Goal: Task Accomplishment & Management: Manage account settings

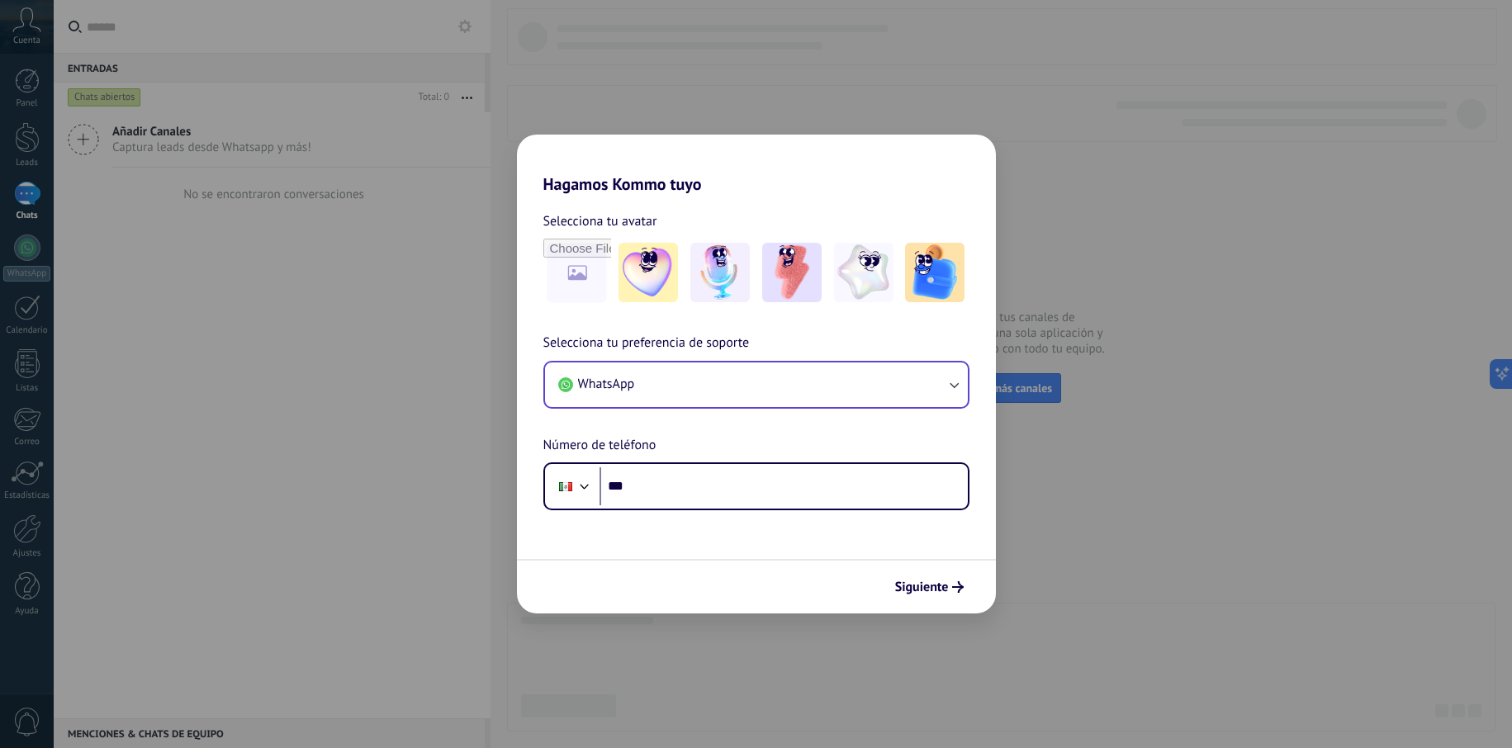
click at [662, 406] on button "WhatsApp" at bounding box center [756, 385] width 423 height 45
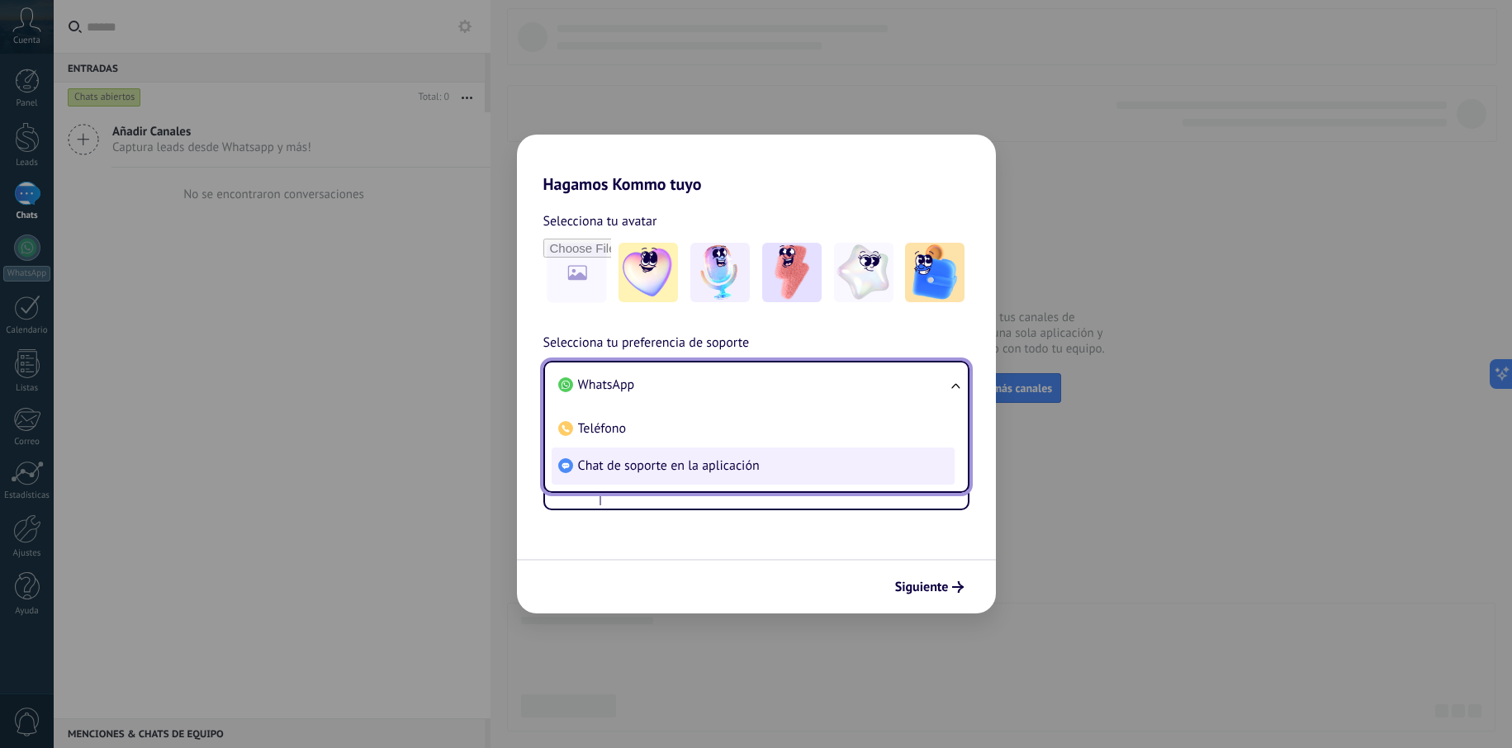
click at [662, 473] on span "Chat de soporte en la aplicación" at bounding box center [669, 466] width 182 height 17
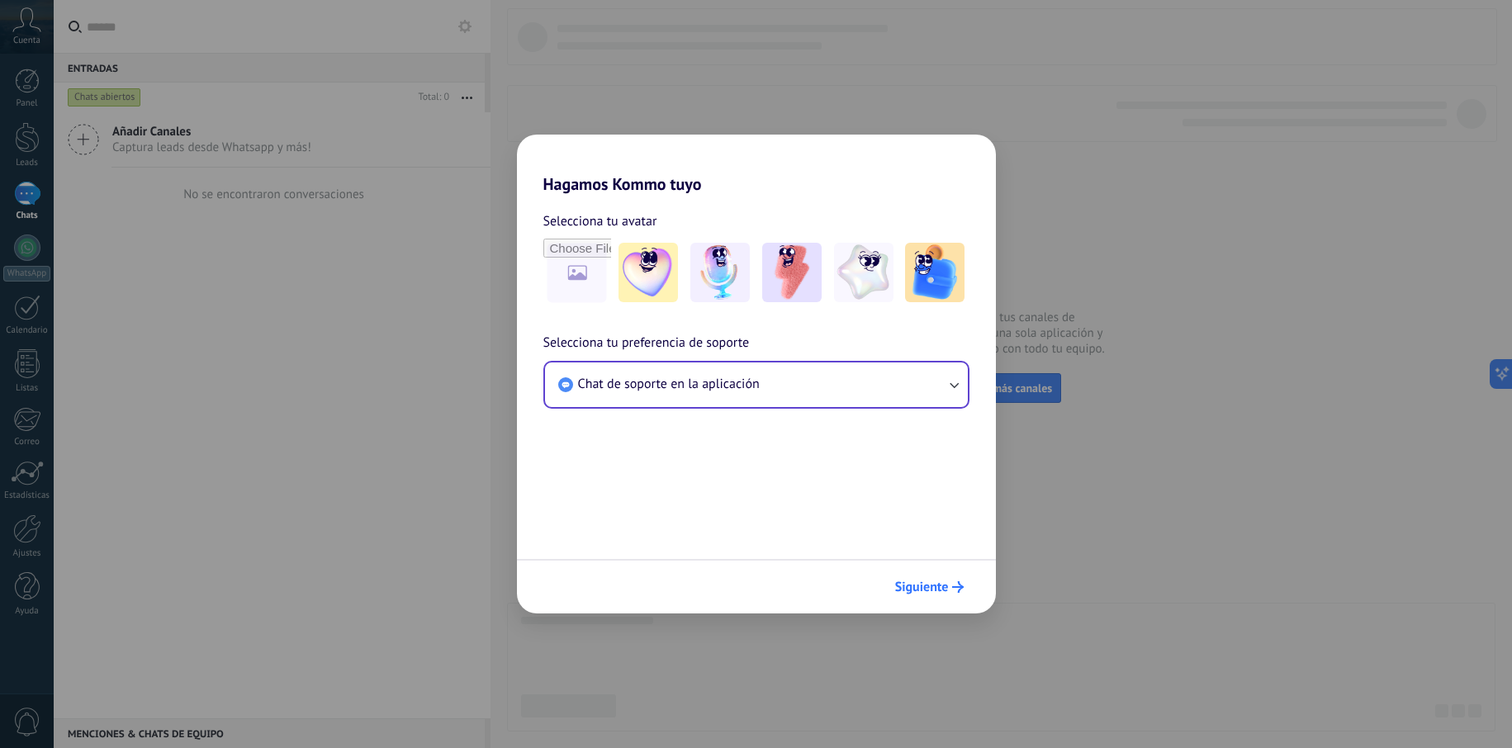
click at [936, 586] on span "Siguiente" at bounding box center [922, 588] width 54 height 12
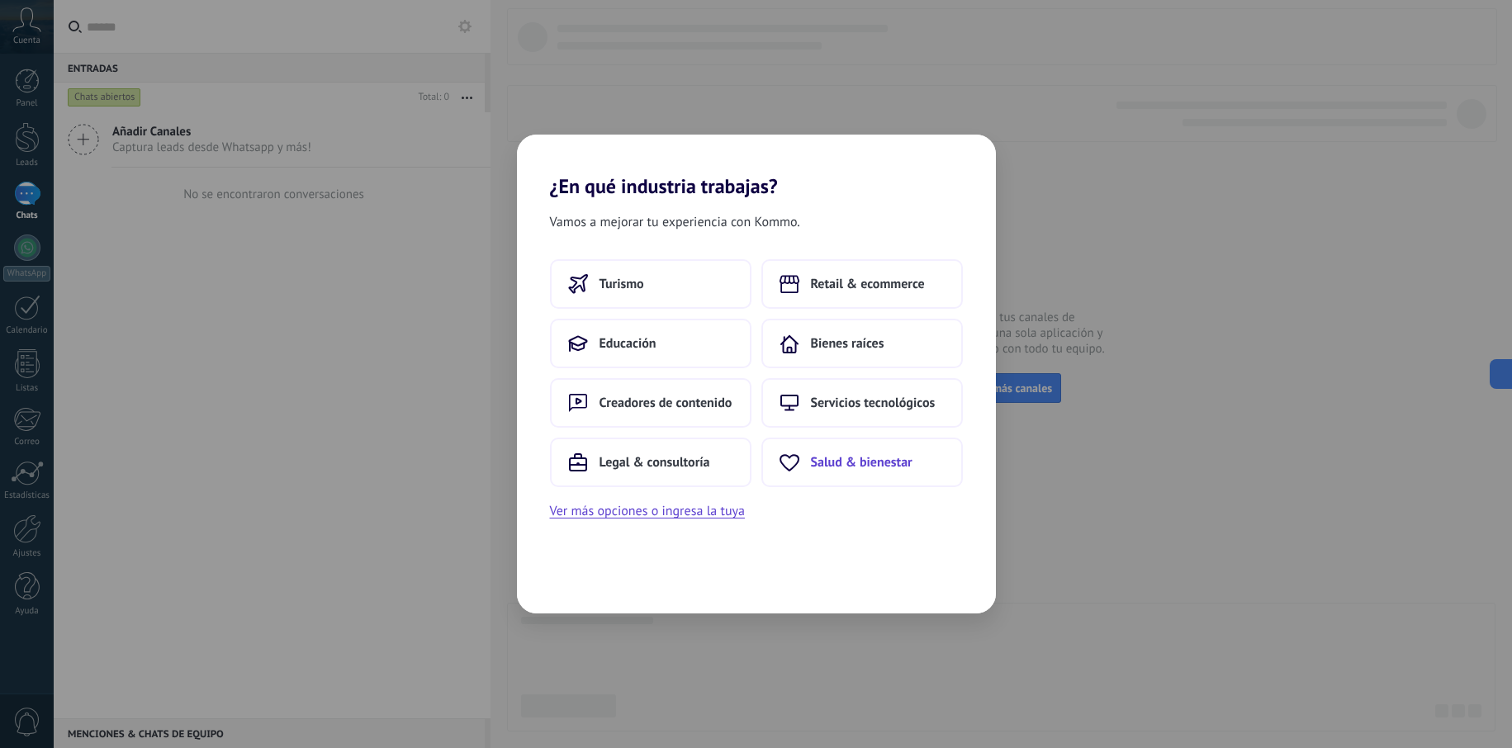
click at [848, 469] on span "Salud & bienestar" at bounding box center [862, 462] width 102 height 17
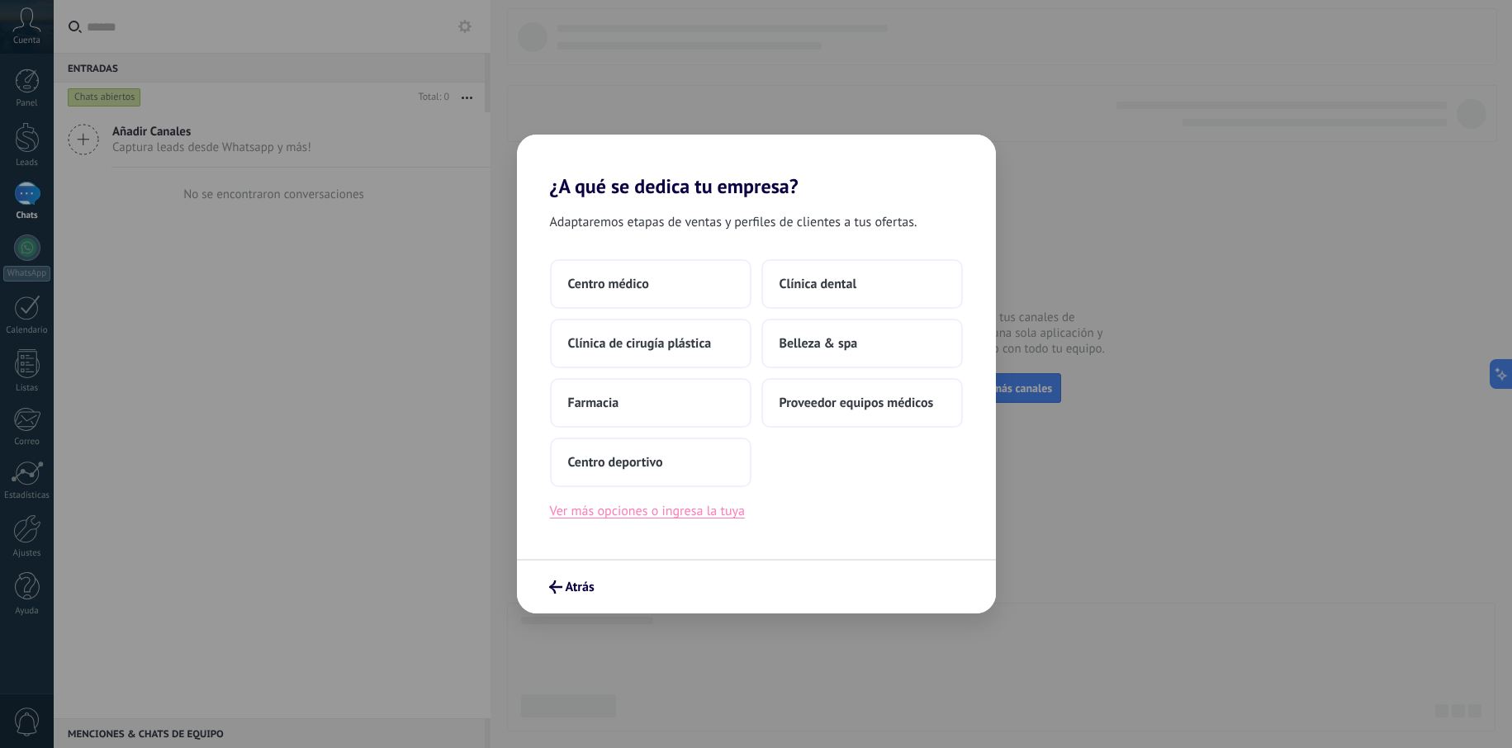
click at [627, 507] on button "Ver más opciones o ingresa la tuya" at bounding box center [647, 511] width 195 height 21
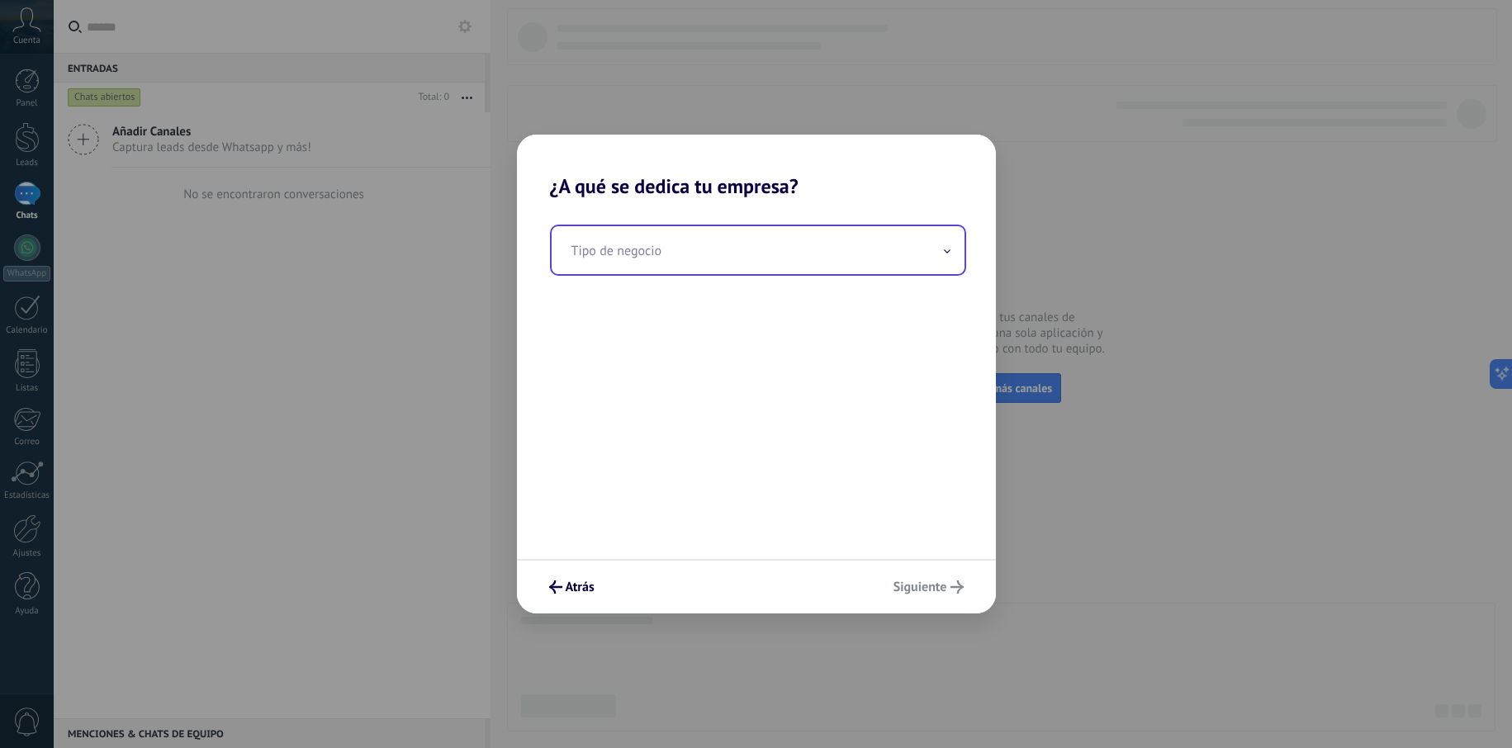
click at [745, 250] on input "text" at bounding box center [758, 250] width 413 height 48
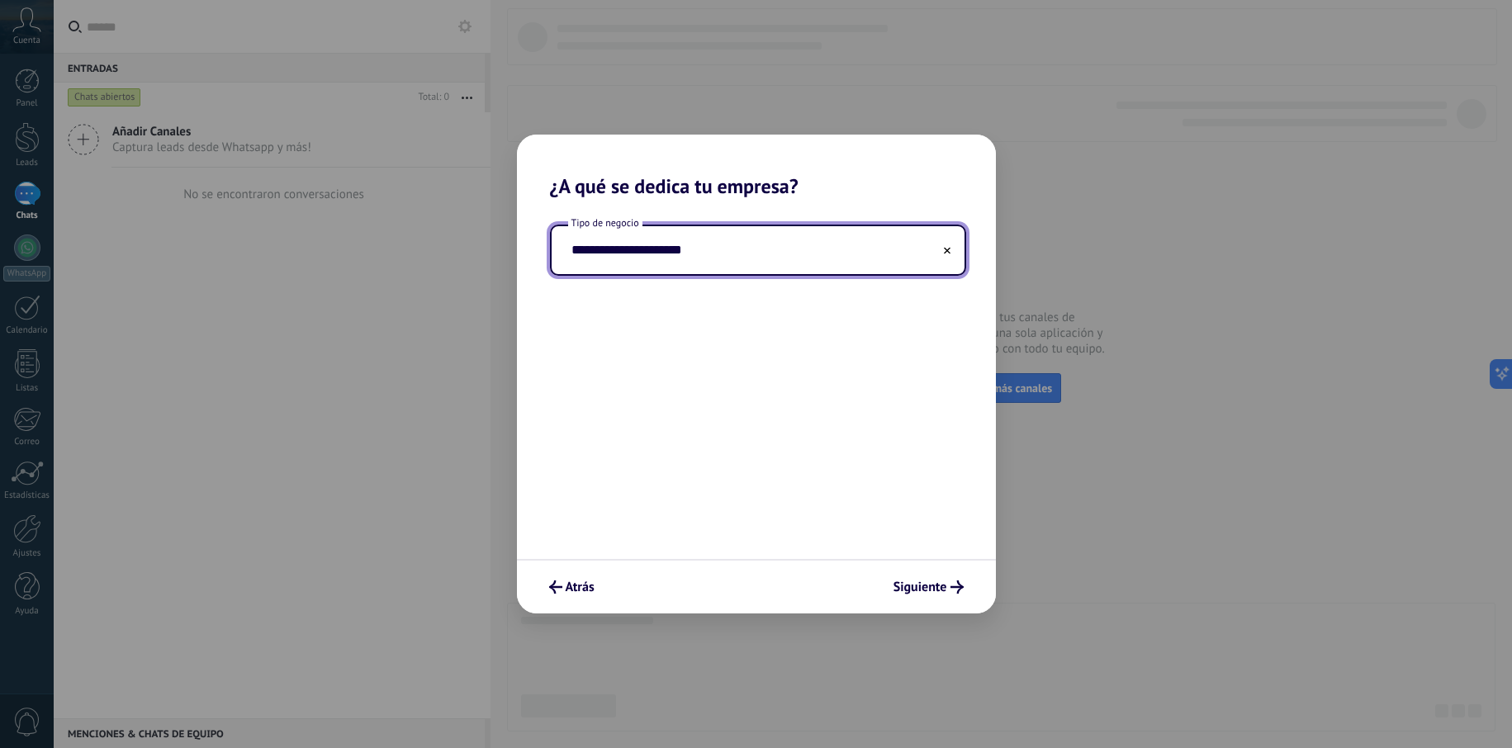
type input "**********"
click at [933, 589] on span "Siguiente" at bounding box center [921, 588] width 54 height 12
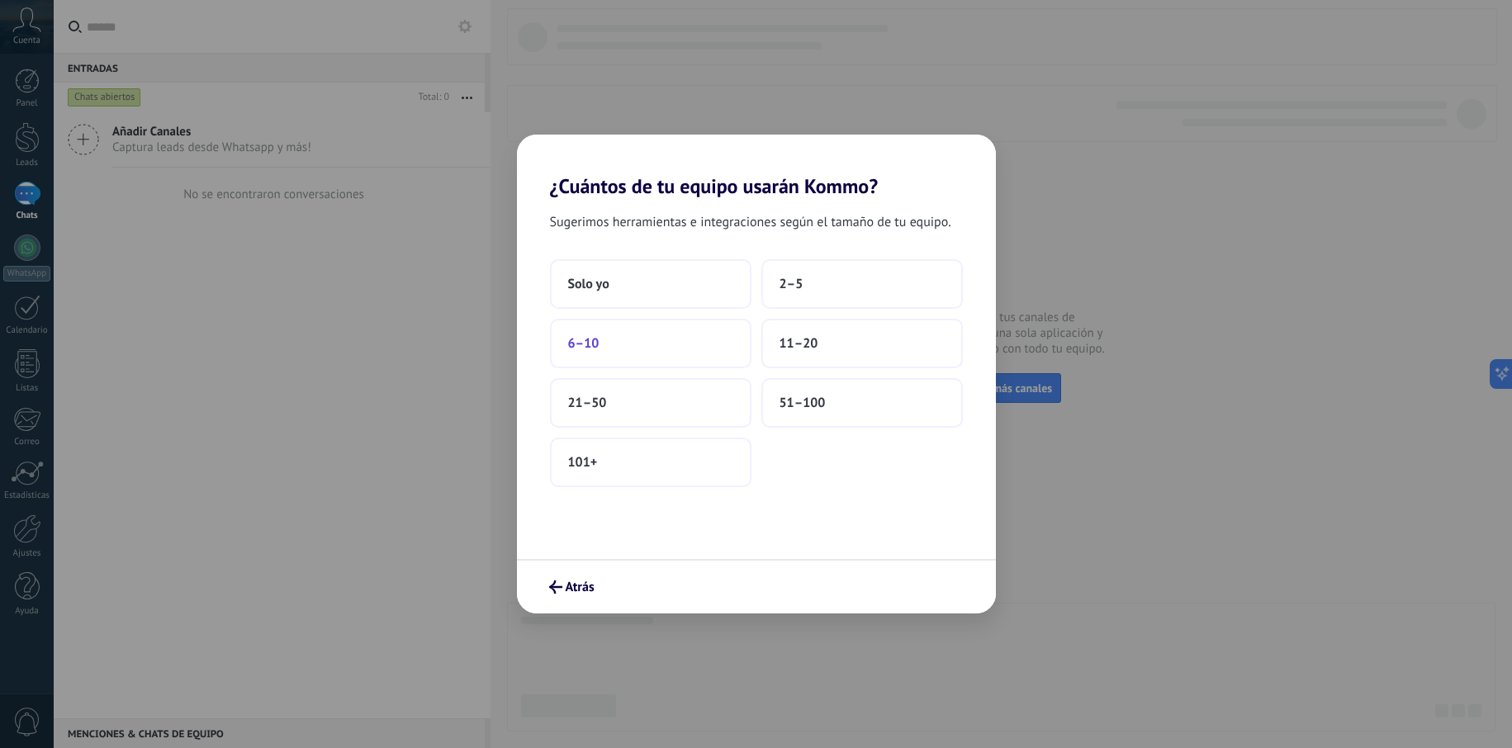
click at [582, 330] on button "6–10" at bounding box center [651, 344] width 202 height 50
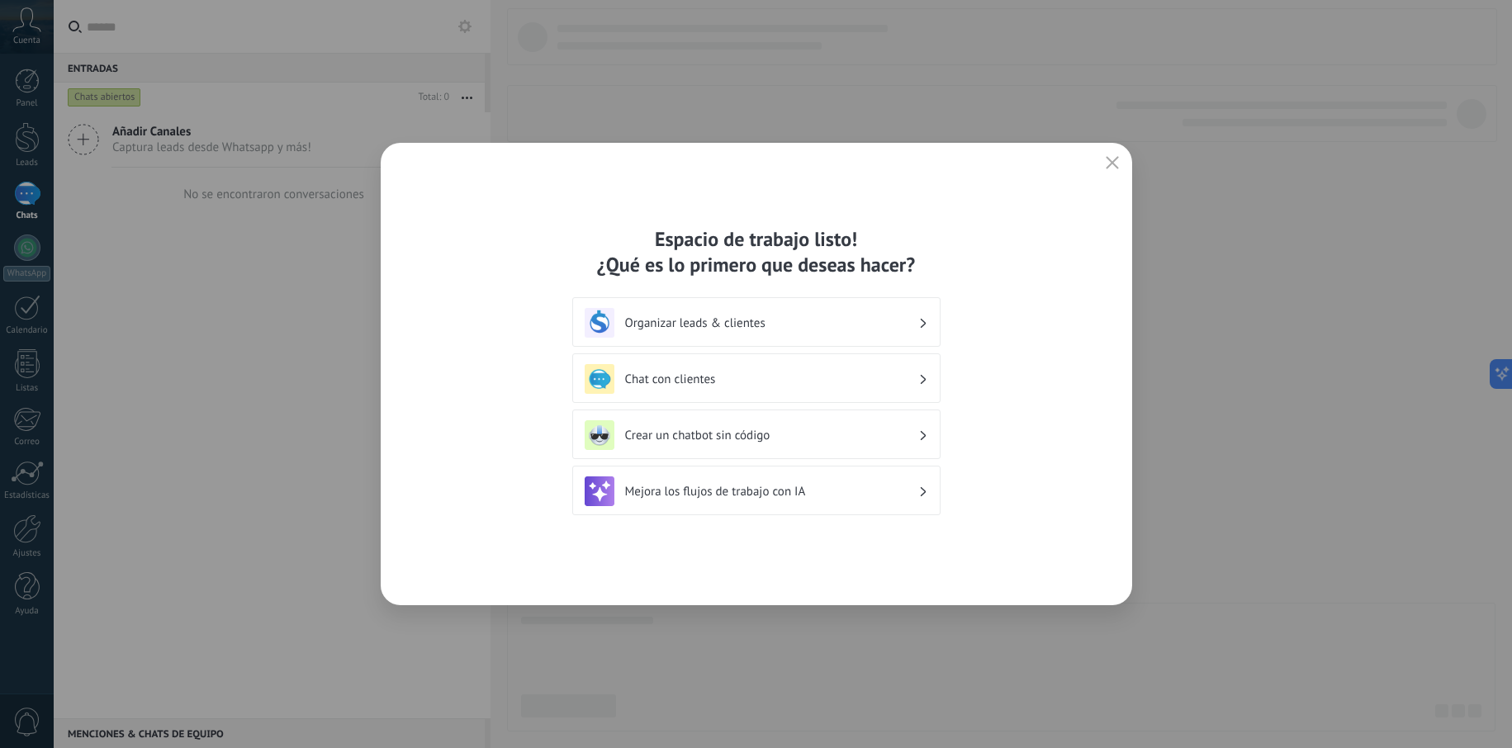
click at [894, 372] on h3 "Chat con clientes" at bounding box center [771, 380] width 293 height 16
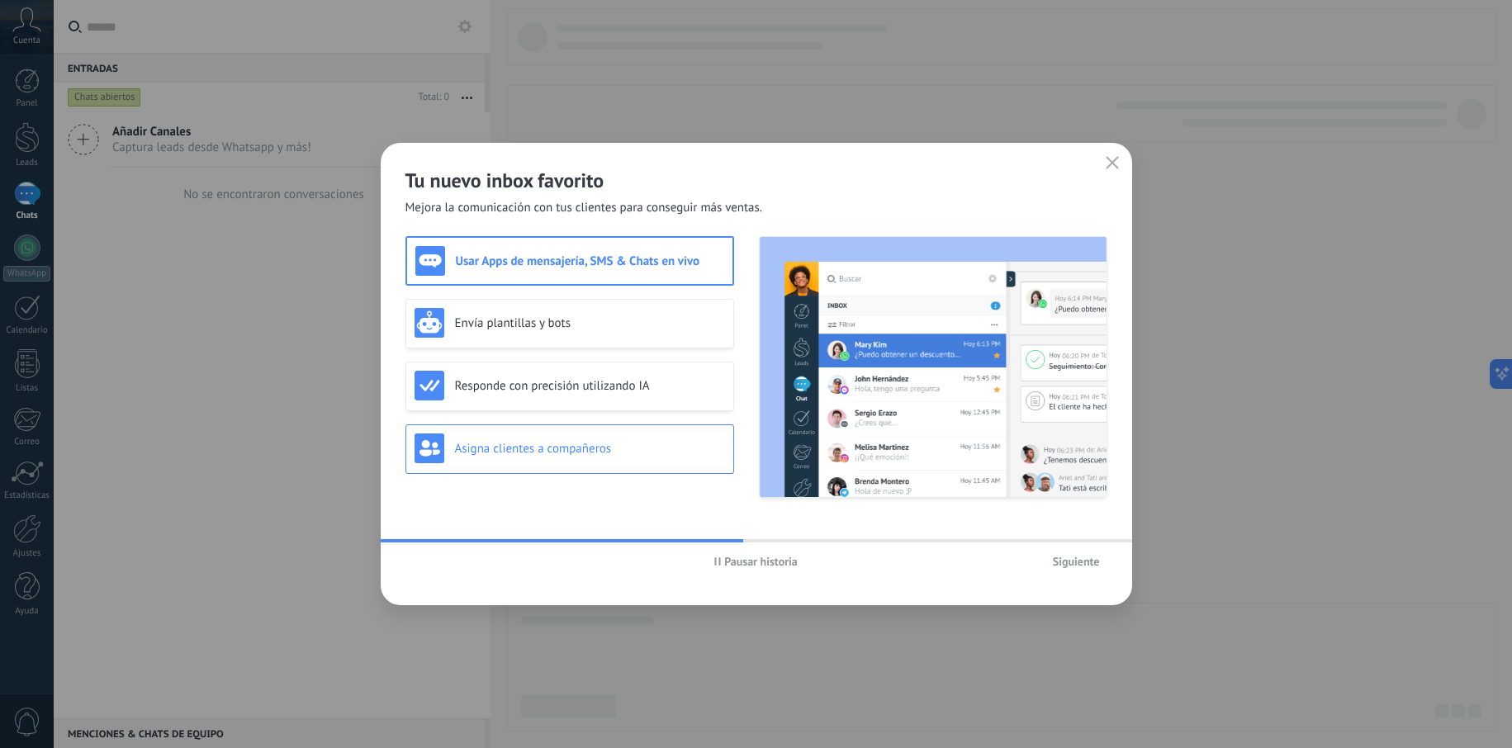
click at [680, 455] on h3 "Asigna clientes a compañeros" at bounding box center [590, 449] width 270 height 16
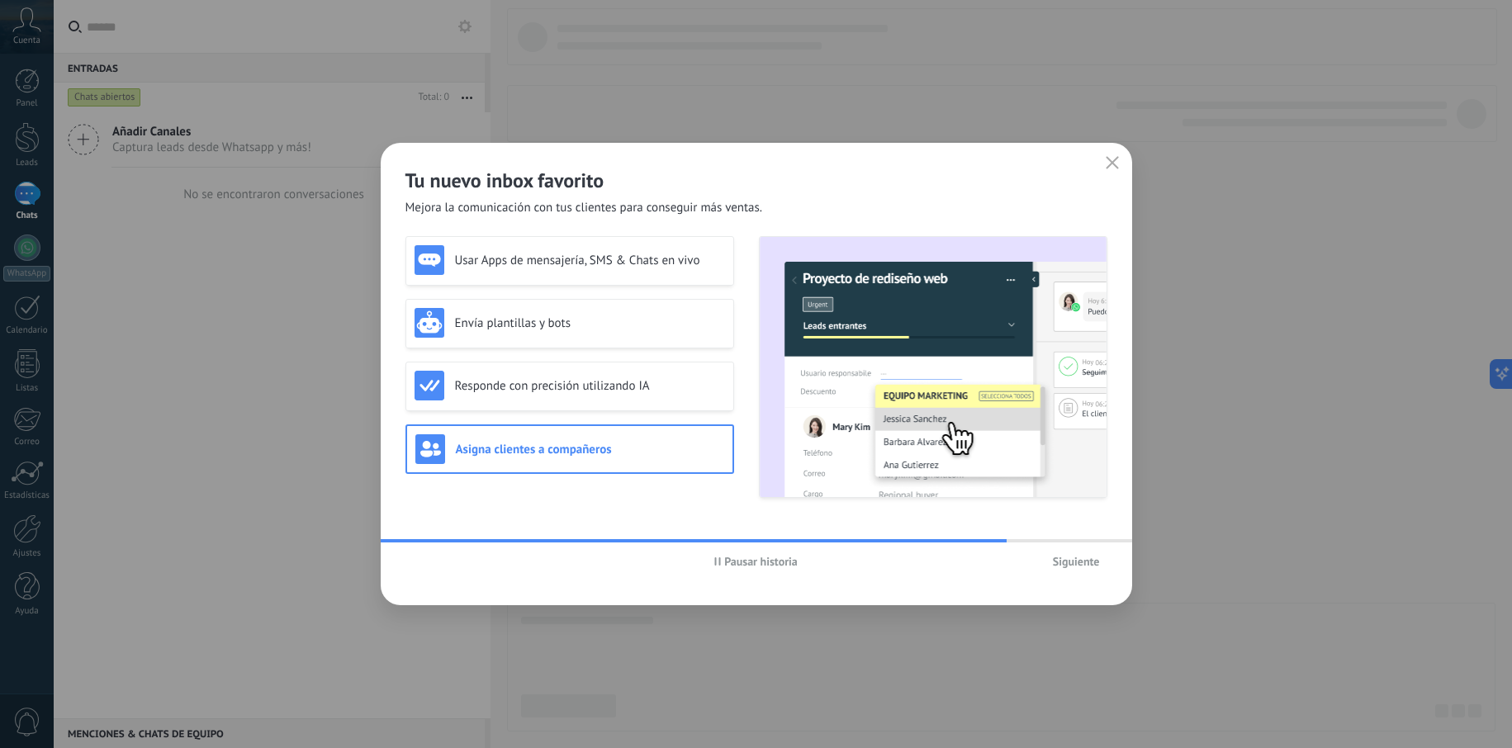
click at [1123, 167] on button "button" at bounding box center [1112, 163] width 21 height 23
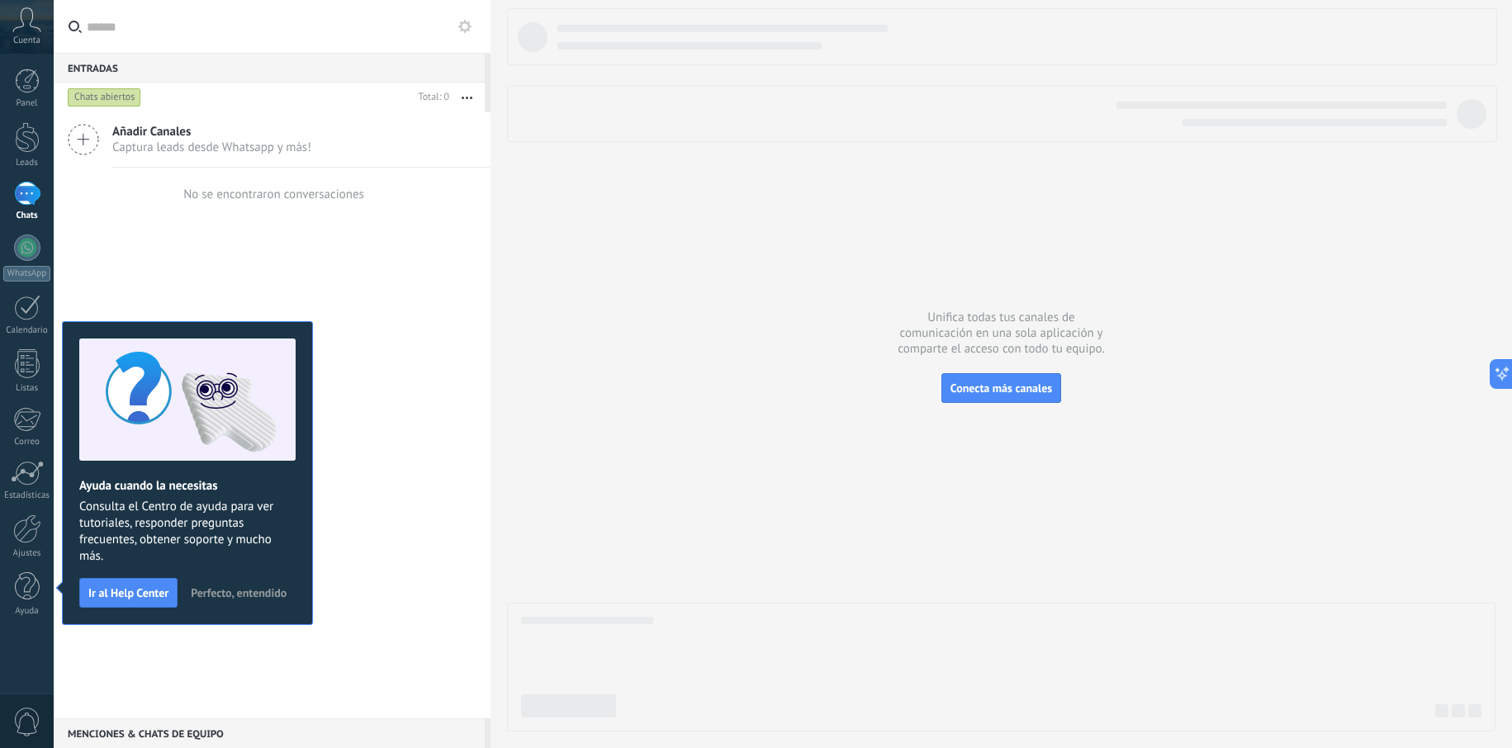
click at [200, 598] on span "Perfecto, entendido" at bounding box center [239, 593] width 96 height 12
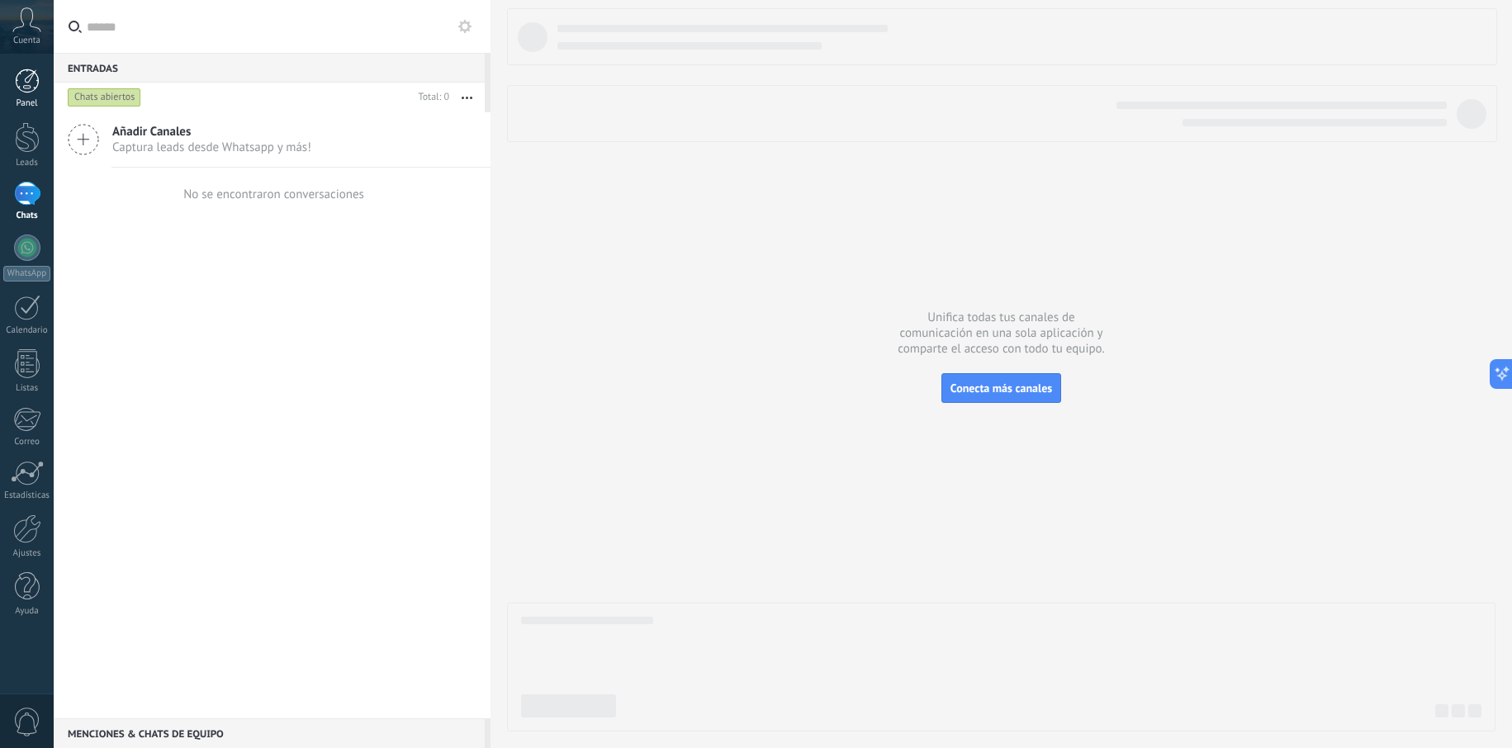
click at [17, 95] on link "Panel" at bounding box center [27, 89] width 54 height 40
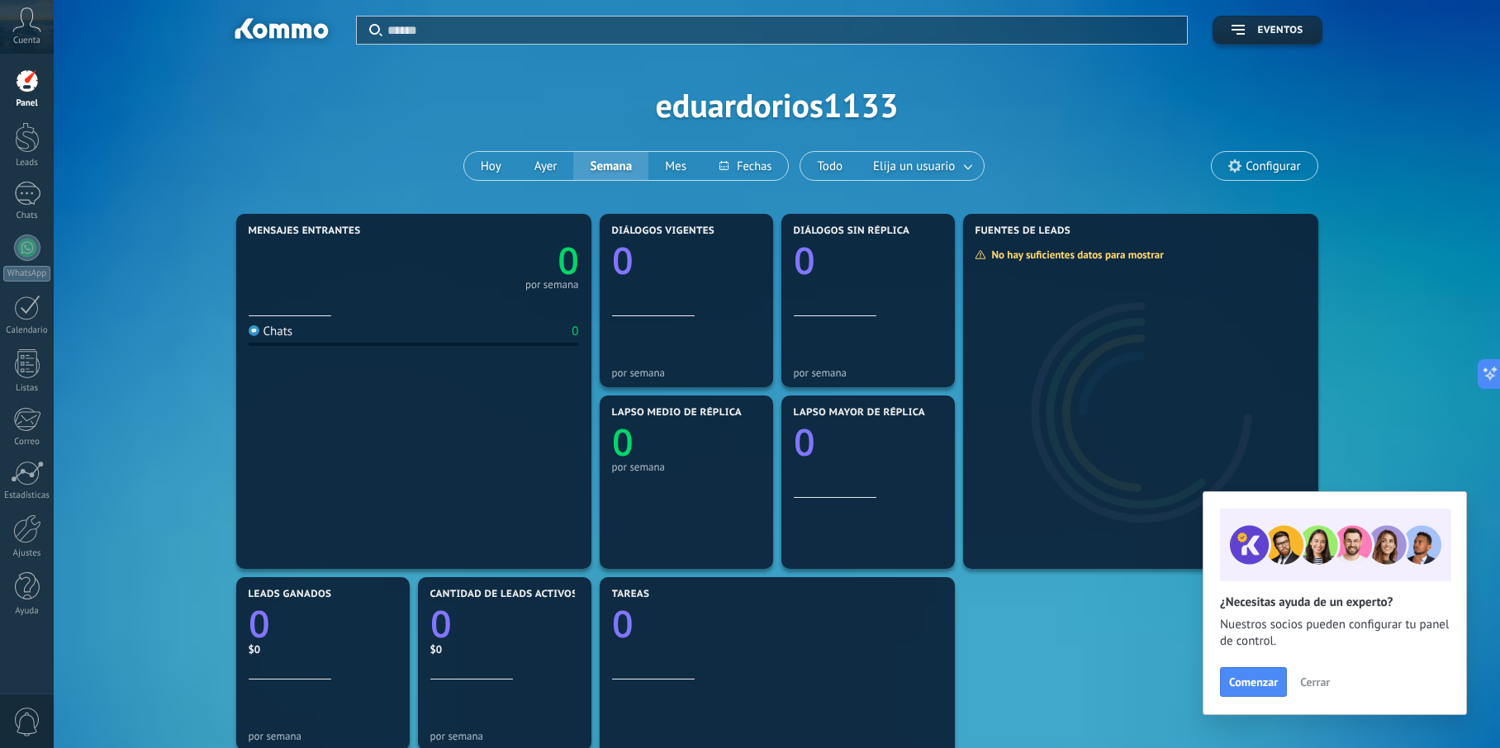
click at [26, 22] on icon at bounding box center [26, 19] width 29 height 25
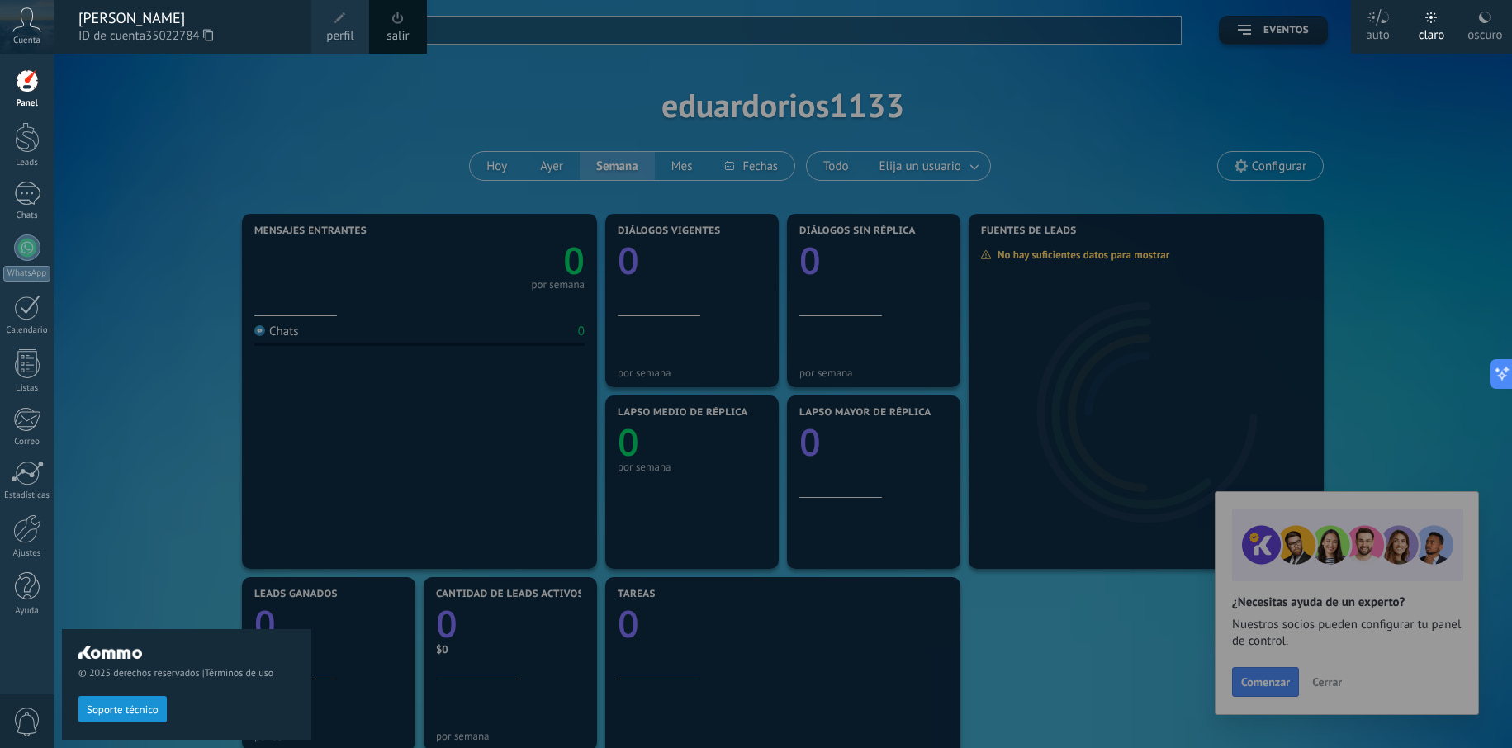
click at [323, 26] on link "perfil" at bounding box center [340, 27] width 58 height 54
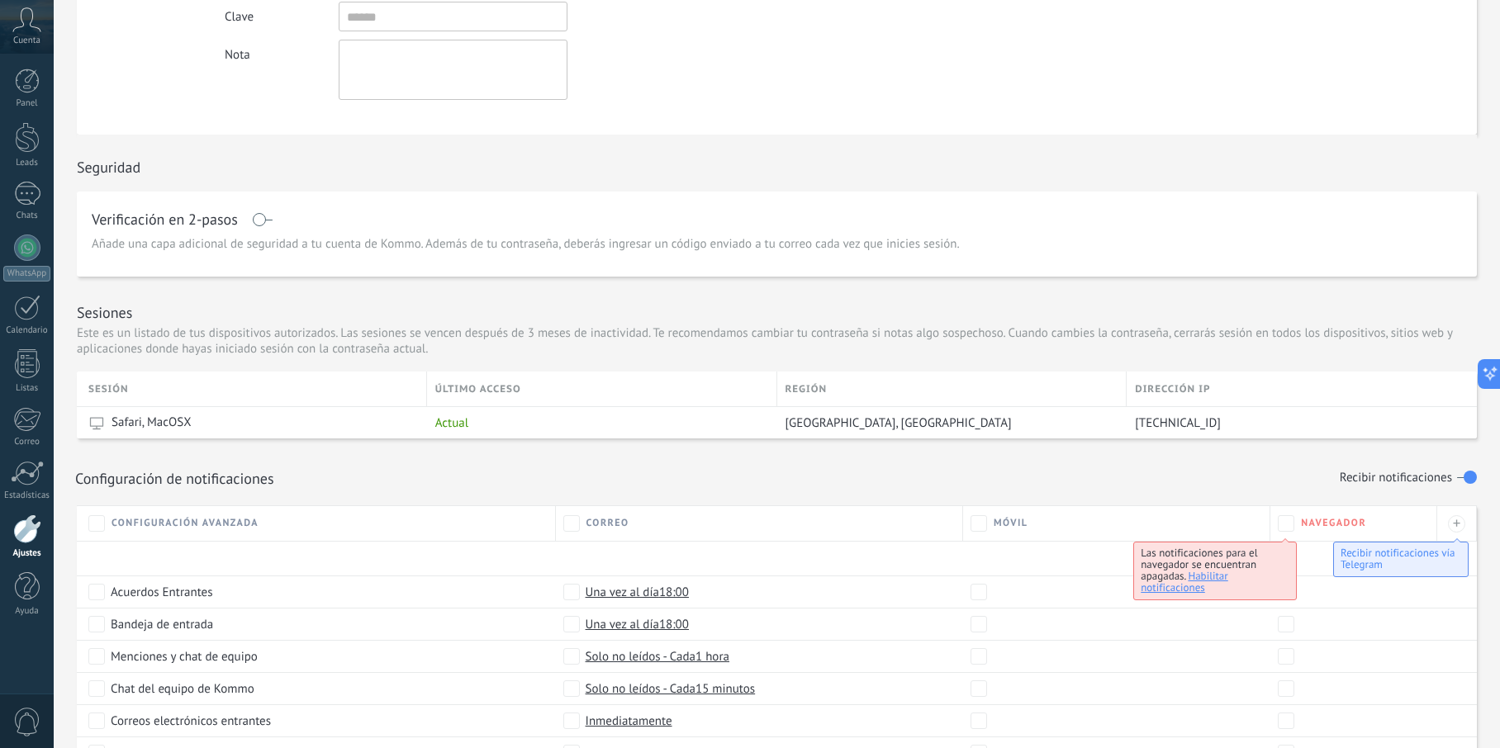
scroll to position [521, 0]
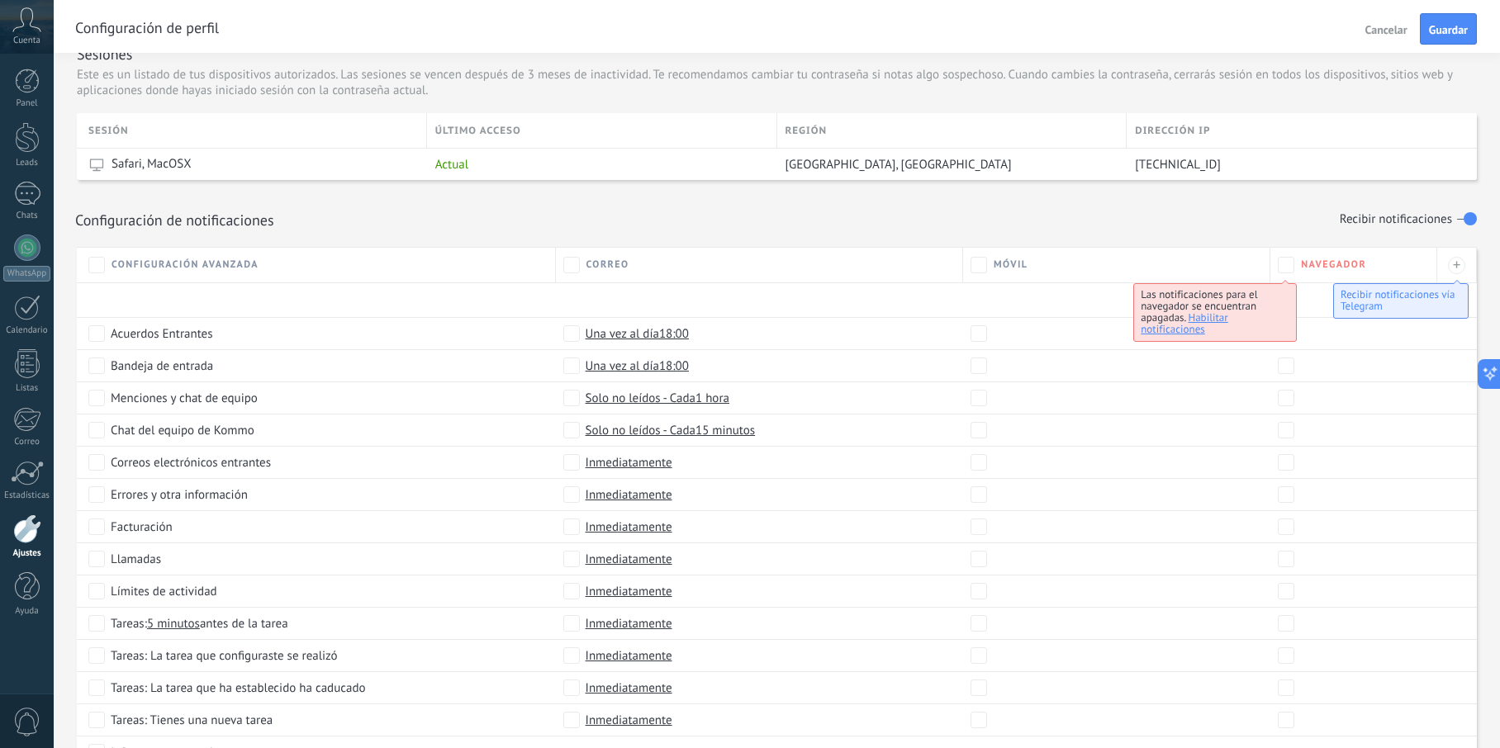
click at [570, 388] on div "Solo no leídos - Cada 1 hora" at bounding box center [759, 398] width 407 height 32
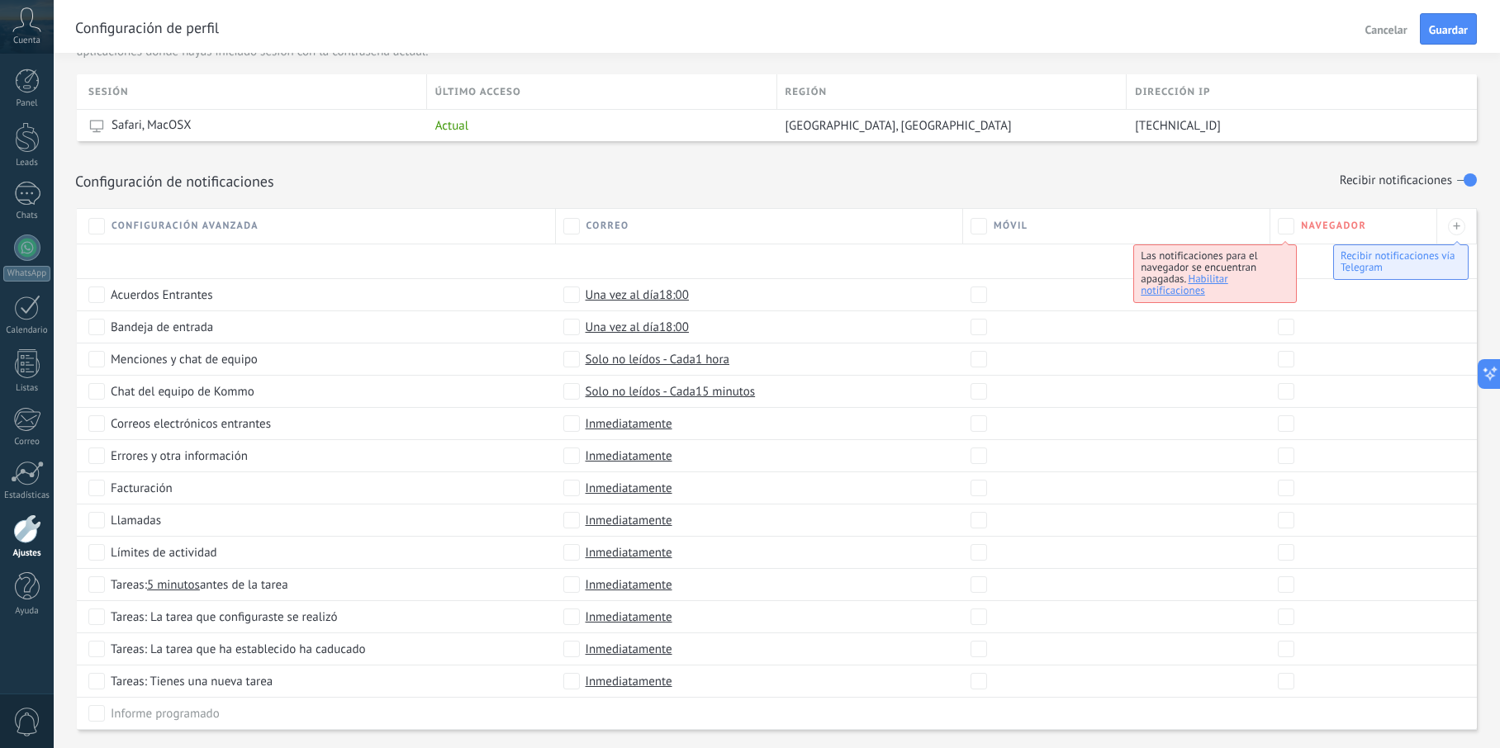
scroll to position [604, 0]
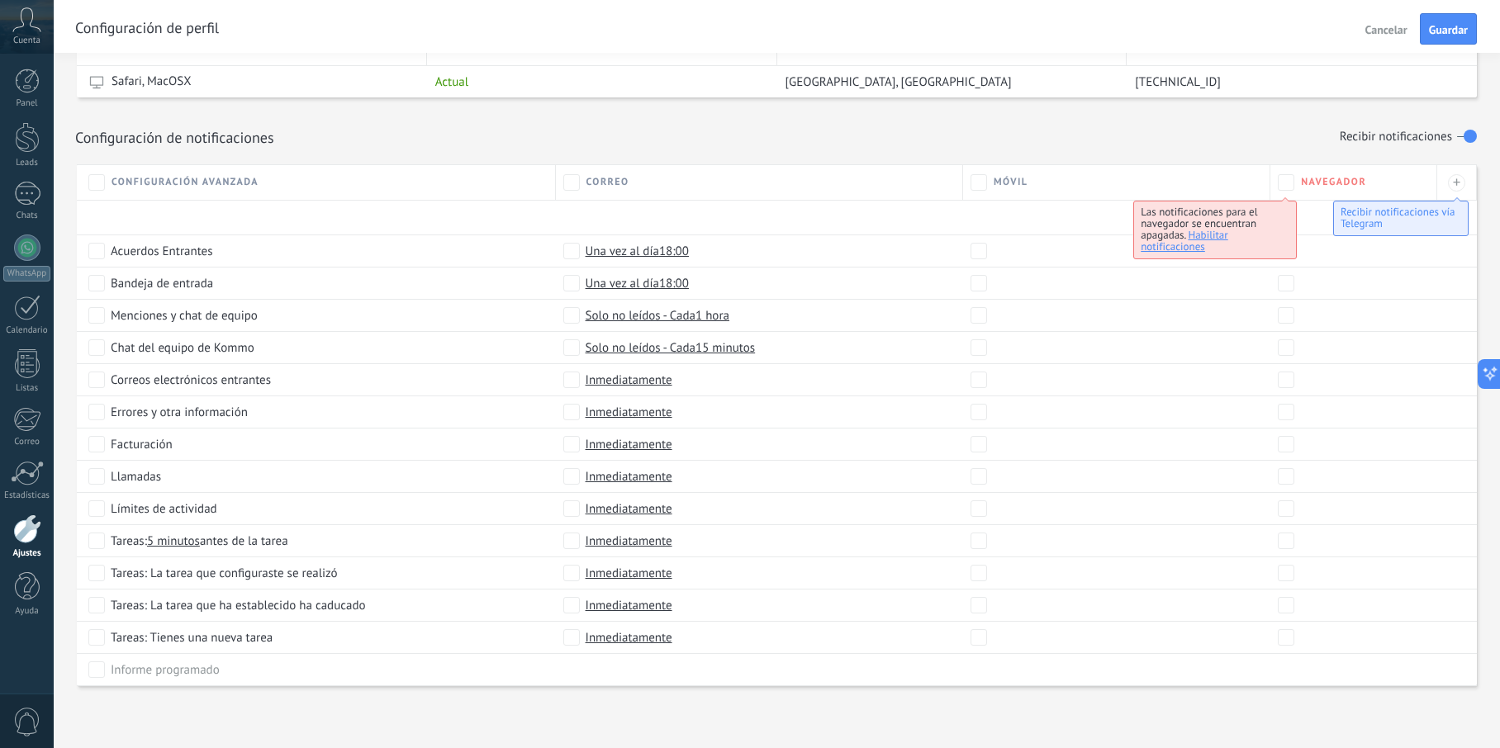
click at [569, 562] on div "Inmediatamente" at bounding box center [759, 574] width 407 height 32
click at [1185, 182] on div "Móvil" at bounding box center [1116, 182] width 291 height 17
click at [1461, 139] on label at bounding box center [1467, 136] width 20 height 26
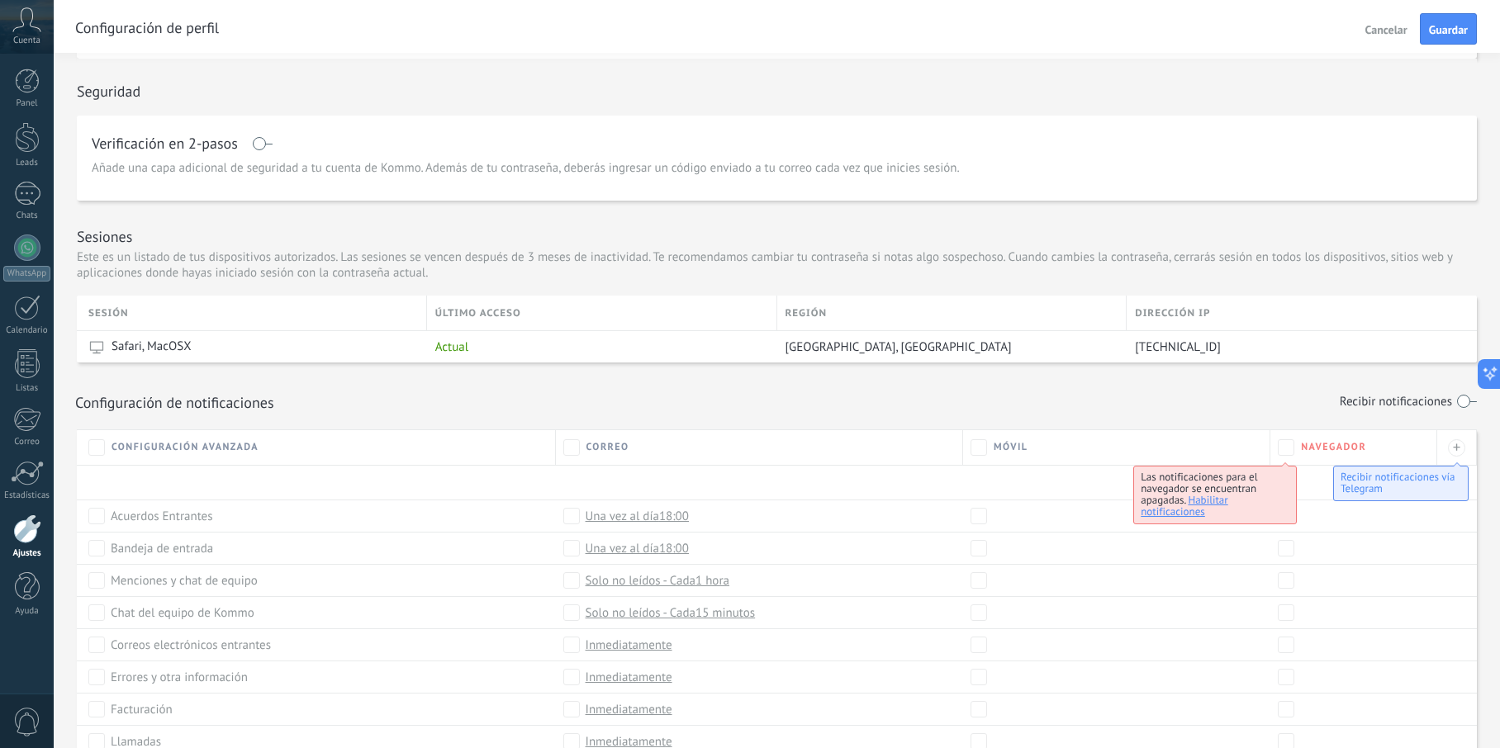
scroll to position [0, 0]
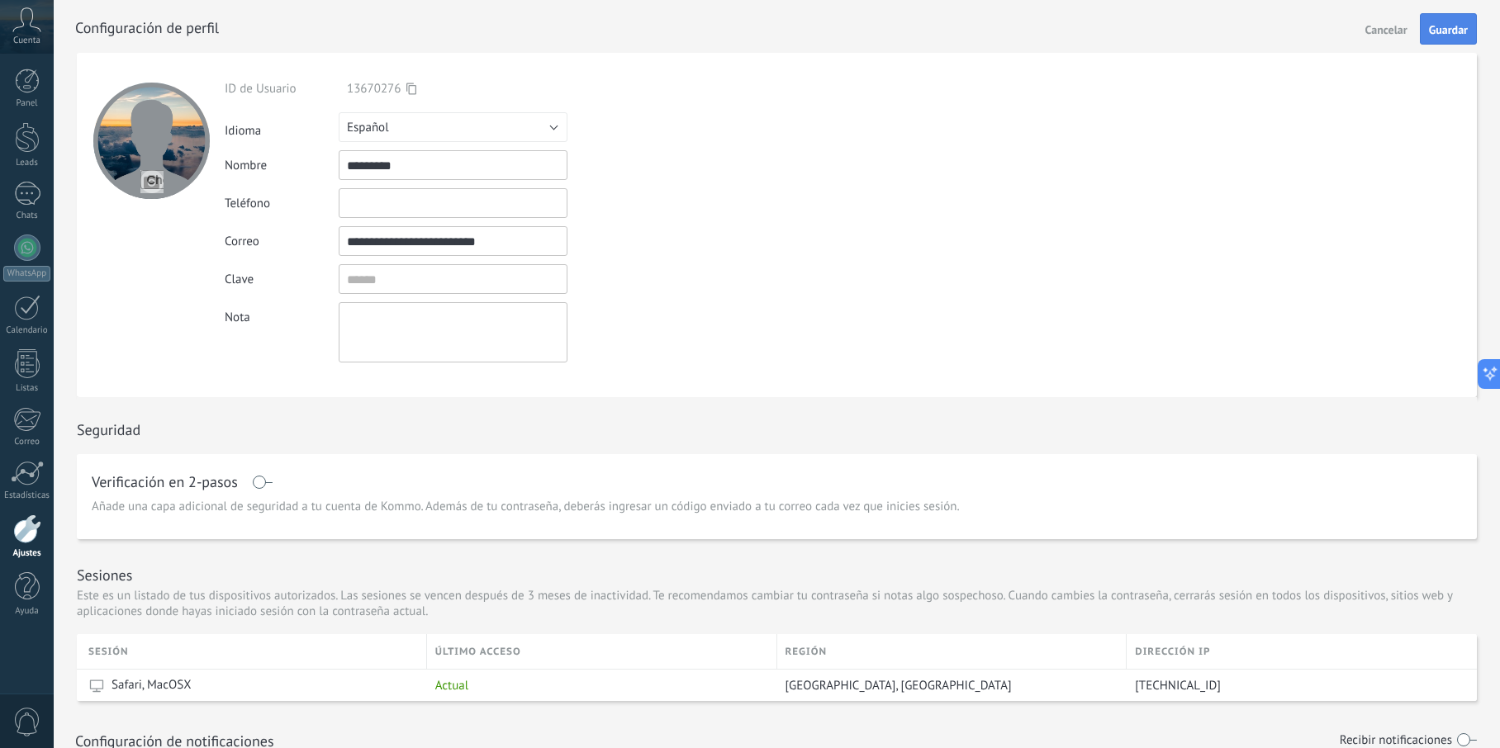
click at [1429, 36] on span "Guardar" at bounding box center [1448, 30] width 39 height 12
click at [41, 41] on div "Cuenta" at bounding box center [27, 27] width 54 height 54
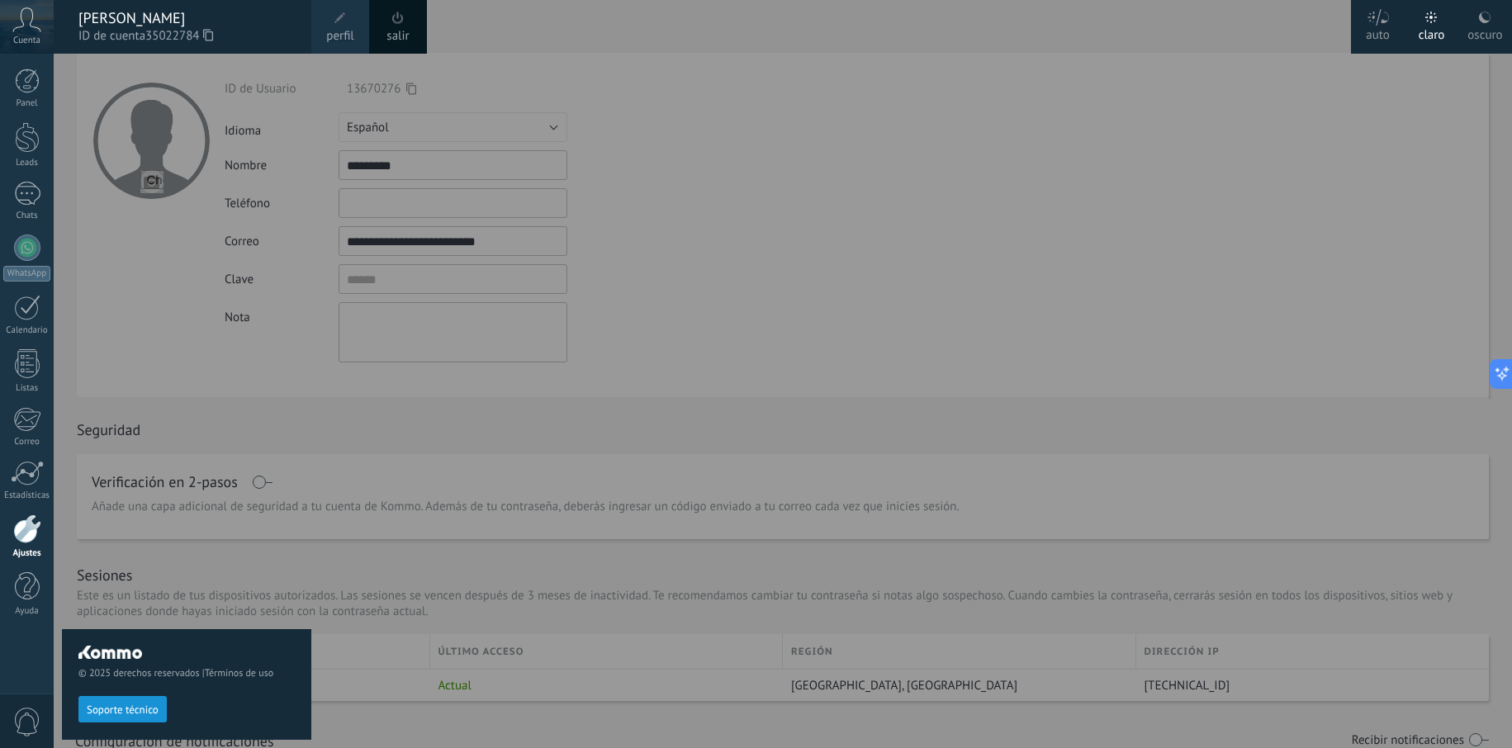
click at [41, 41] on div "Cuenta" at bounding box center [27, 27] width 54 height 54
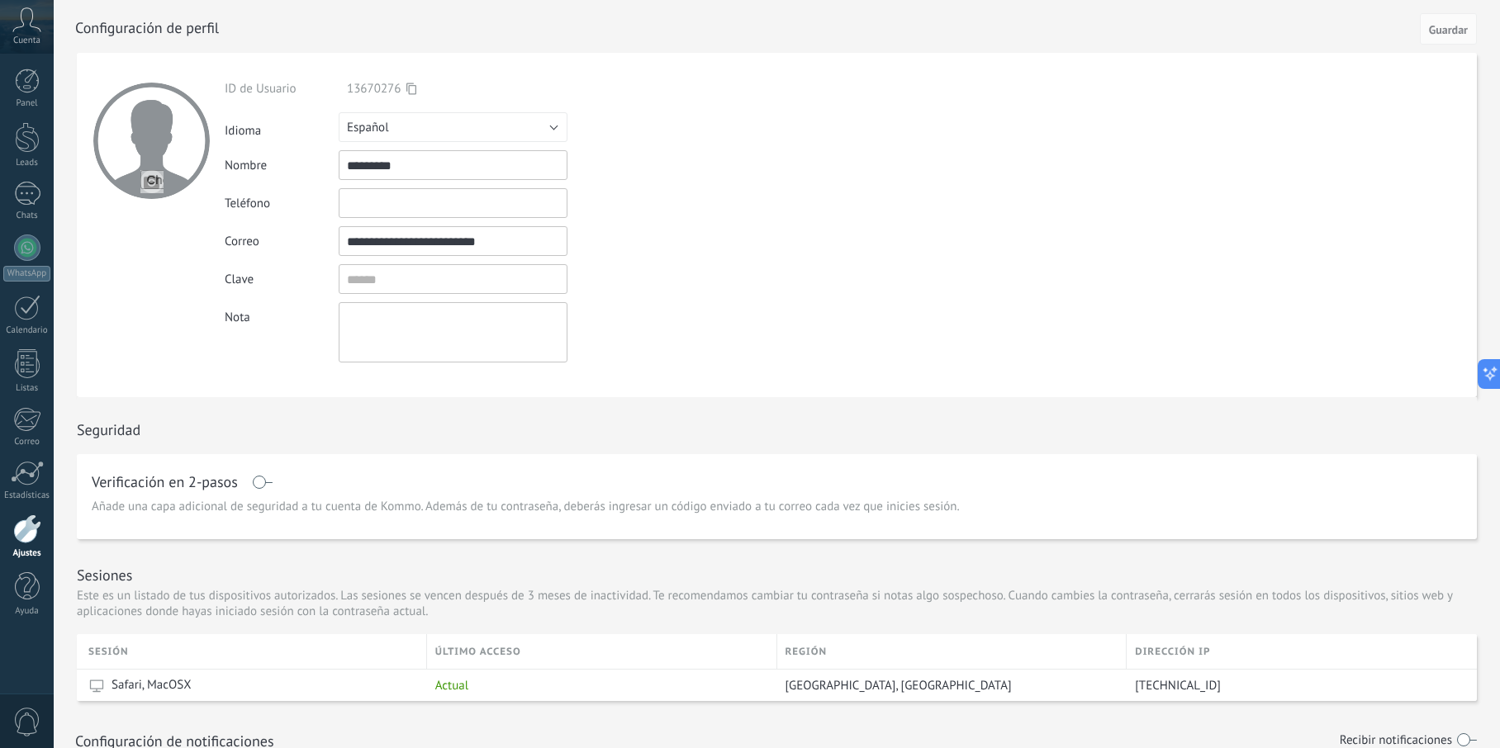
click at [41, 41] on div "Cuenta" at bounding box center [27, 27] width 54 height 54
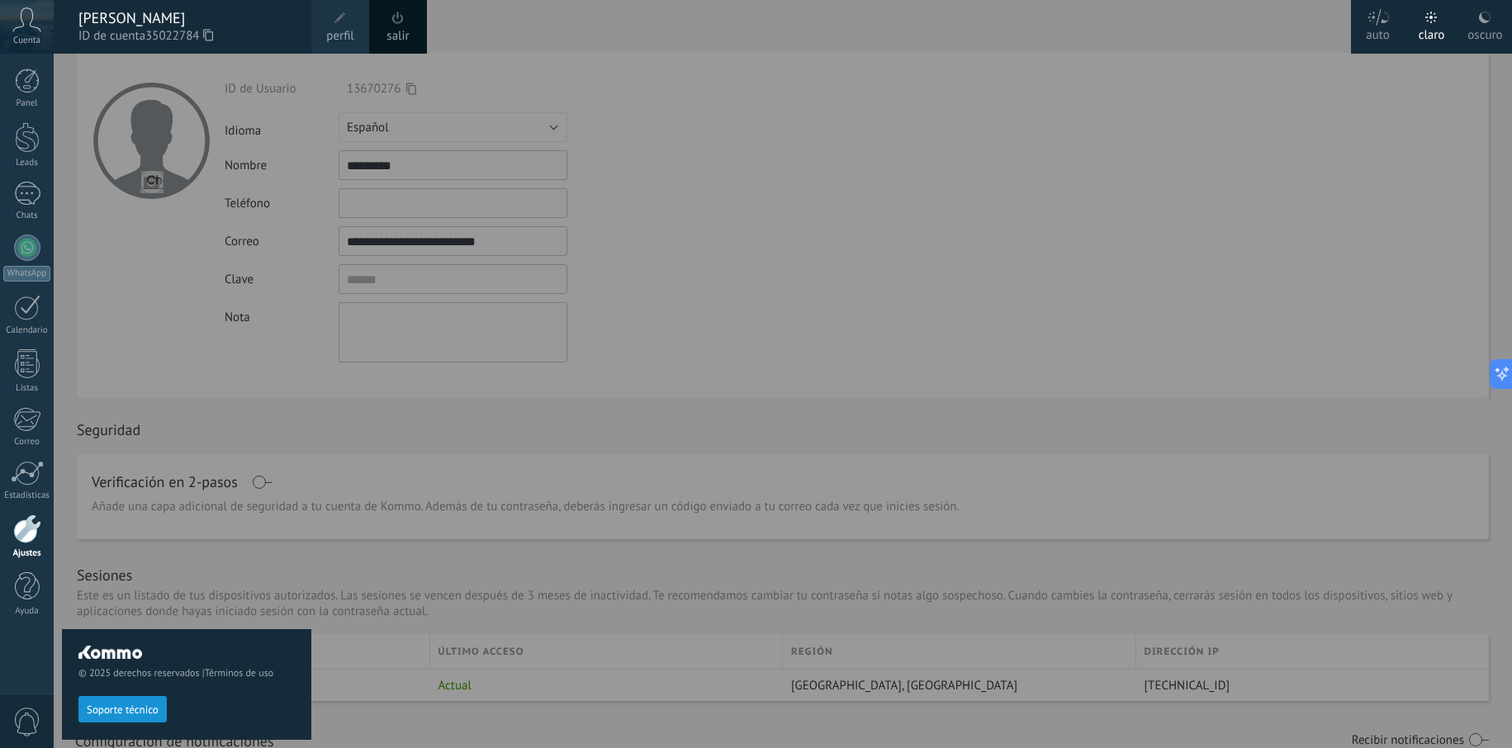
click at [1493, 29] on div "oscuro" at bounding box center [1485, 32] width 35 height 43
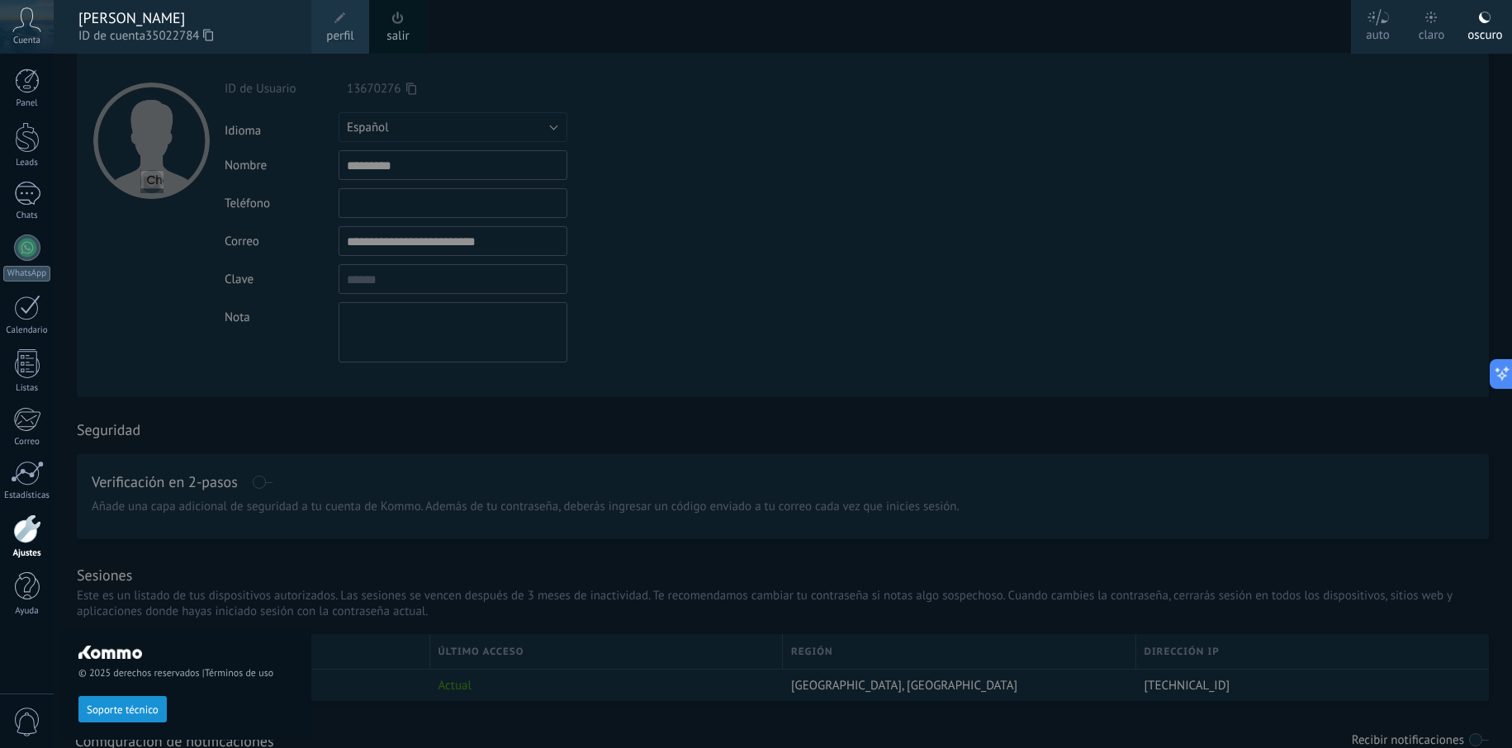
click at [1448, 27] on label "claro" at bounding box center [1432, 27] width 54 height 54
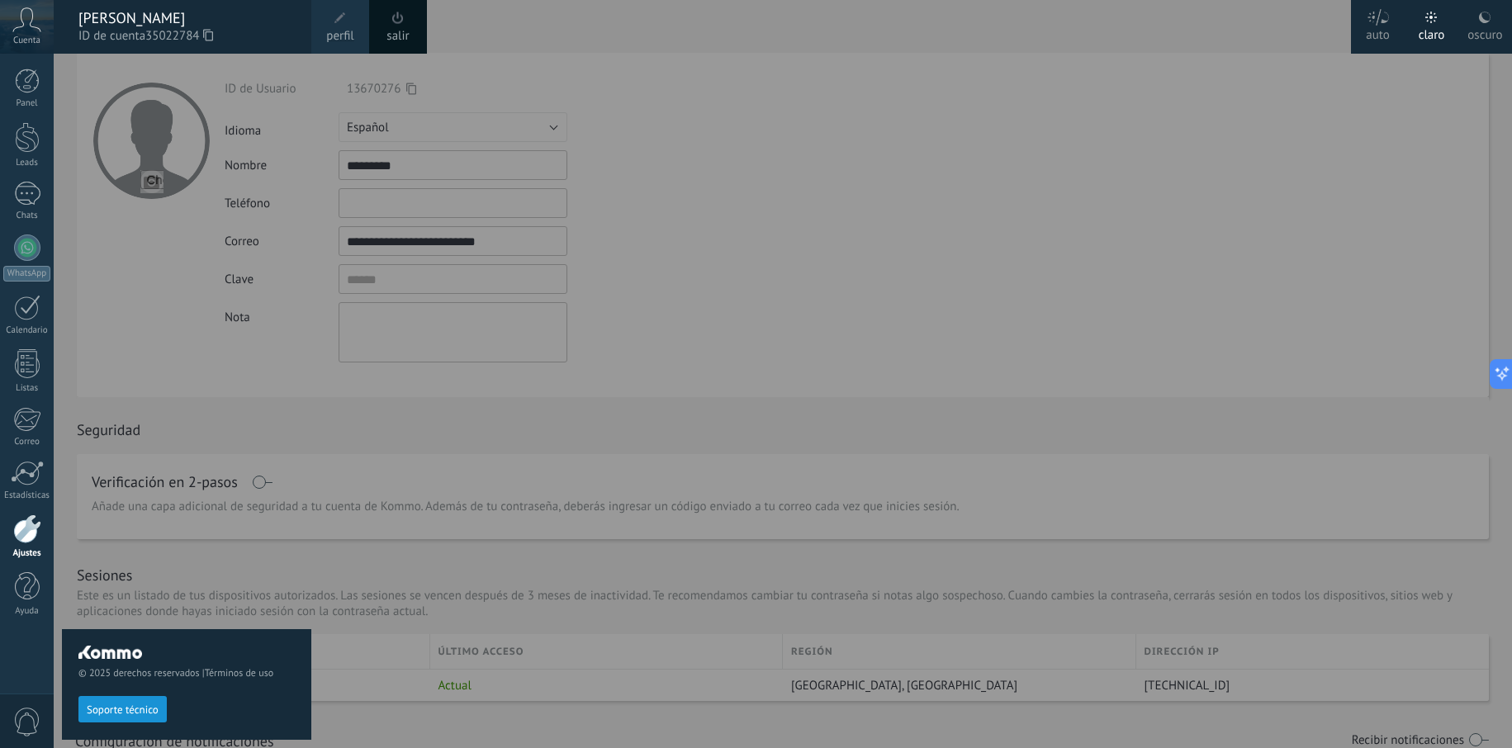
click at [683, 221] on div at bounding box center [810, 374] width 1512 height 748
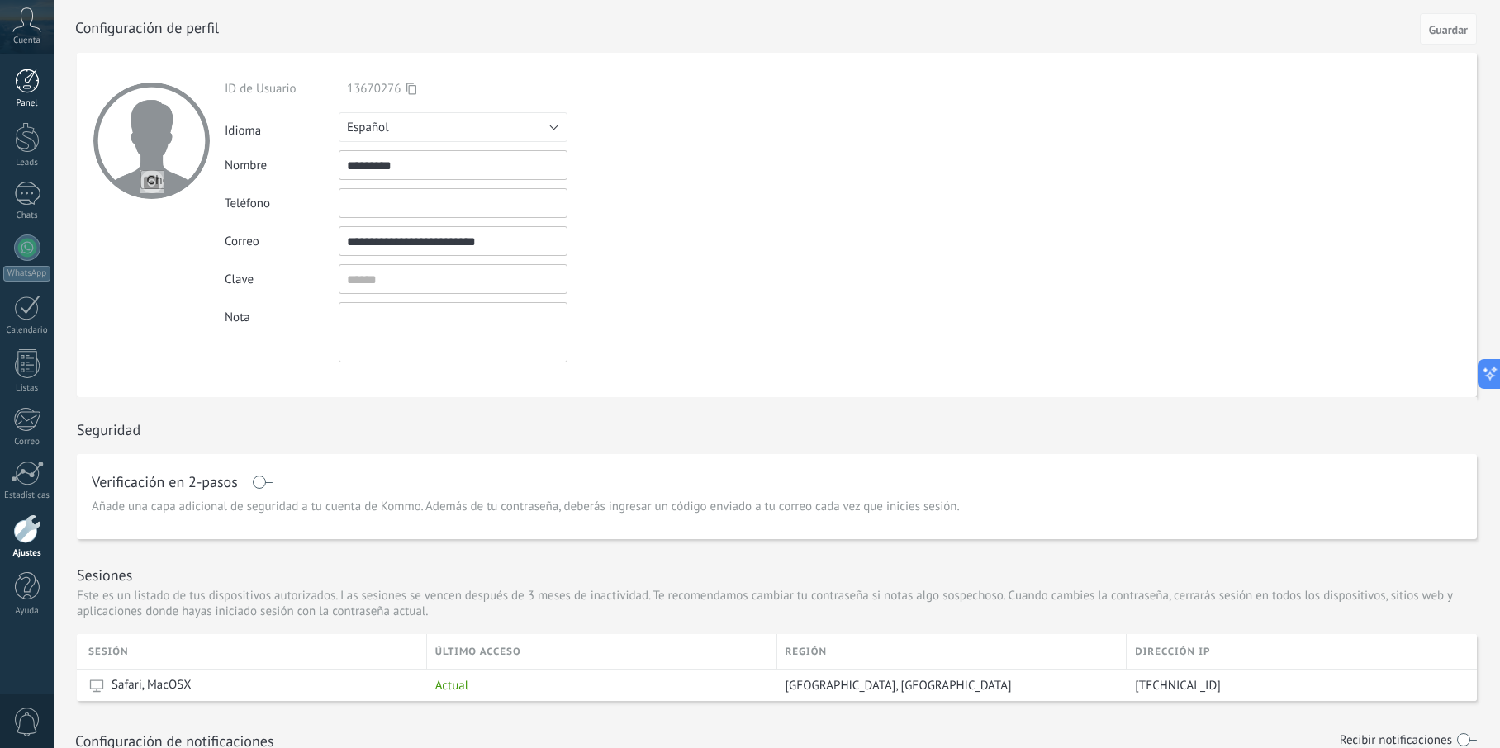
click at [36, 93] on div at bounding box center [27, 81] width 25 height 25
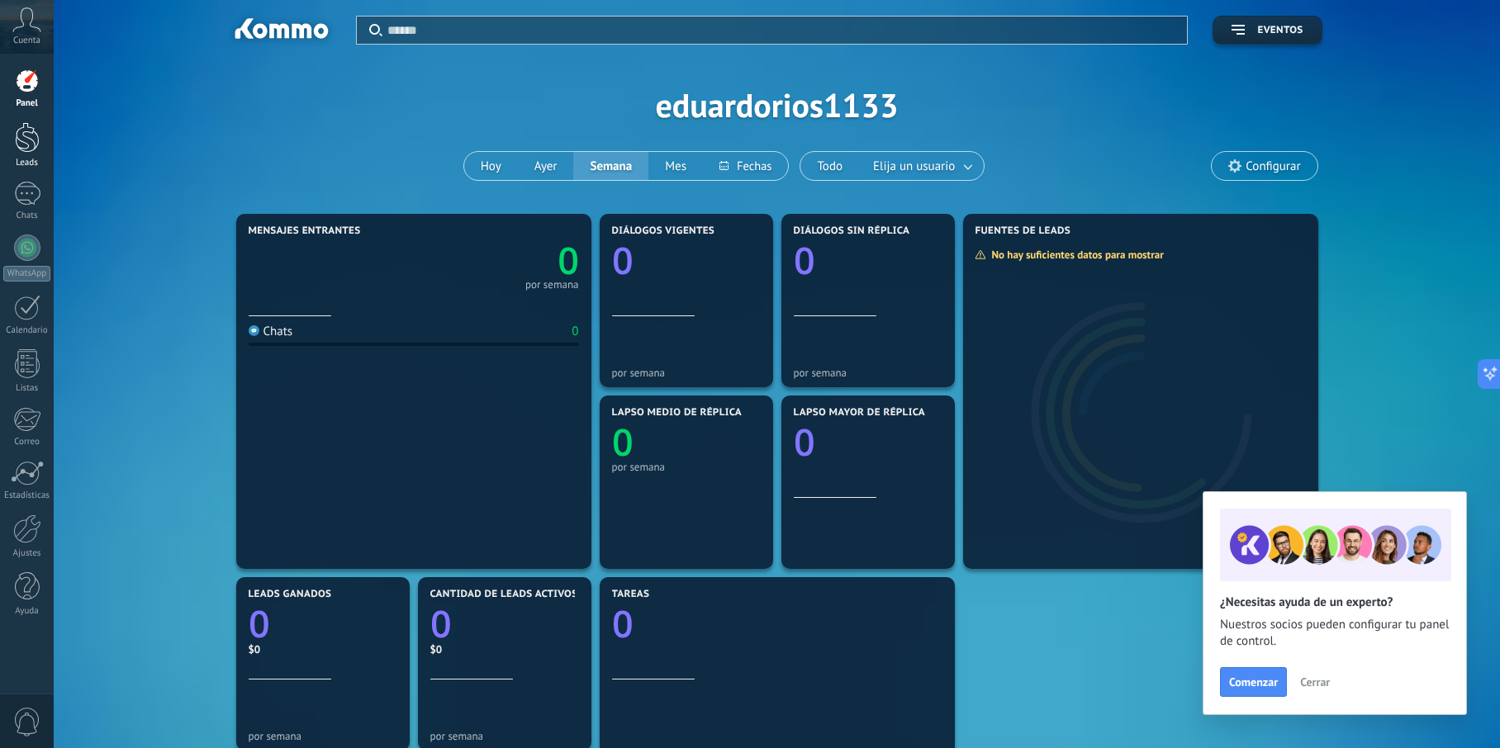
click at [18, 157] on link "Leads" at bounding box center [27, 145] width 54 height 46
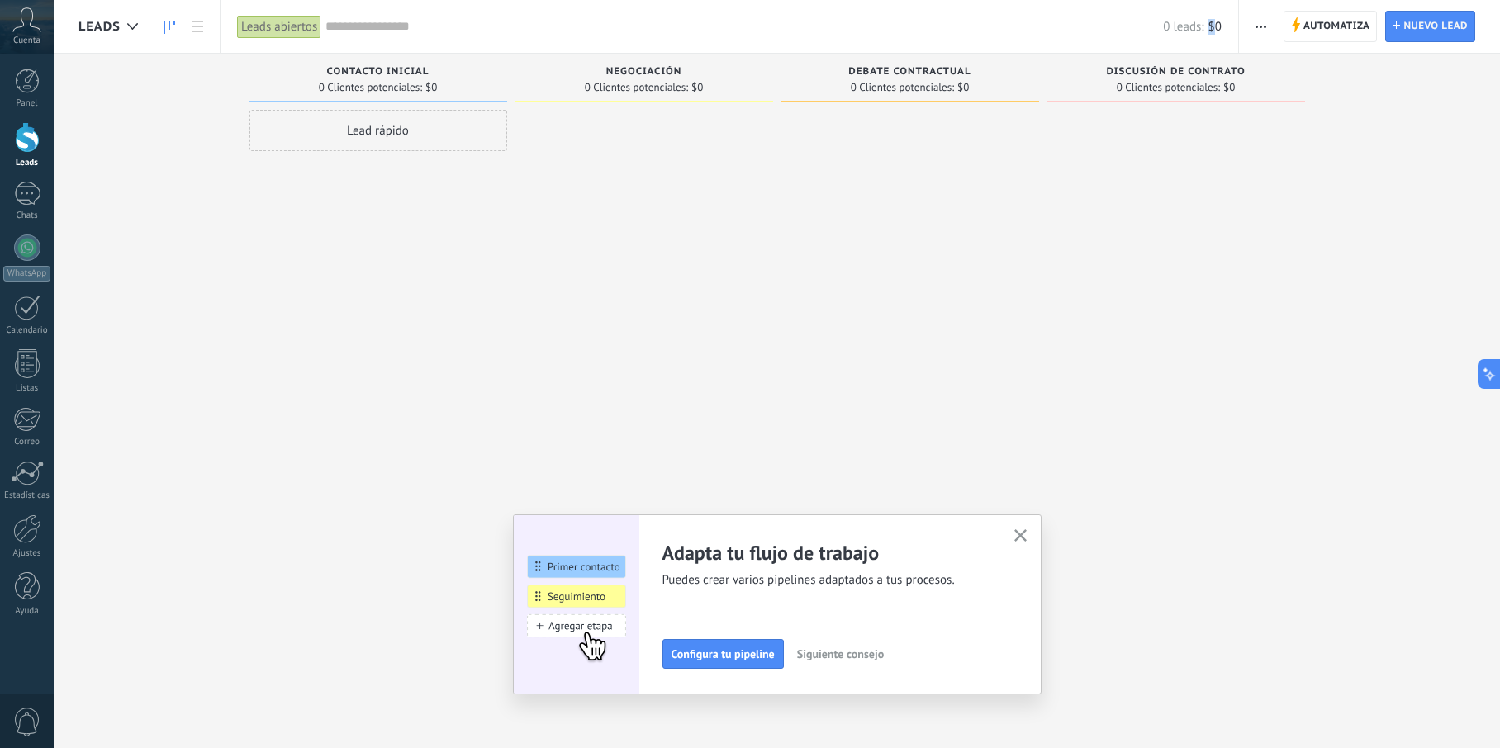
click at [1214, 31] on span "$0" at bounding box center [1214, 27] width 13 height 16
click at [864, 660] on span "Siguiente consejo" at bounding box center [838, 654] width 87 height 12
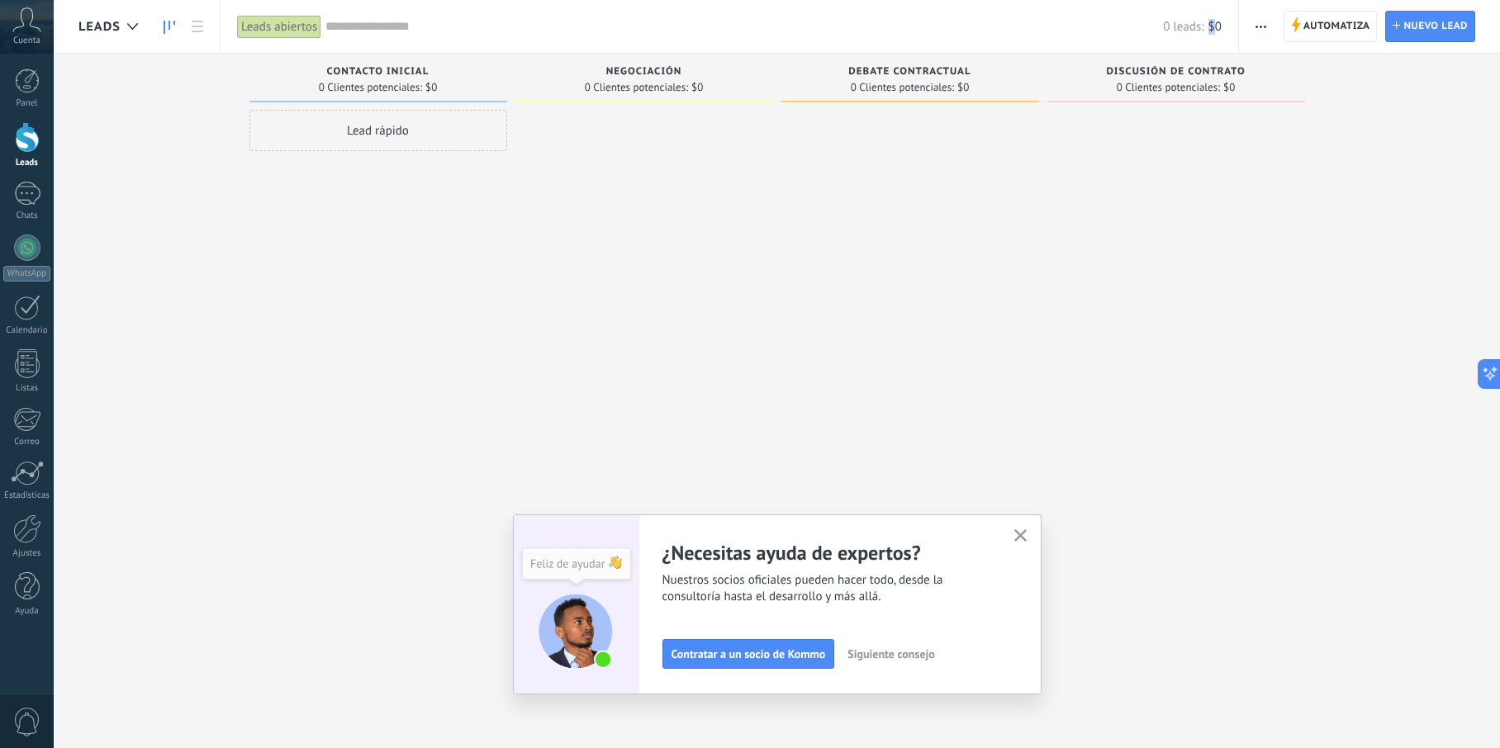
click at [864, 660] on span "Siguiente consejo" at bounding box center [890, 654] width 87 height 12
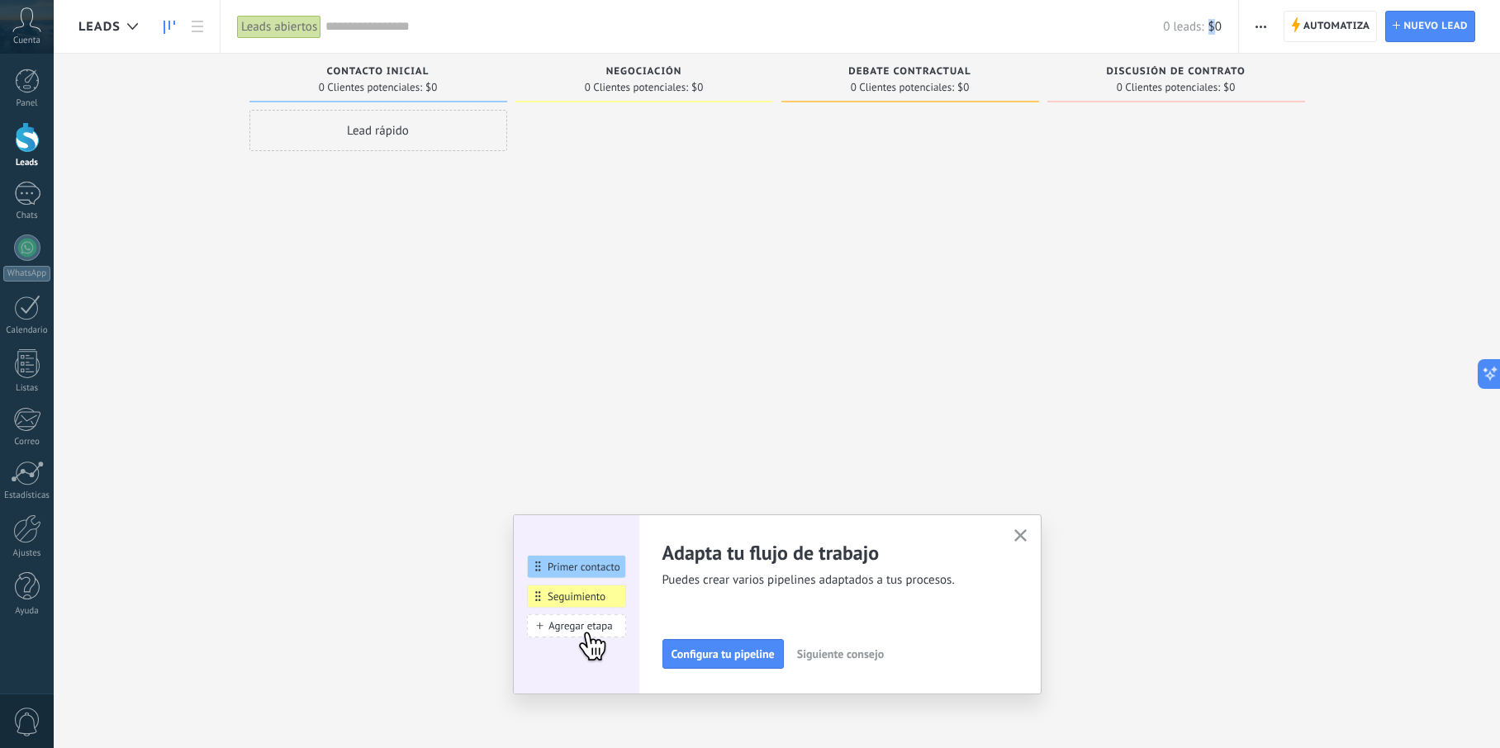
click at [864, 660] on span "Siguiente consejo" at bounding box center [840, 654] width 87 height 12
click at [1027, 529] on button "button" at bounding box center [1020, 536] width 21 height 22
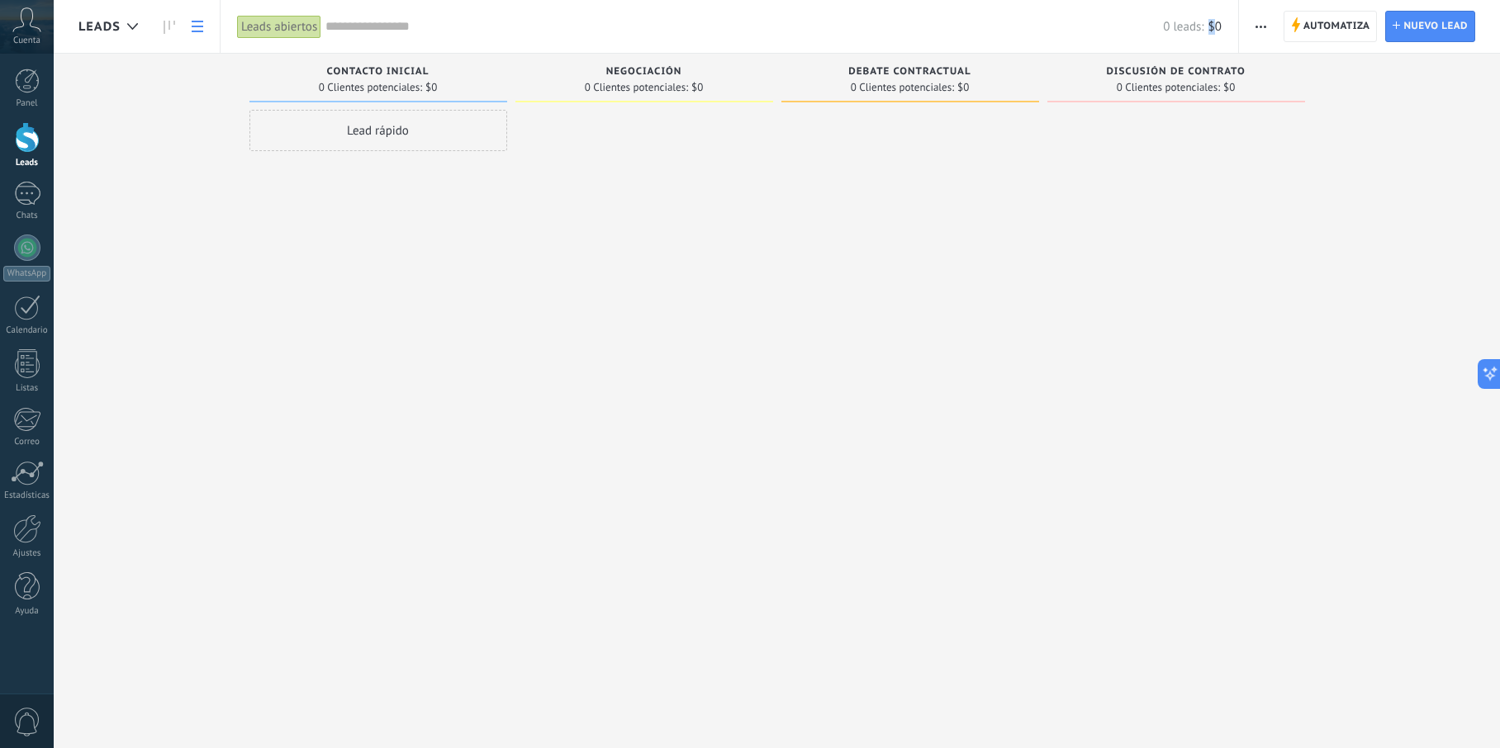
click at [183, 22] on link at bounding box center [197, 27] width 28 height 32
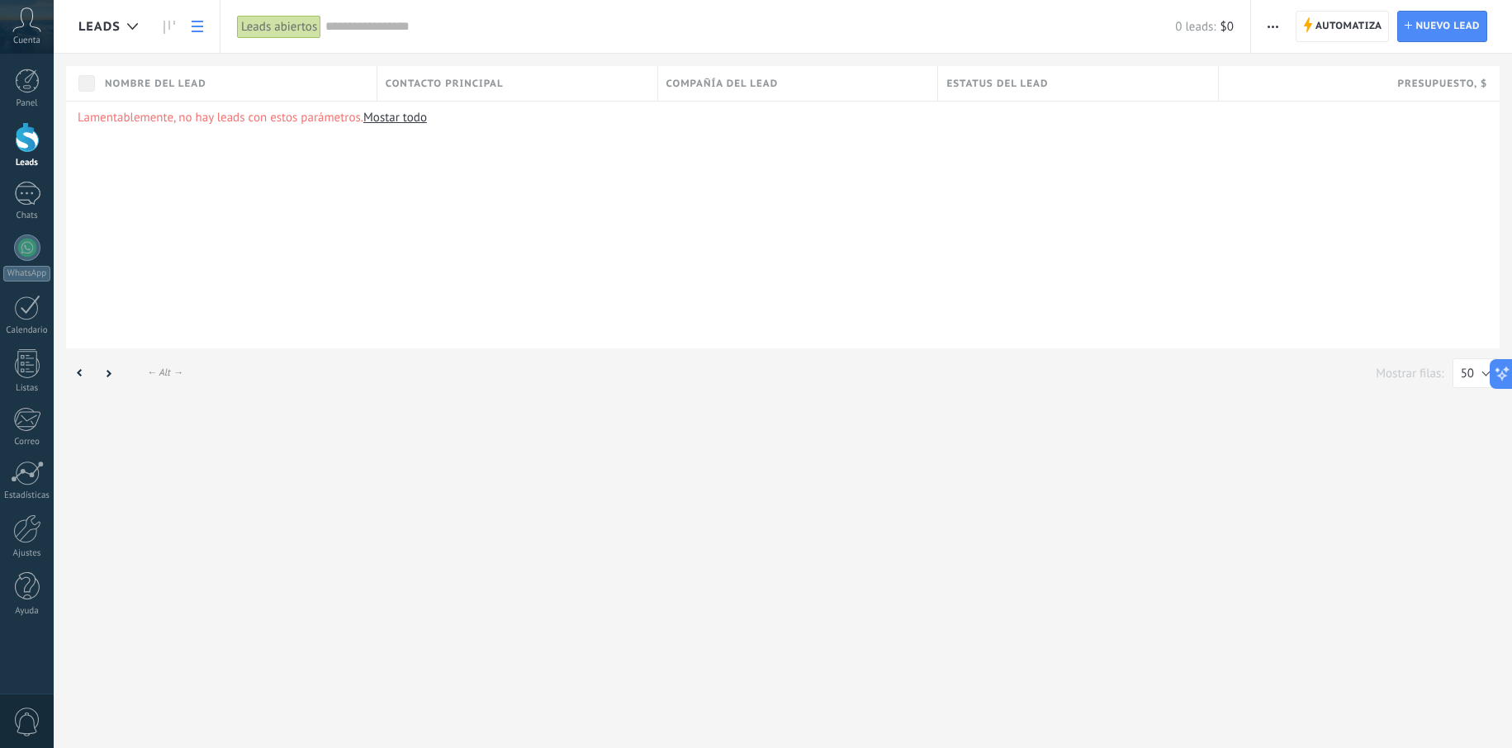
click at [189, 20] on link at bounding box center [197, 27] width 28 height 32
click at [188, 27] on link at bounding box center [197, 27] width 28 height 32
click at [178, 27] on link at bounding box center [169, 27] width 28 height 32
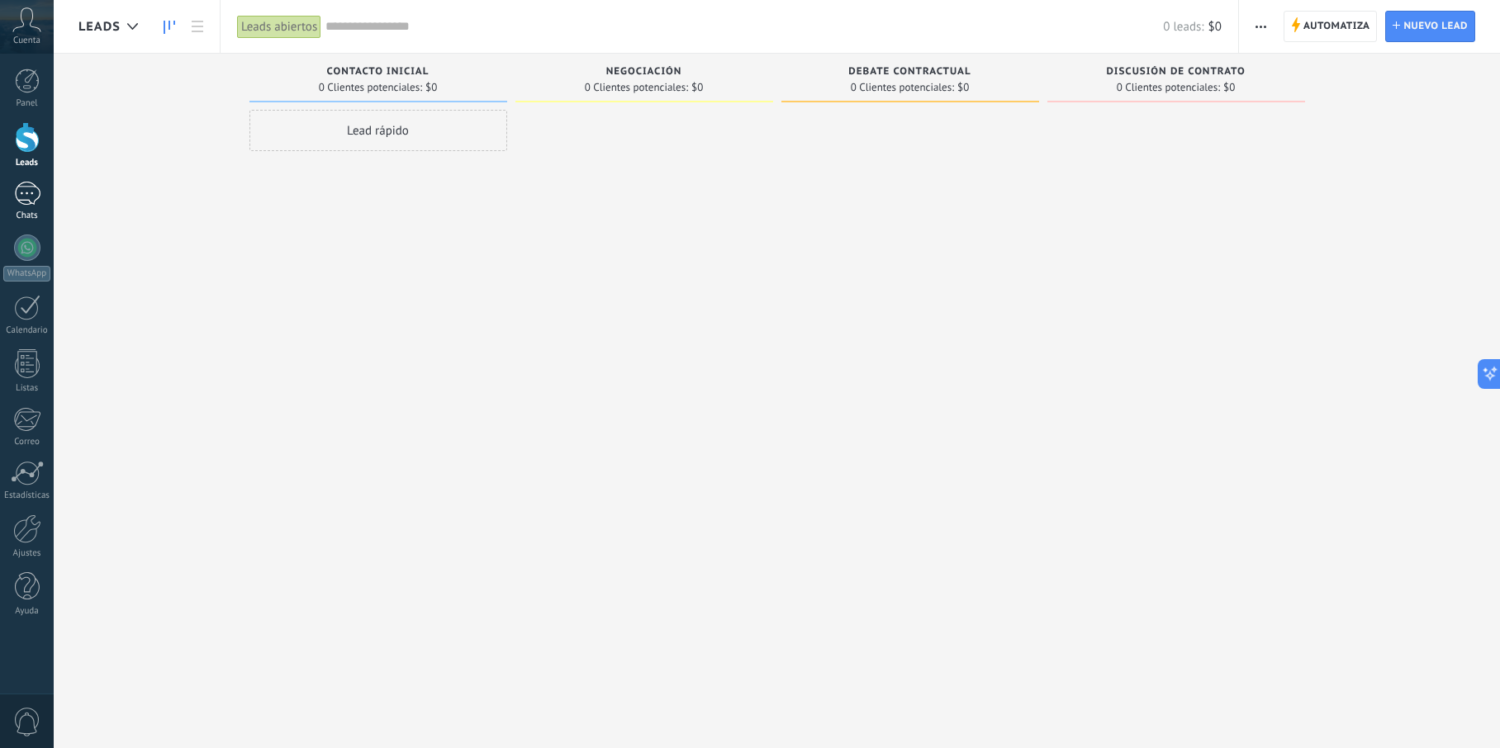
click at [37, 214] on div "Chats" at bounding box center [27, 216] width 48 height 11
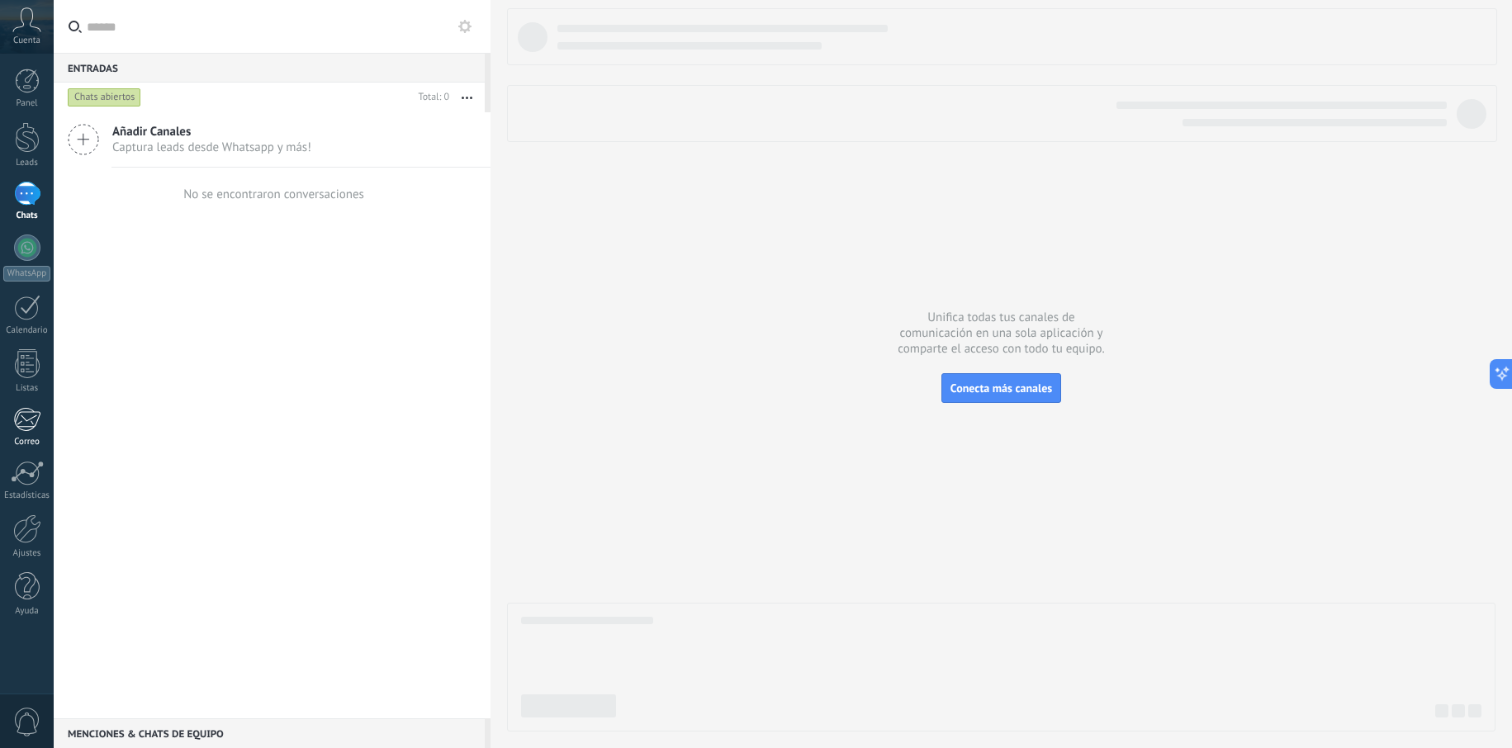
click at [30, 426] on div at bounding box center [26, 419] width 27 height 25
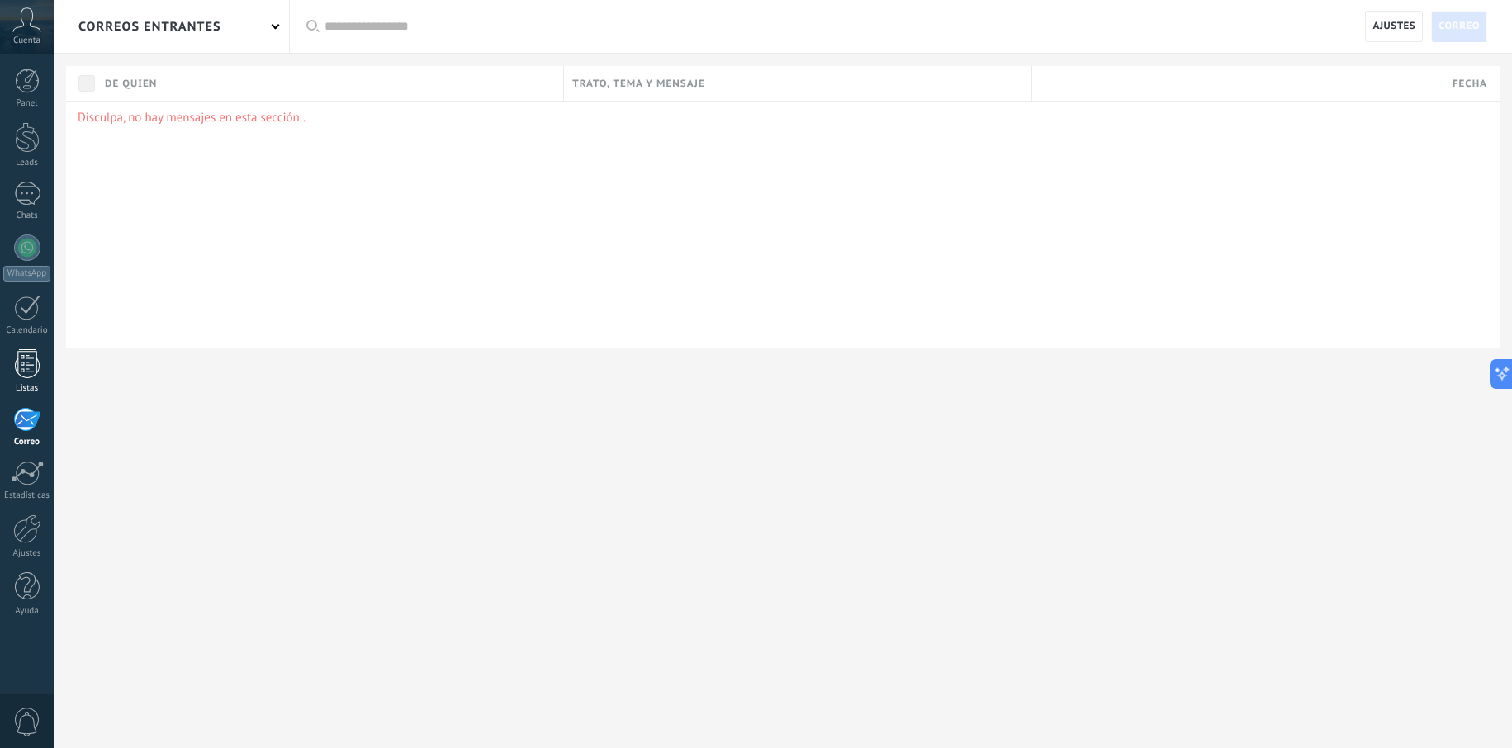
click at [22, 362] on div at bounding box center [27, 363] width 25 height 29
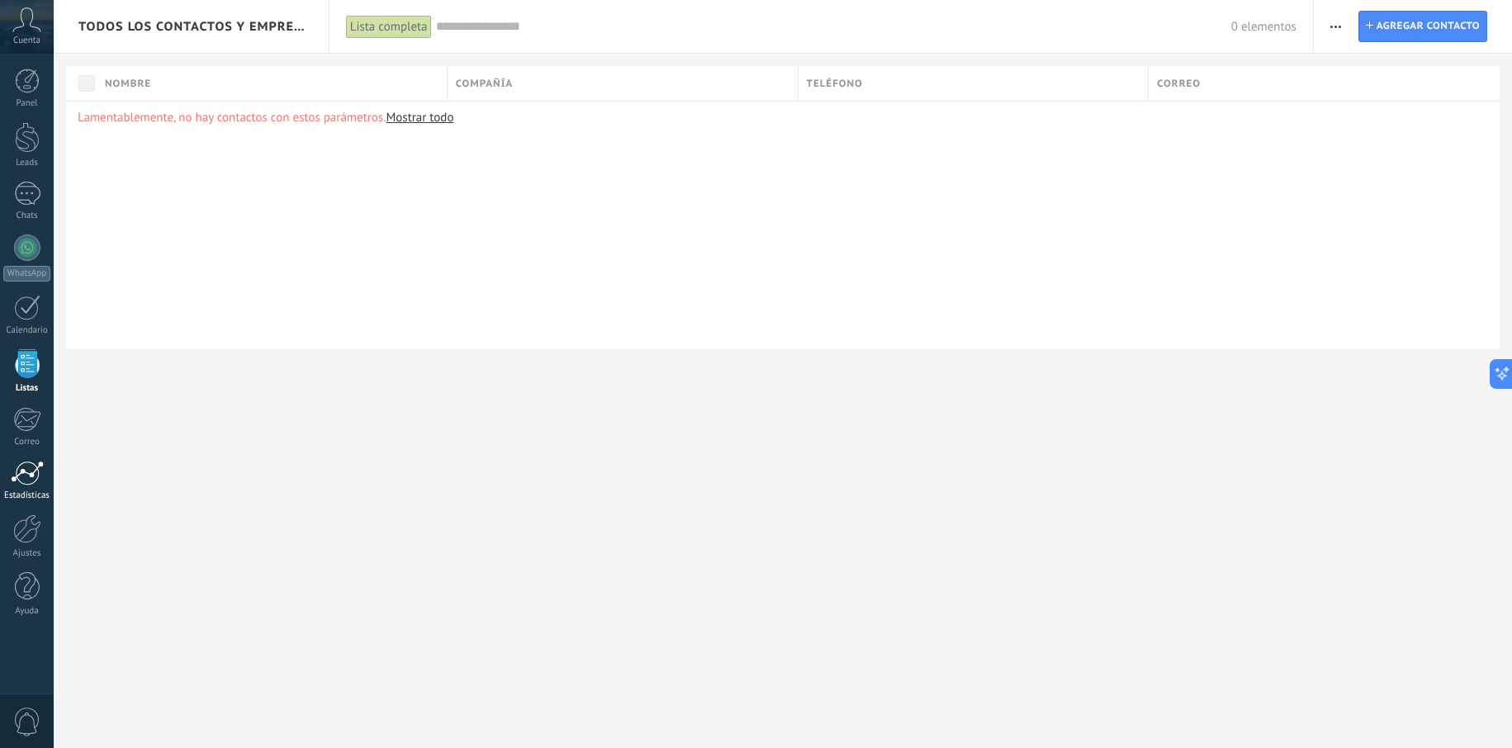
click at [26, 477] on div at bounding box center [27, 473] width 33 height 25
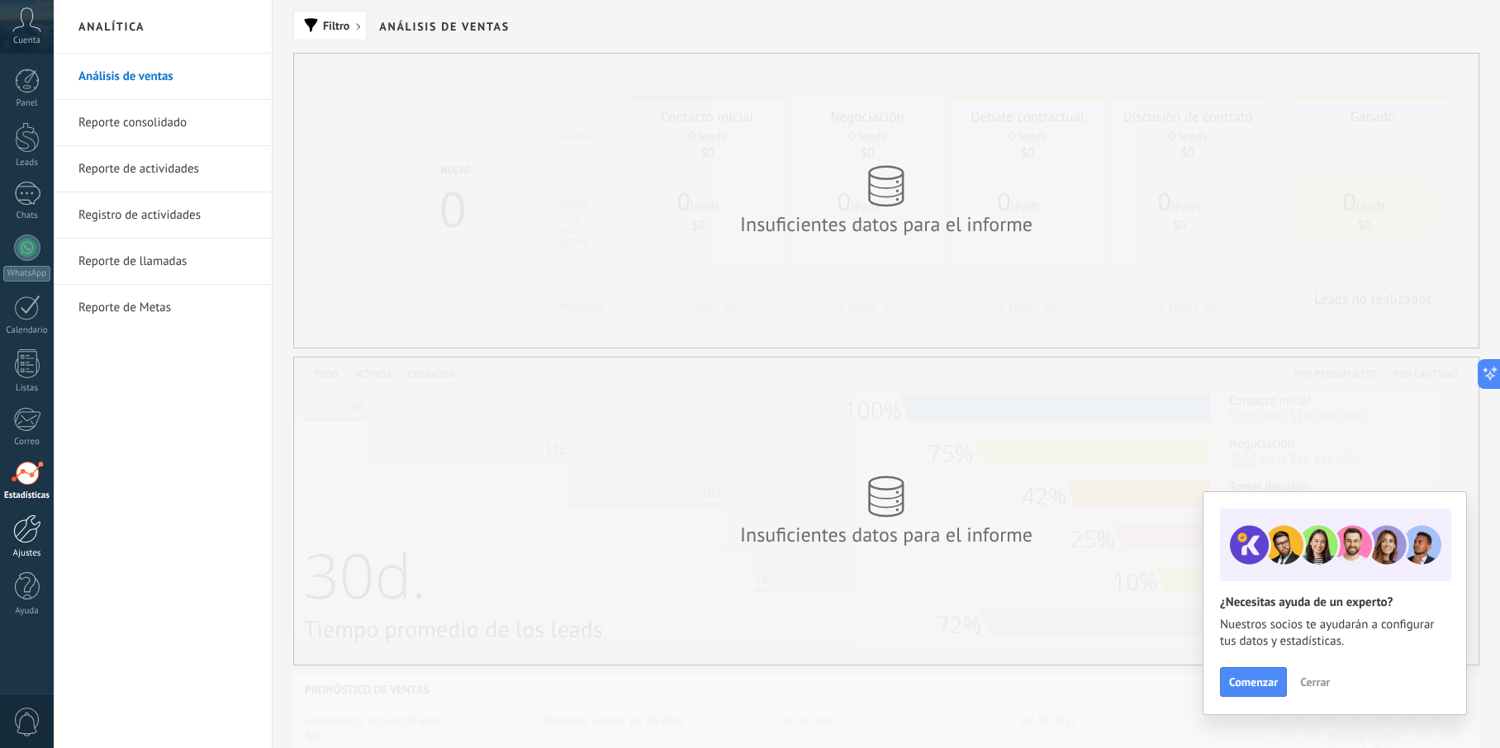
click at [27, 532] on div at bounding box center [27, 529] width 28 height 29
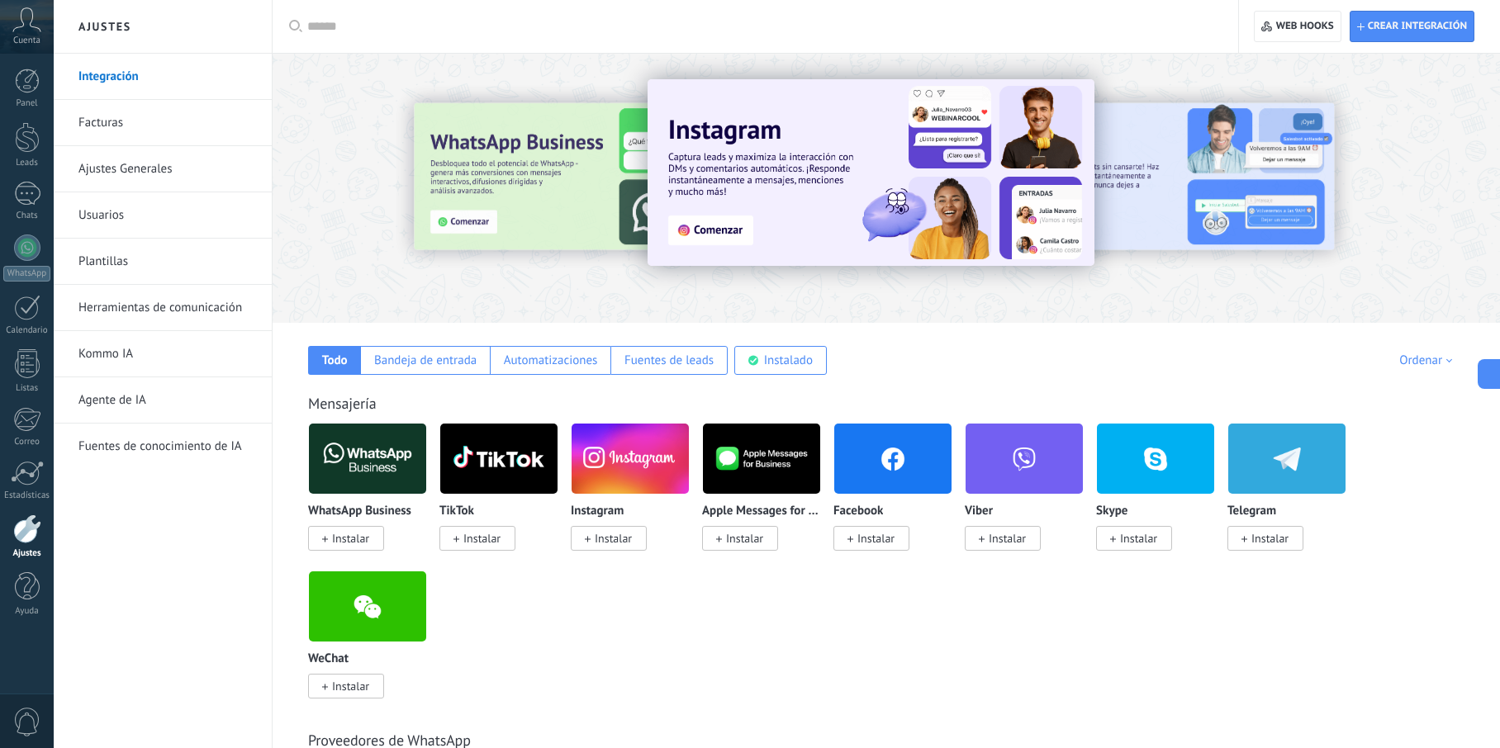
click at [134, 441] on link "Fuentes de conocimiento de IA" at bounding box center [166, 447] width 177 height 46
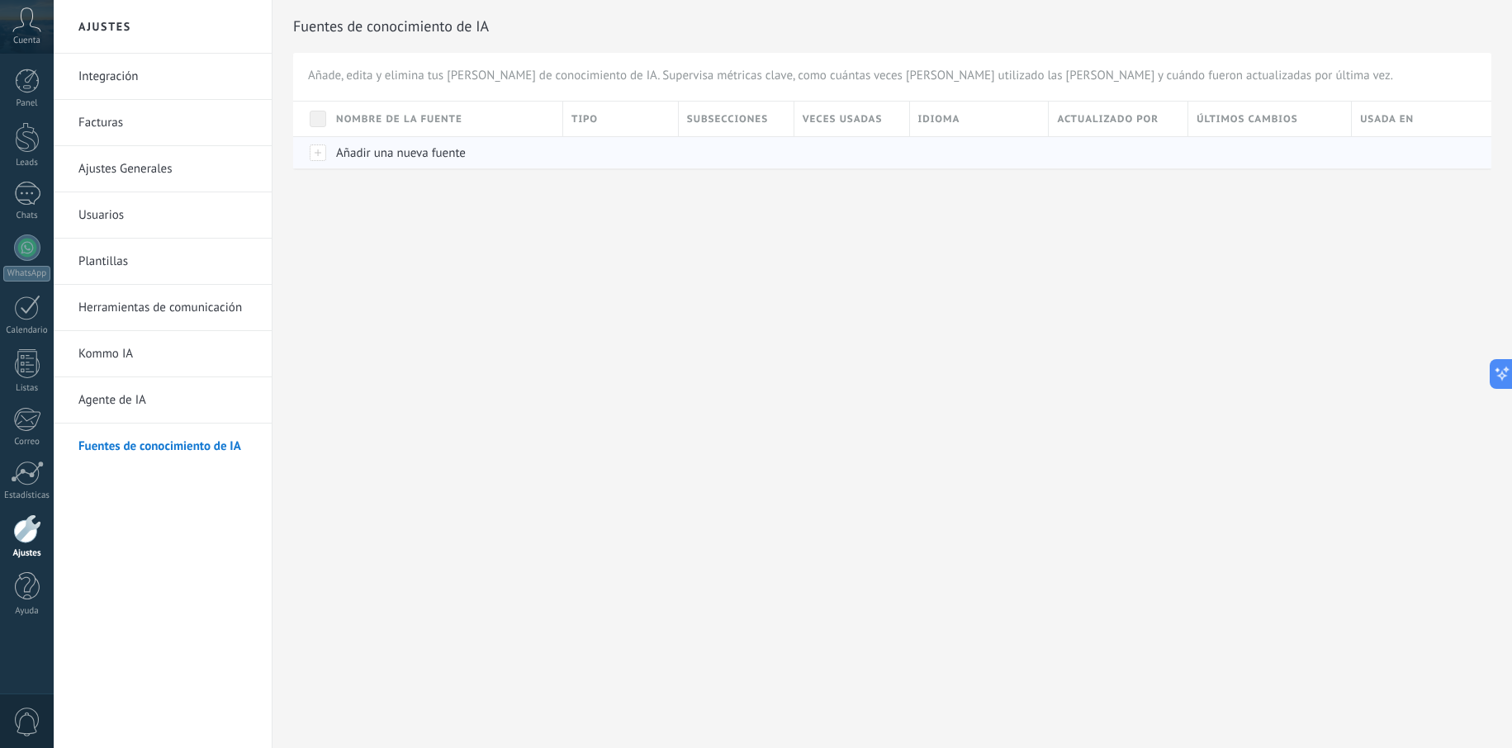
click at [335, 155] on div "Añadir una nueva fuente" at bounding box center [441, 152] width 227 height 31
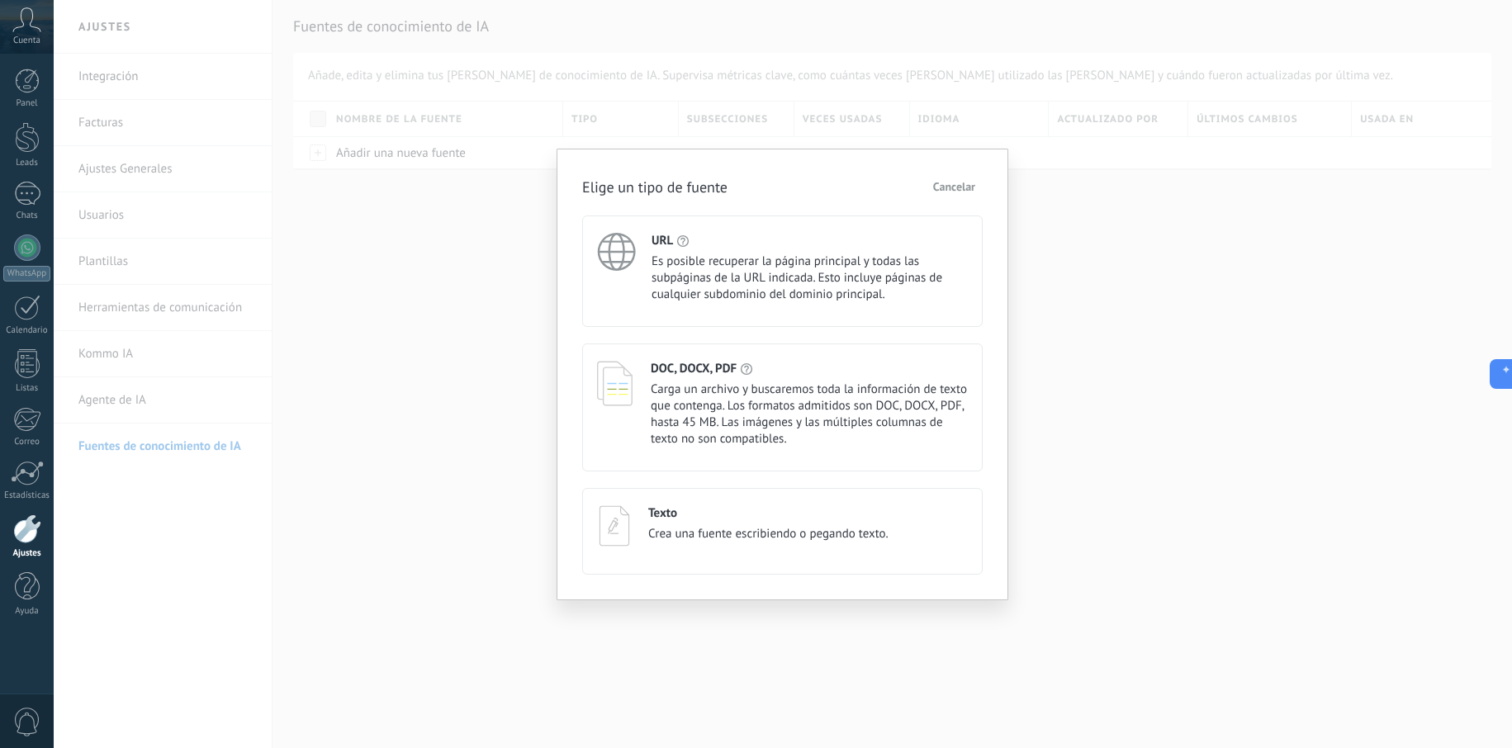
click at [952, 185] on span "Cancelar" at bounding box center [954, 187] width 42 height 12
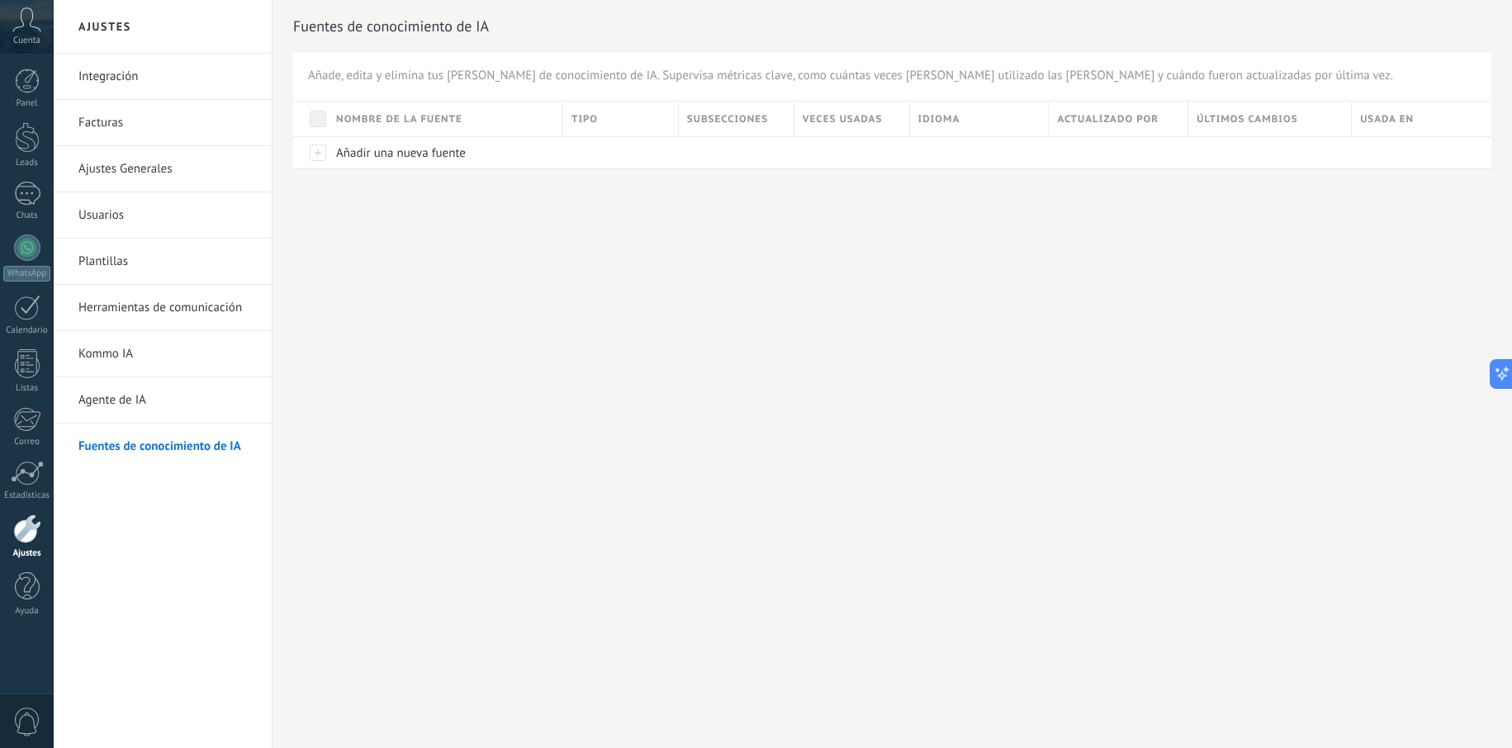
click at [121, 411] on link "Agente de IA" at bounding box center [166, 400] width 177 height 46
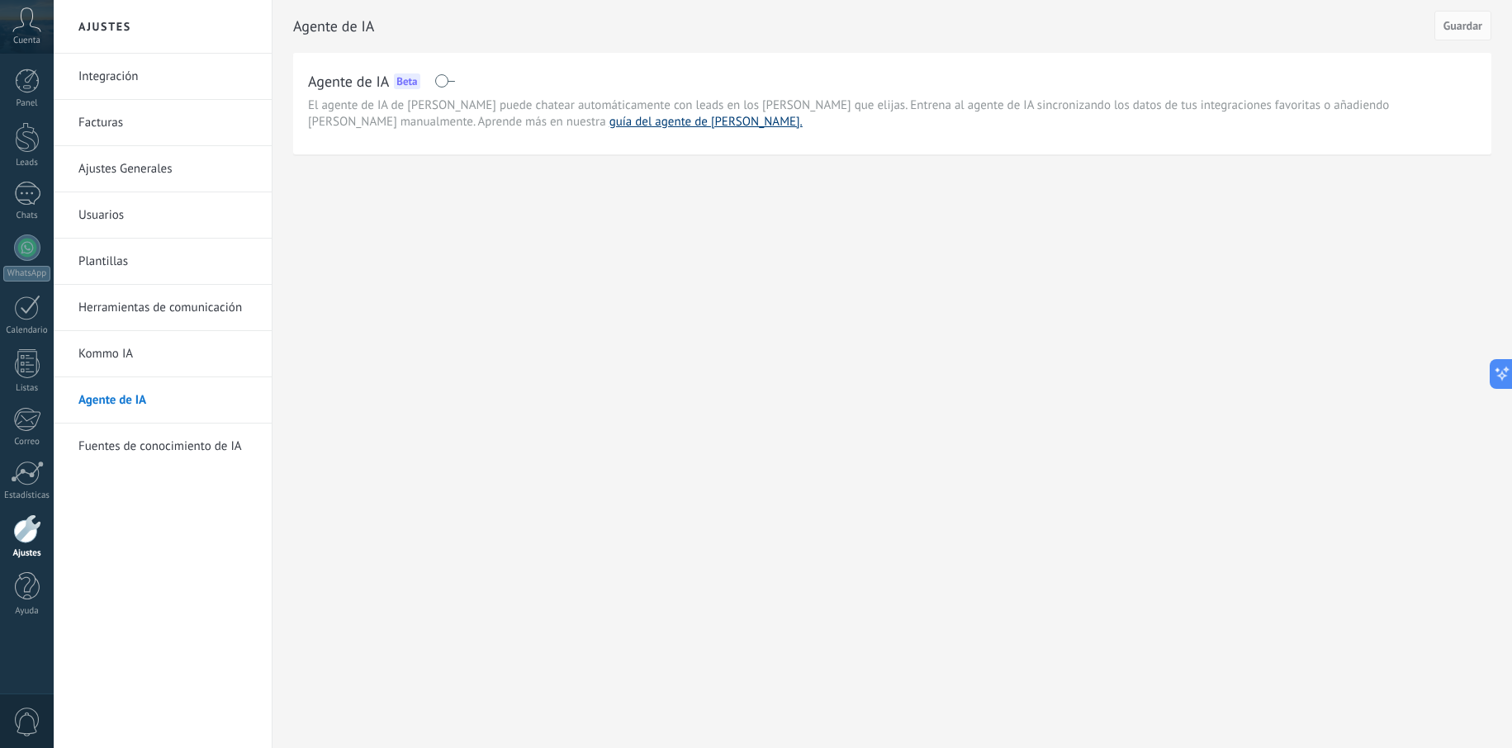
click at [610, 119] on link "guía del agente de IA." at bounding box center [706, 122] width 193 height 16
click at [107, 363] on link "Kommo IA" at bounding box center [166, 354] width 177 height 46
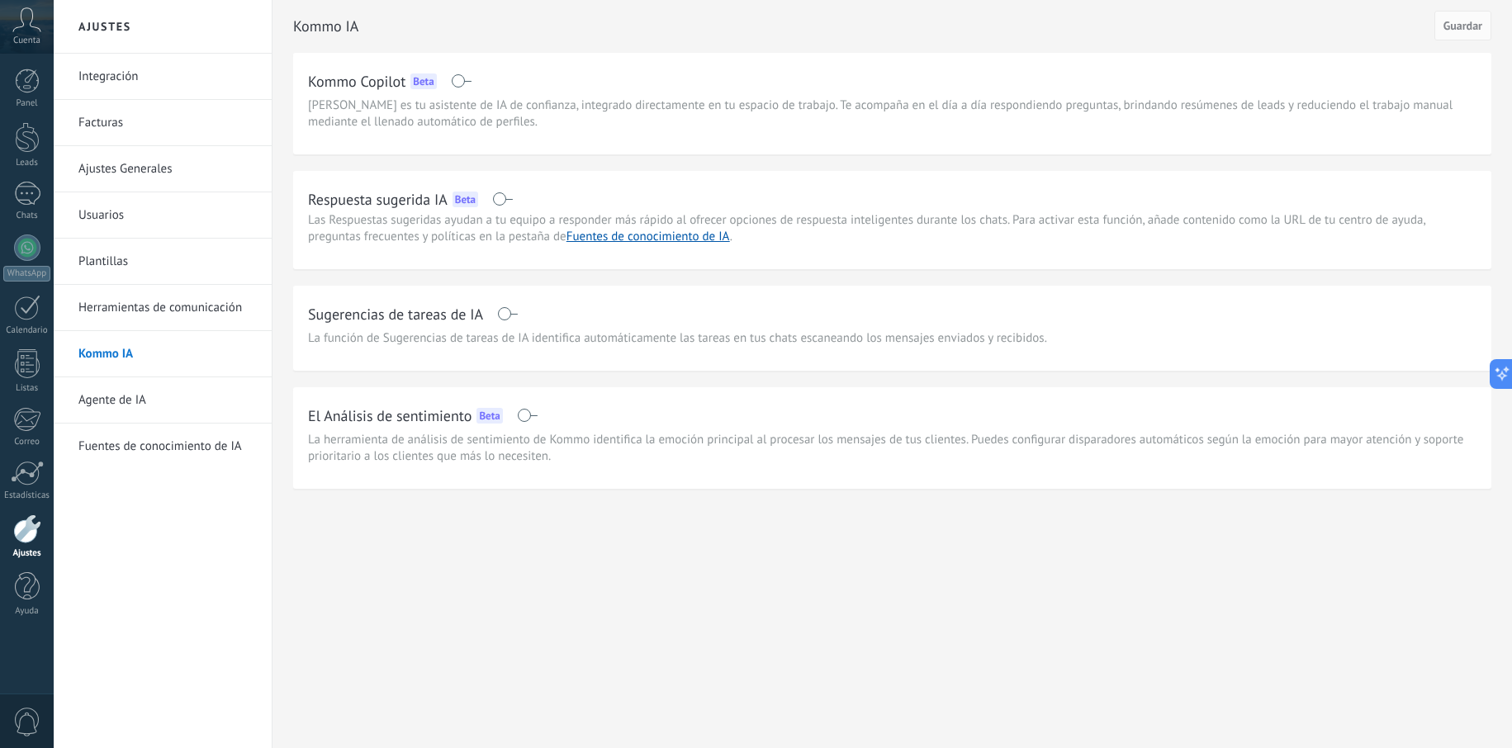
click at [124, 316] on link "Herramientas de comunicación" at bounding box center [166, 308] width 177 height 46
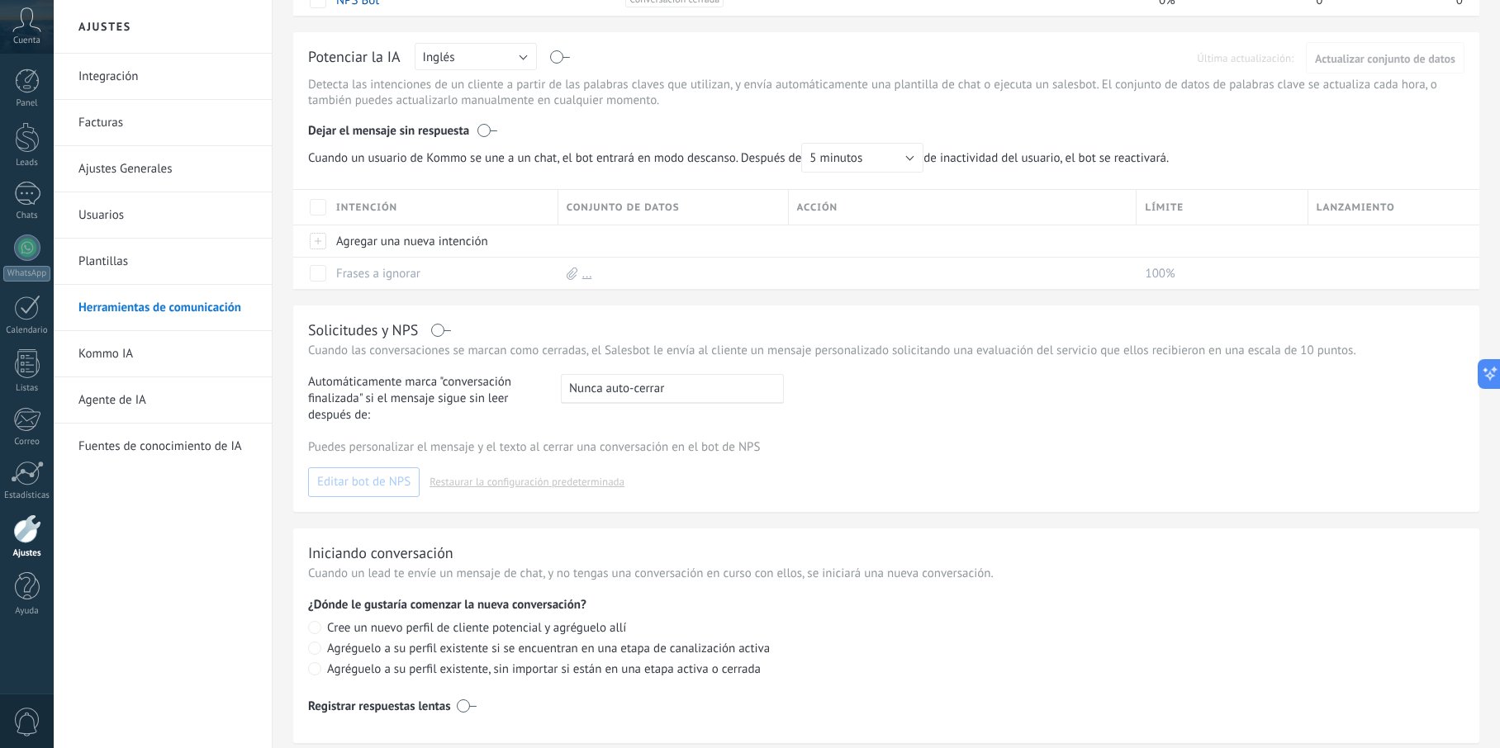
scroll to position [207, 0]
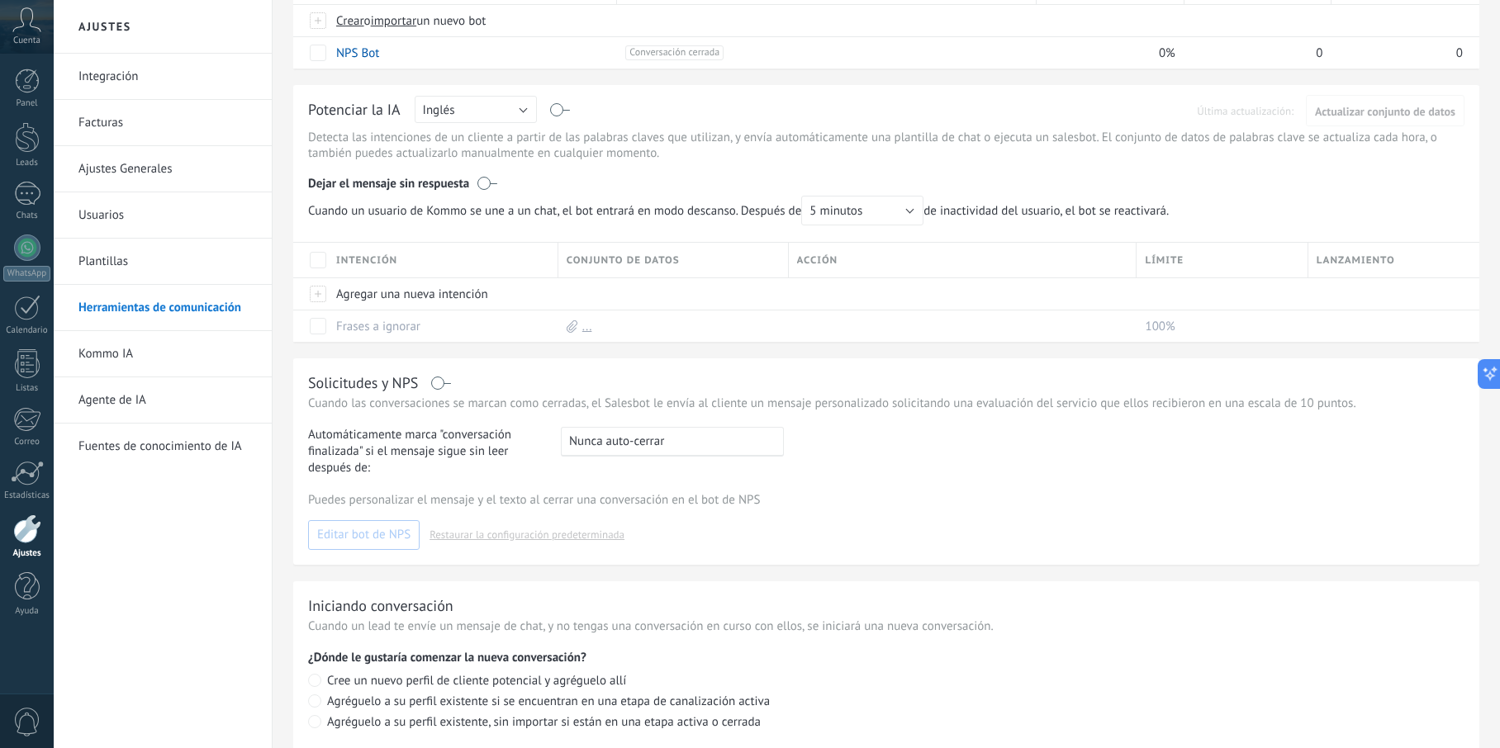
click at [146, 271] on link "Plantillas" at bounding box center [166, 262] width 177 height 46
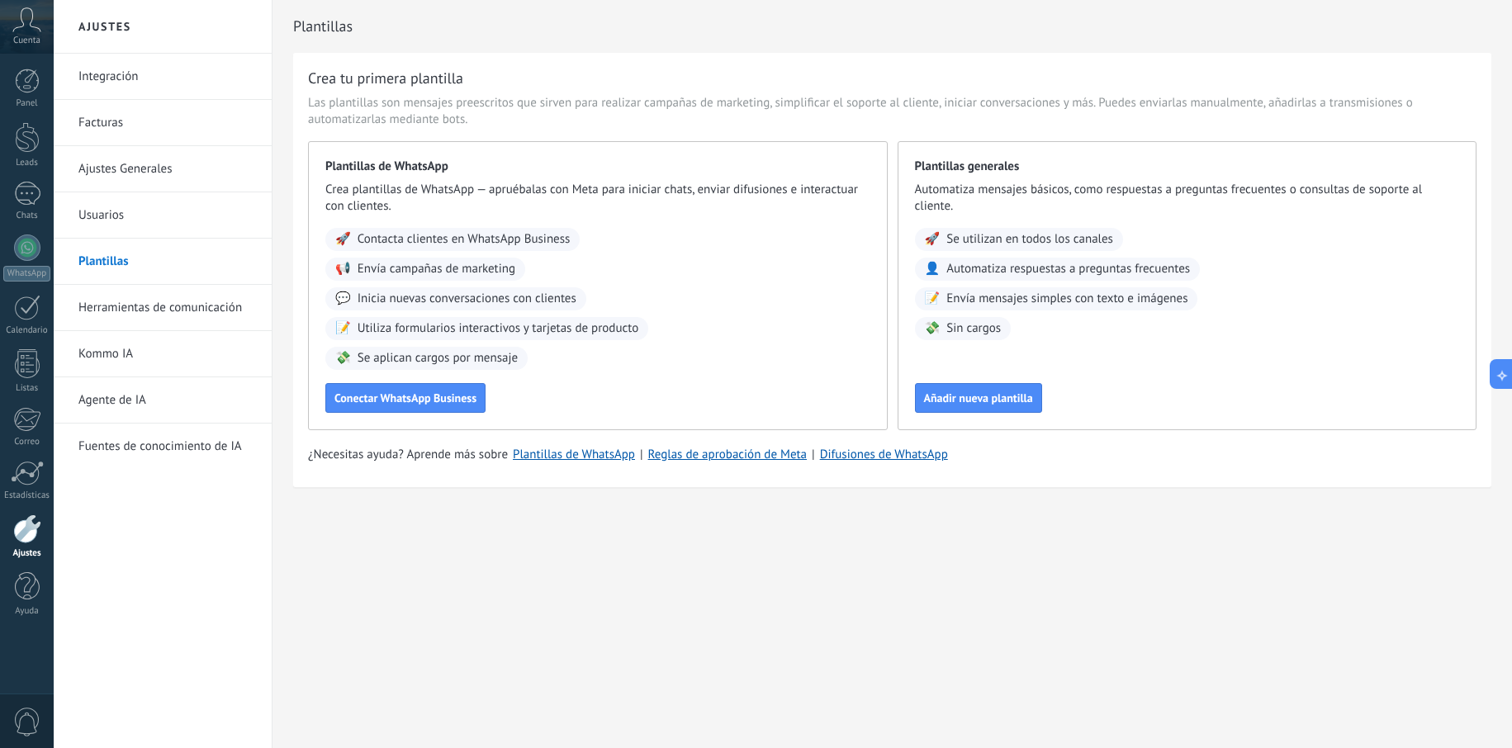
click at [140, 222] on link "Usuarios" at bounding box center [166, 215] width 177 height 46
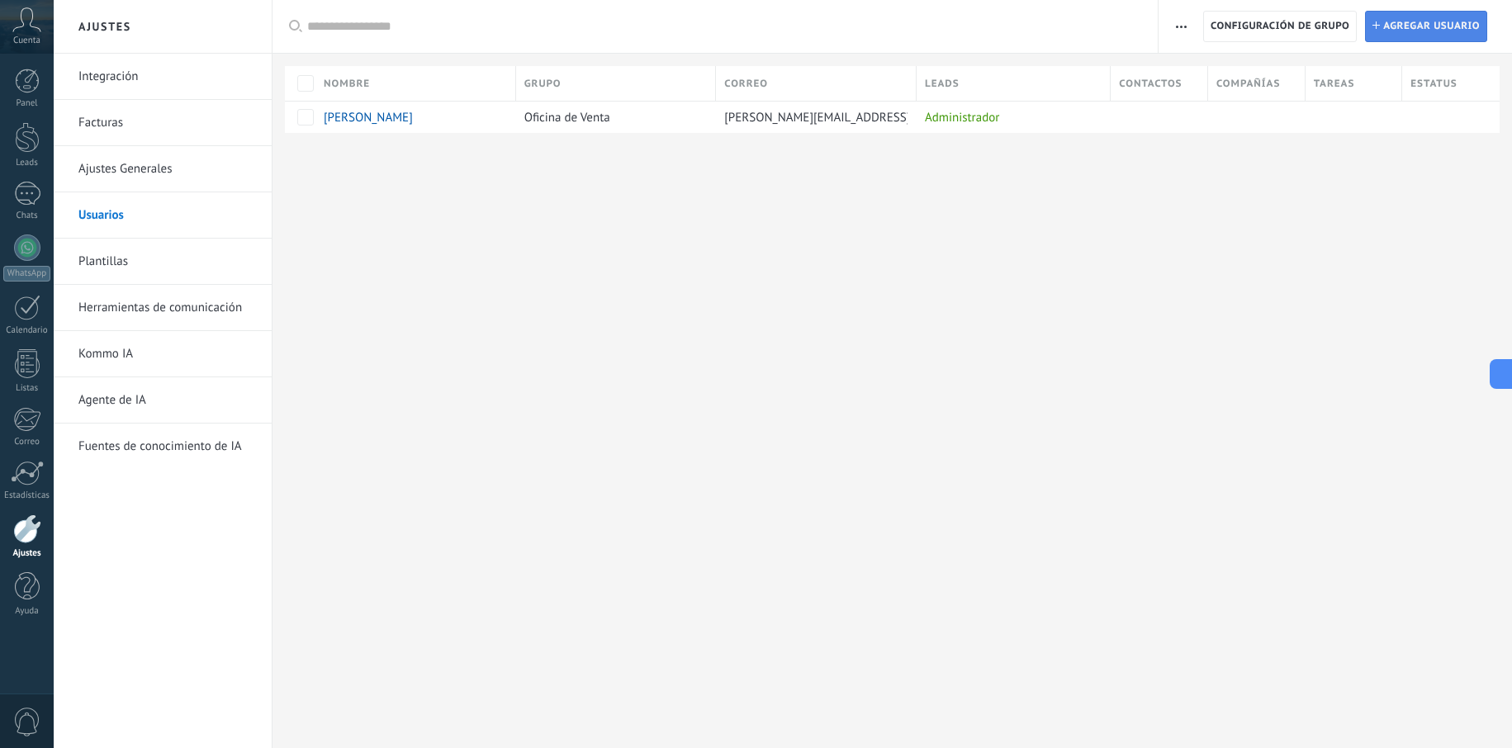
click at [1474, 26] on span "Agregar usuario" at bounding box center [1432, 27] width 97 height 30
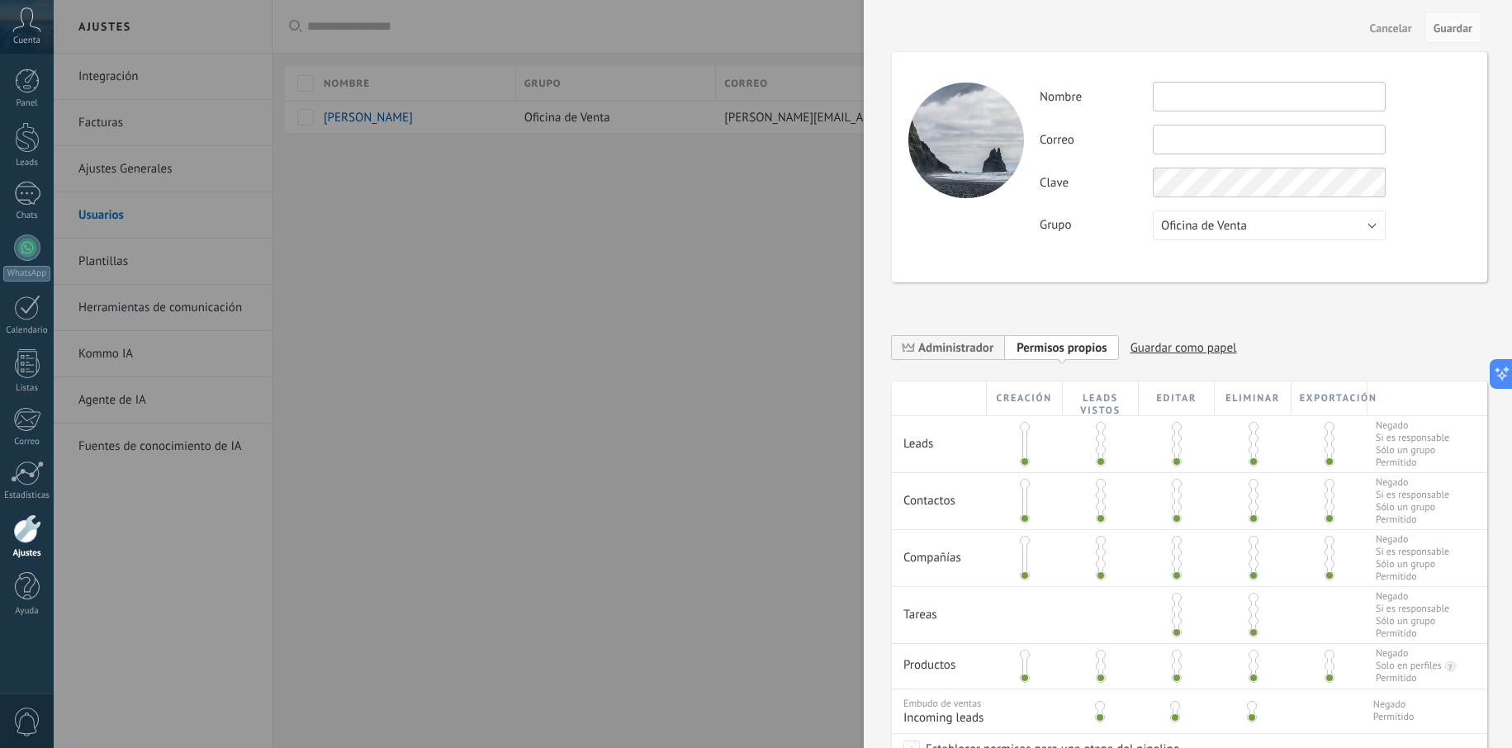
click at [1175, 96] on input "text" at bounding box center [1269, 97] width 233 height 30
type input "****"
type input "**********"
click at [1307, 204] on div "**********" at bounding box center [1255, 161] width 430 height 159
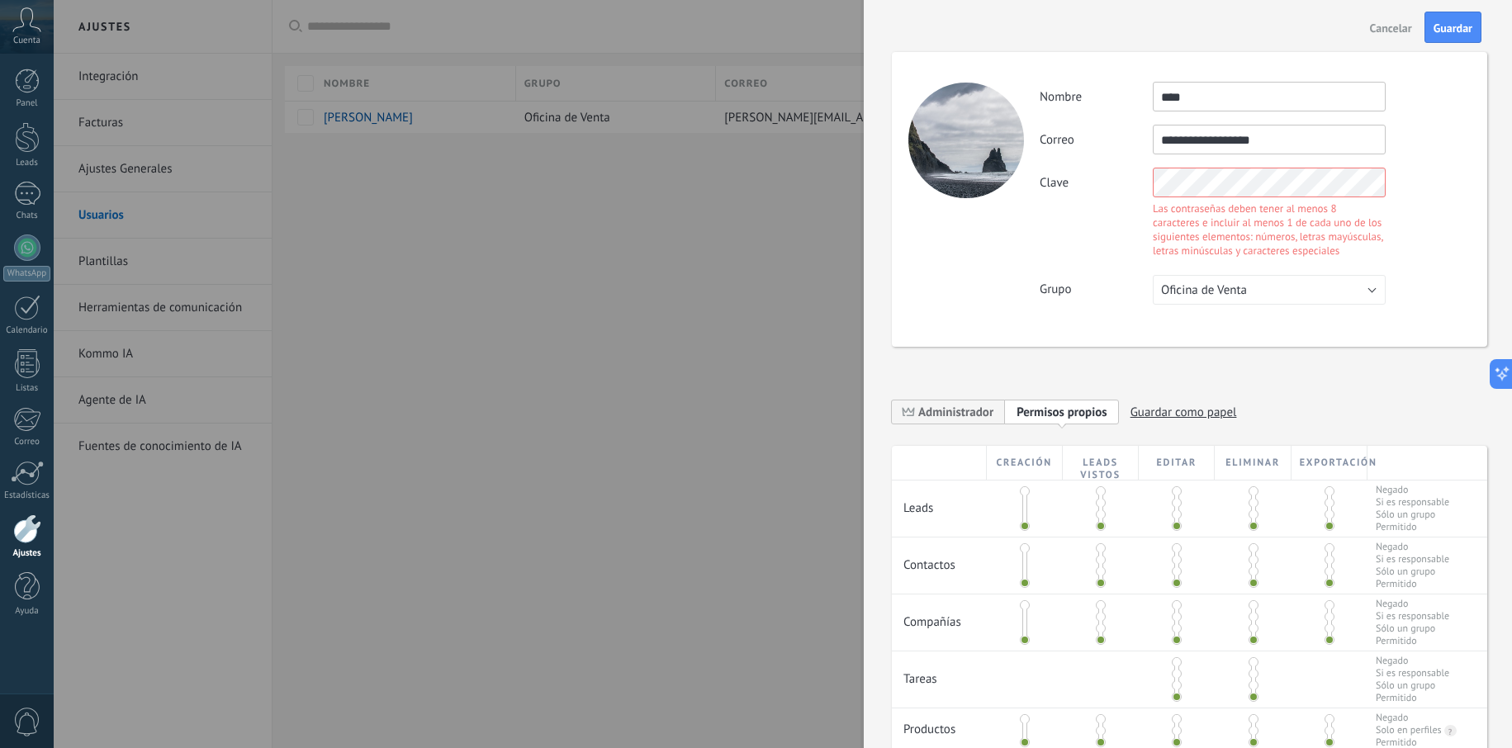
click at [1088, 163] on div "**********" at bounding box center [1255, 193] width 430 height 223
click at [914, 132] on div "**********" at bounding box center [1190, 199] width 596 height 295
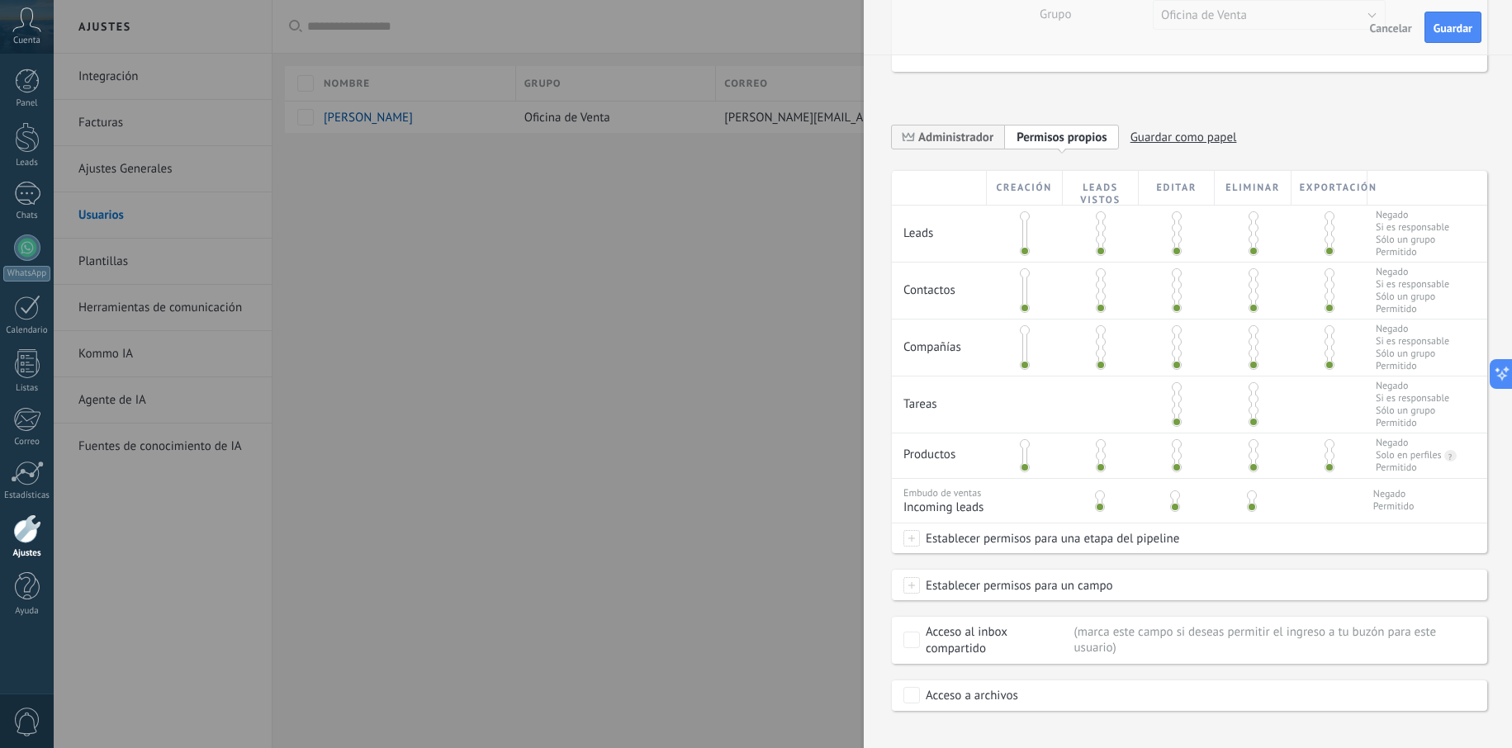
scroll to position [231, 0]
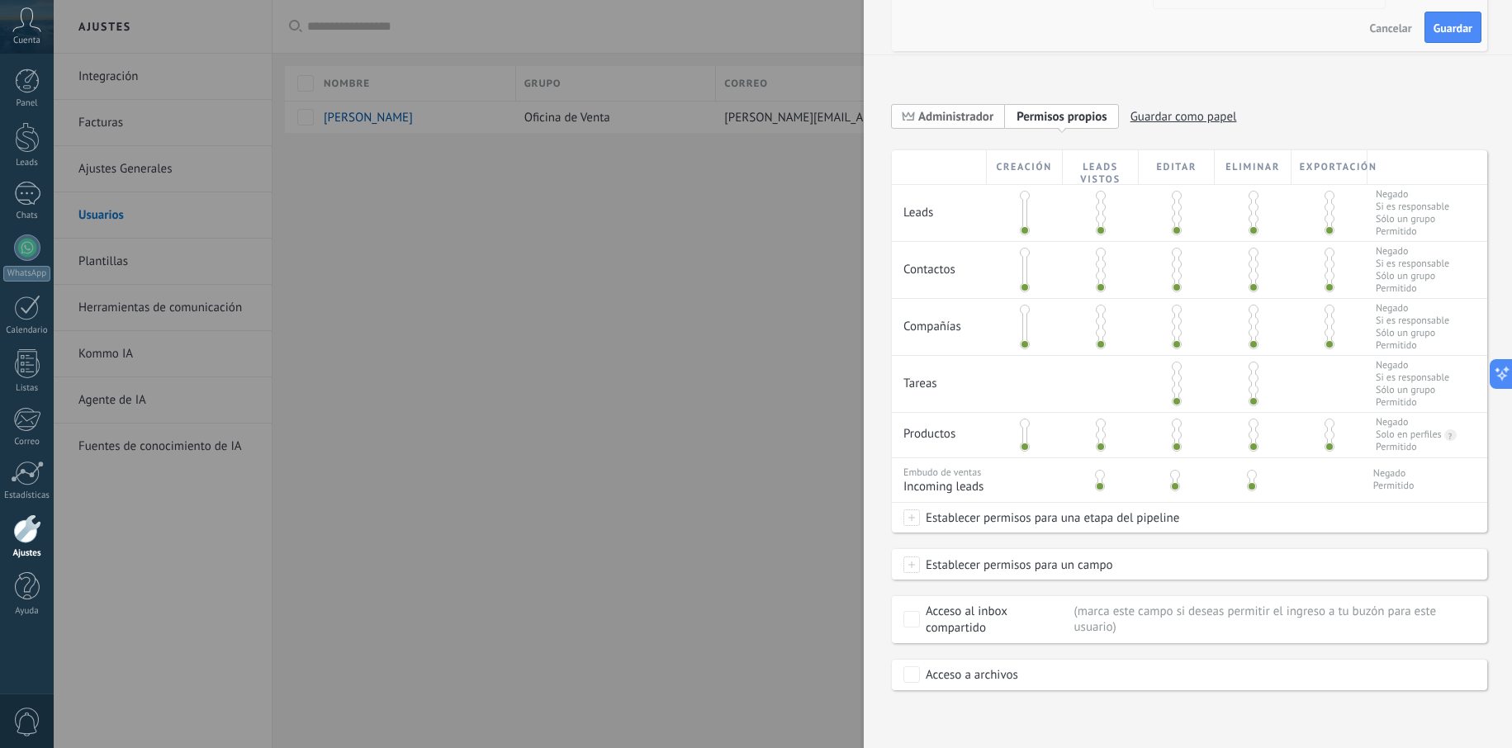
click at [990, 121] on span "Administrador" at bounding box center [956, 117] width 75 height 16
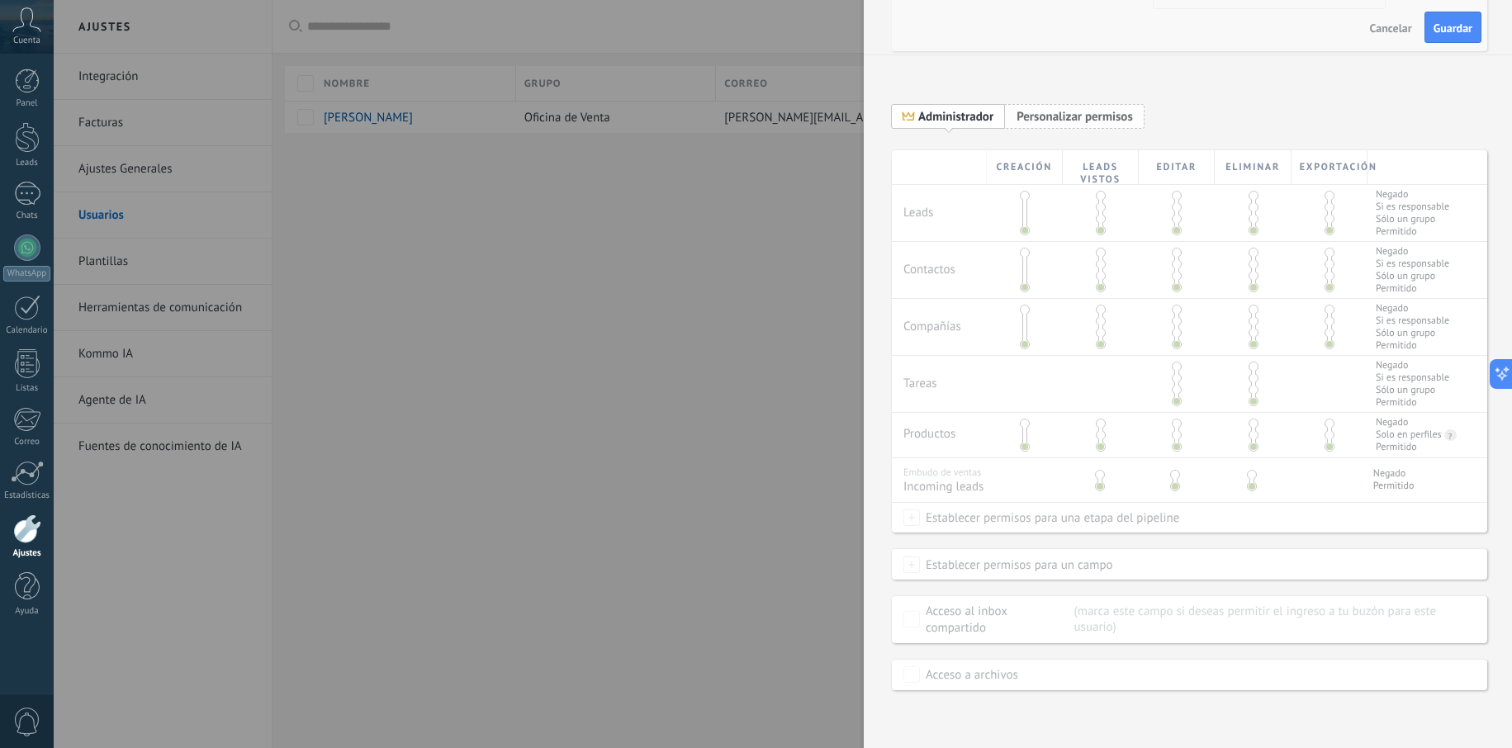
click at [1045, 124] on span "Personalizar permisos" at bounding box center [1075, 117] width 116 height 16
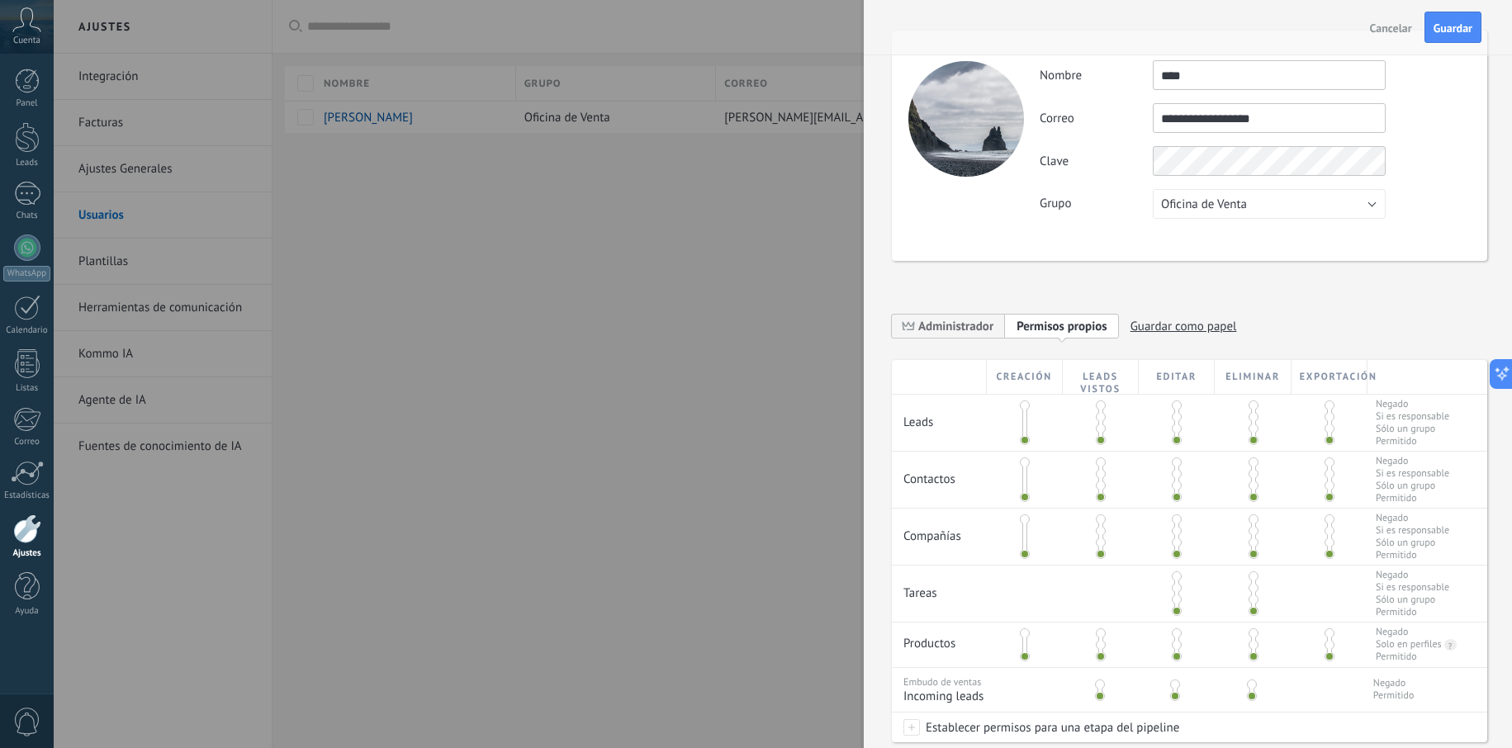
scroll to position [80, 0]
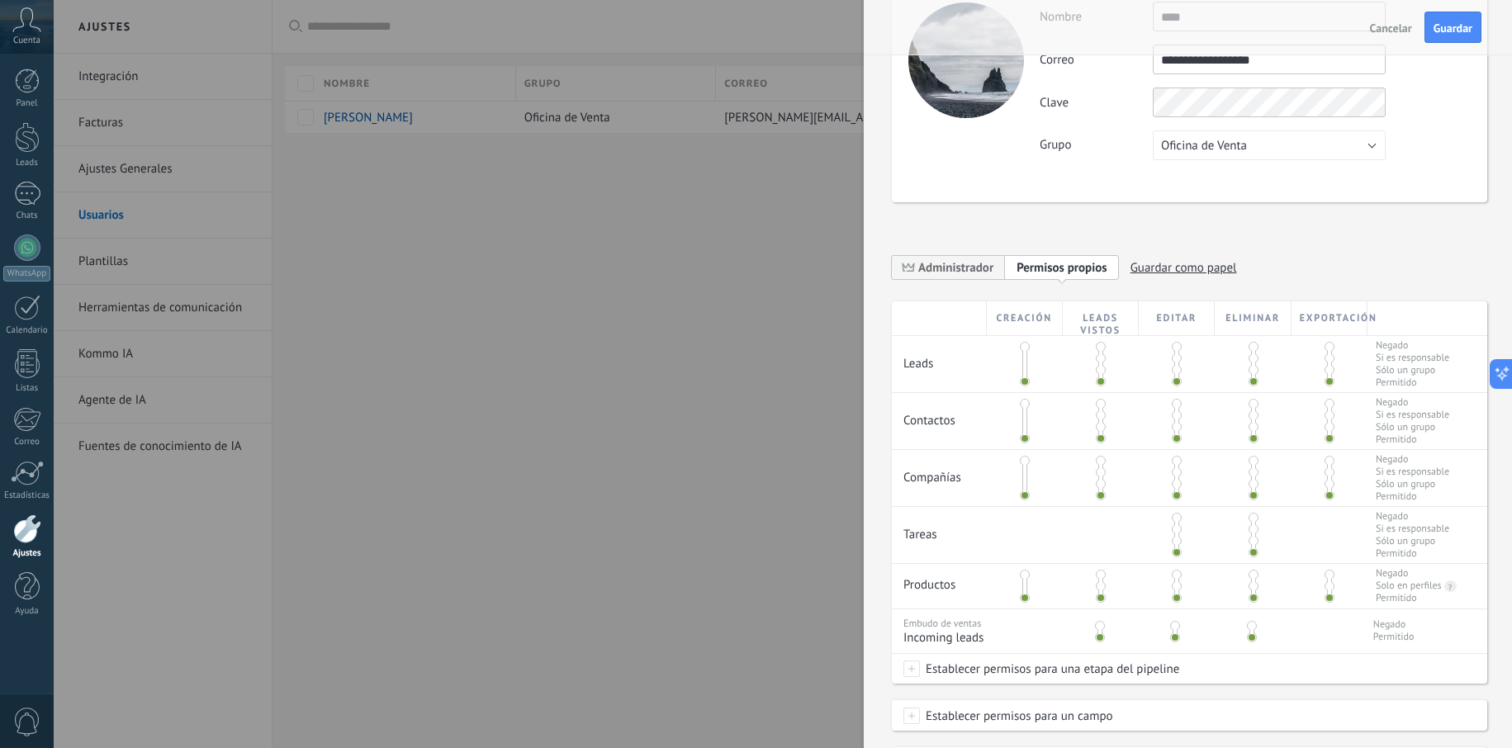
click at [1026, 355] on span at bounding box center [1025, 359] width 10 height 10
click at [1025, 405] on span at bounding box center [1025, 404] width 10 height 10
click at [1028, 405] on span at bounding box center [1025, 404] width 10 height 10
click at [1024, 377] on span at bounding box center [1025, 382] width 10 height 10
click at [1023, 349] on span at bounding box center [1025, 347] width 10 height 10
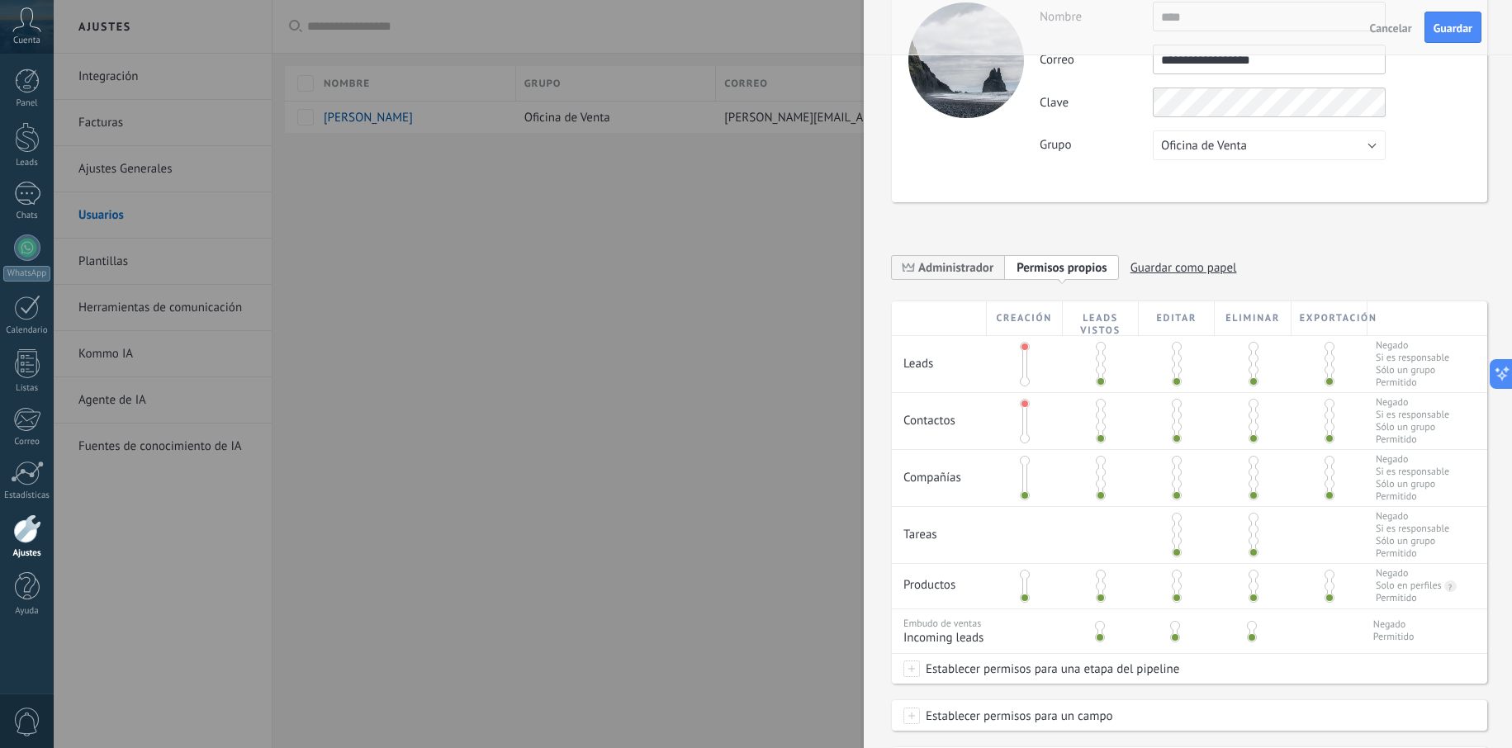
click at [1025, 383] on span at bounding box center [1025, 382] width 10 height 10
click at [1025, 441] on span at bounding box center [1025, 439] width 10 height 10
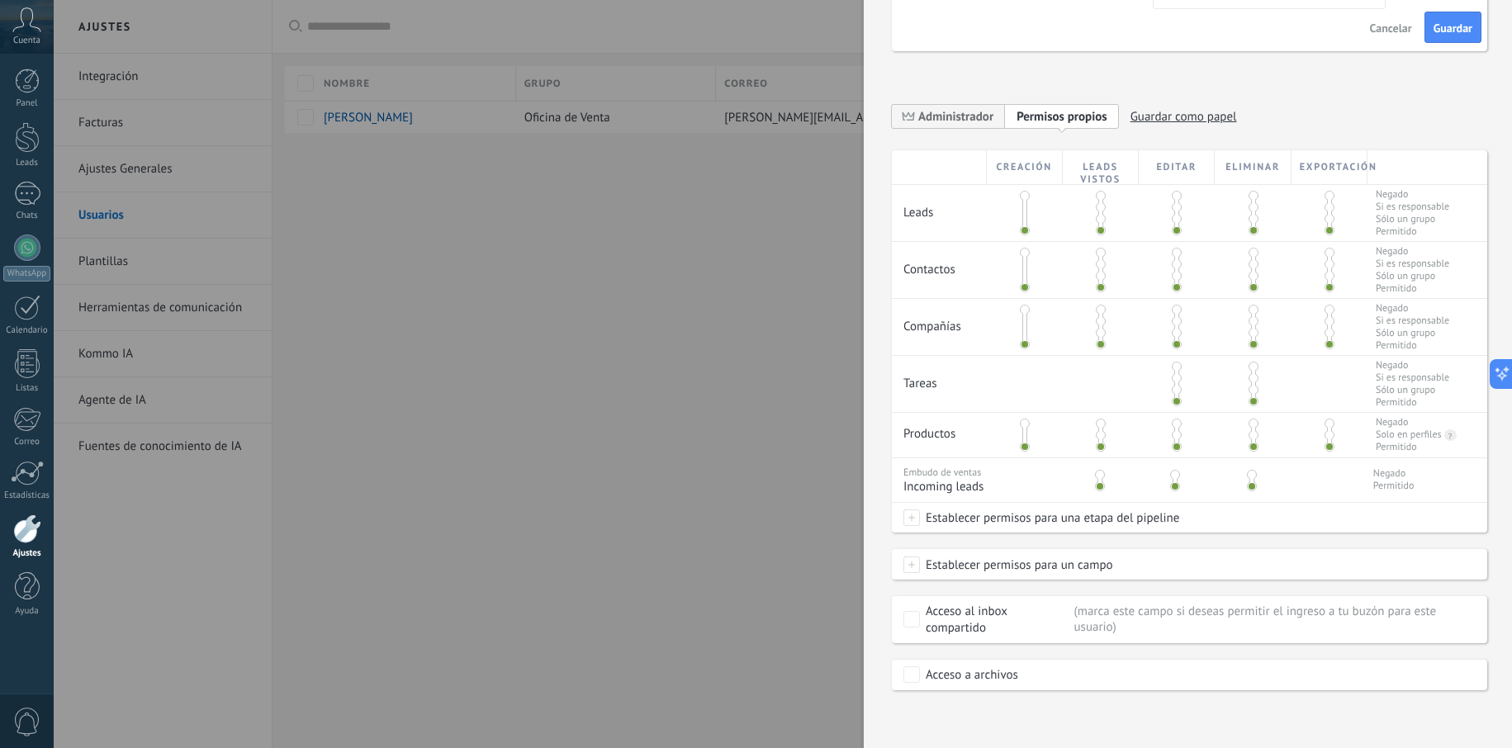
scroll to position [0, 0]
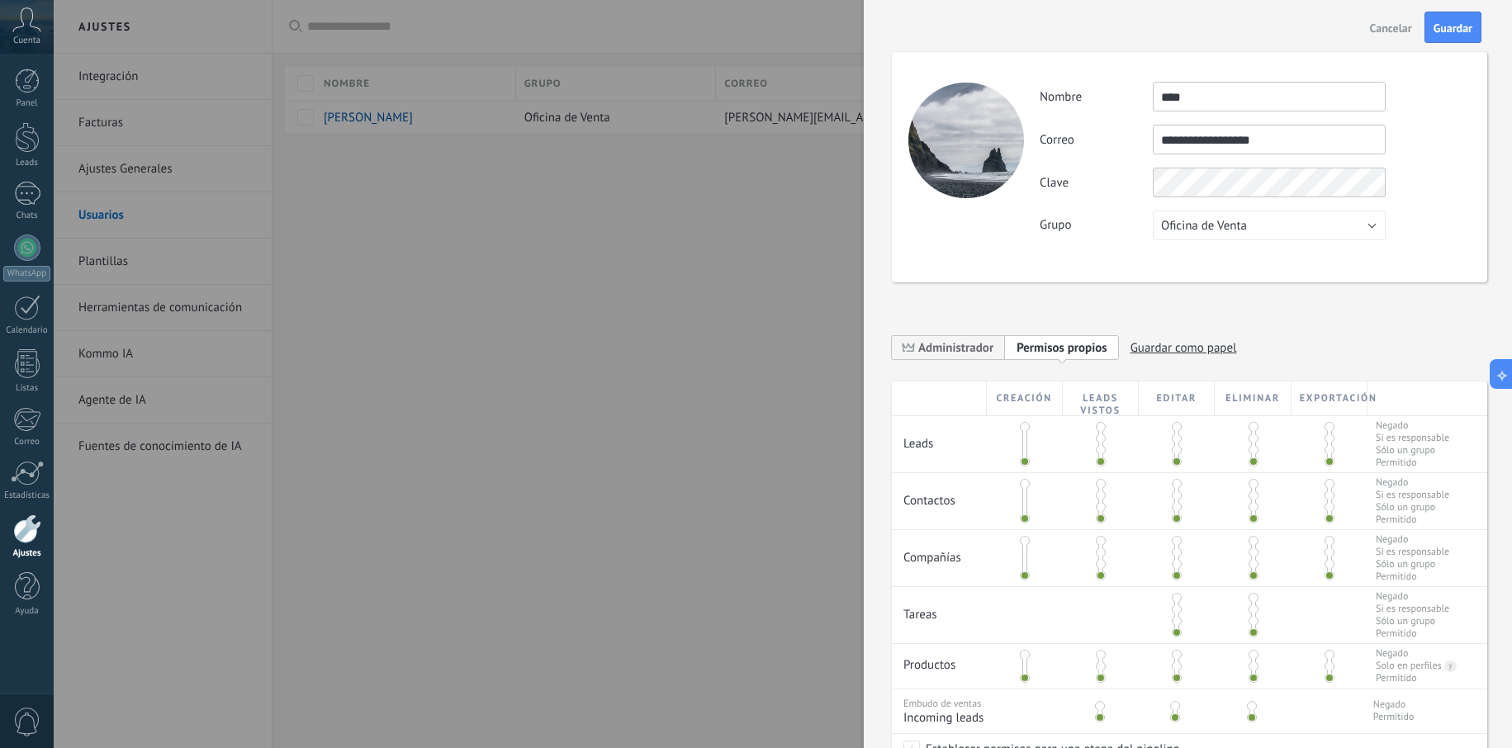
click at [1228, 230] on span "Oficina de Venta" at bounding box center [1204, 226] width 86 height 16
click at [1227, 259] on span "Usuarios libres" at bounding box center [1261, 254] width 237 height 16
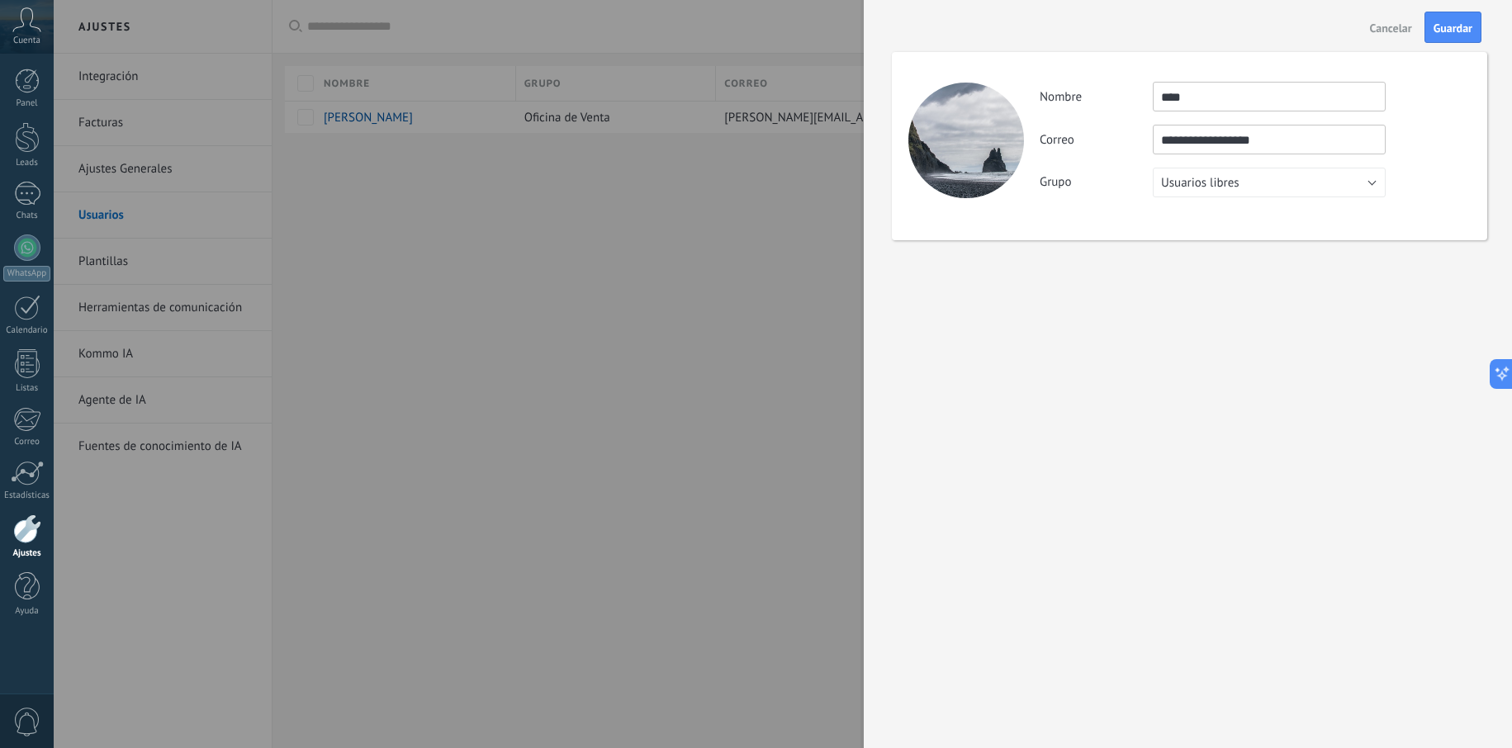
click at [1202, 183] on span "Usuarios libres" at bounding box center [1200, 183] width 78 height 16
click at [1200, 187] on span "Oficina de Venta" at bounding box center [1261, 183] width 237 height 16
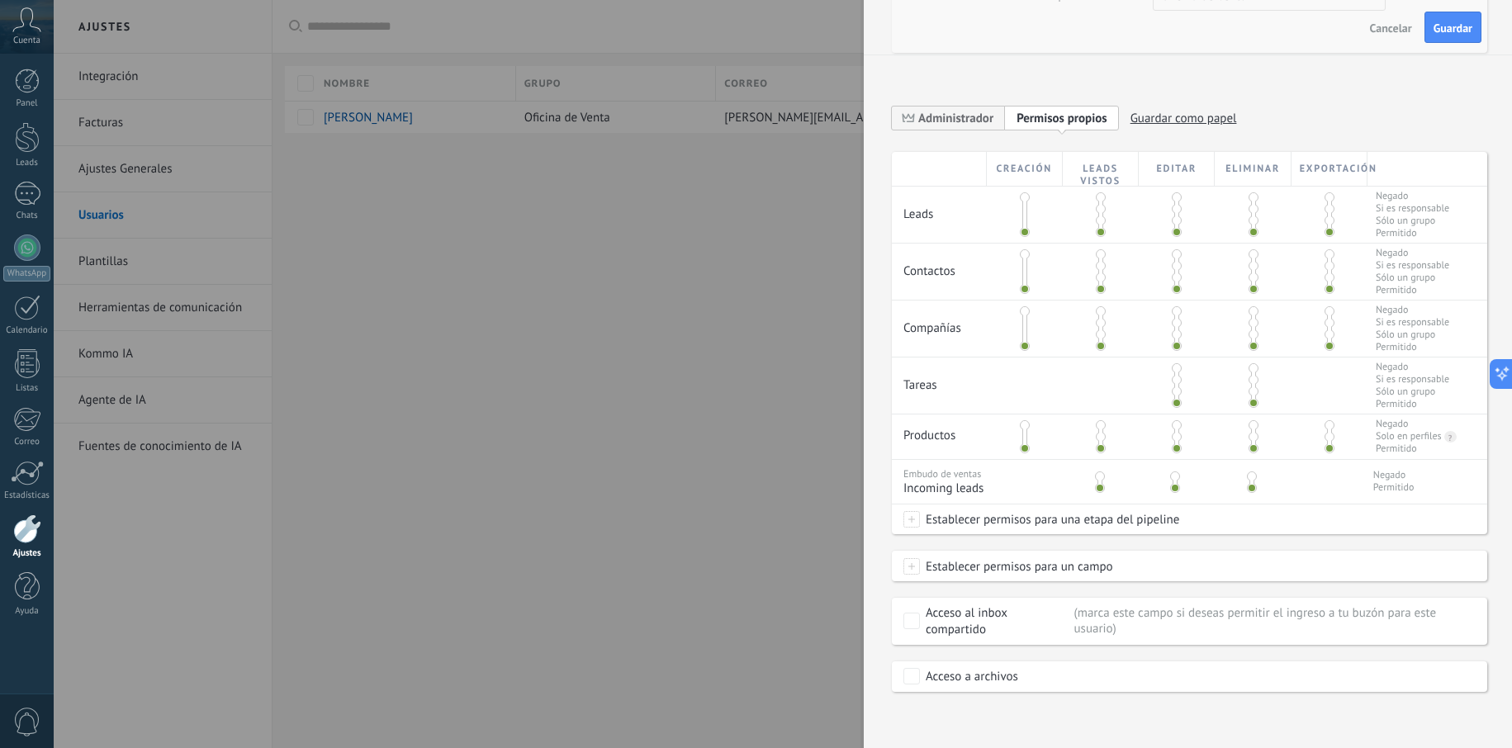
scroll to position [231, 0]
click at [1098, 331] on span at bounding box center [1101, 333] width 10 height 10
click at [1094, 348] on div at bounding box center [1101, 327] width 76 height 56
click at [1098, 346] on span at bounding box center [1101, 344] width 10 height 10
click at [1172, 340] on span at bounding box center [1177, 344] width 10 height 10
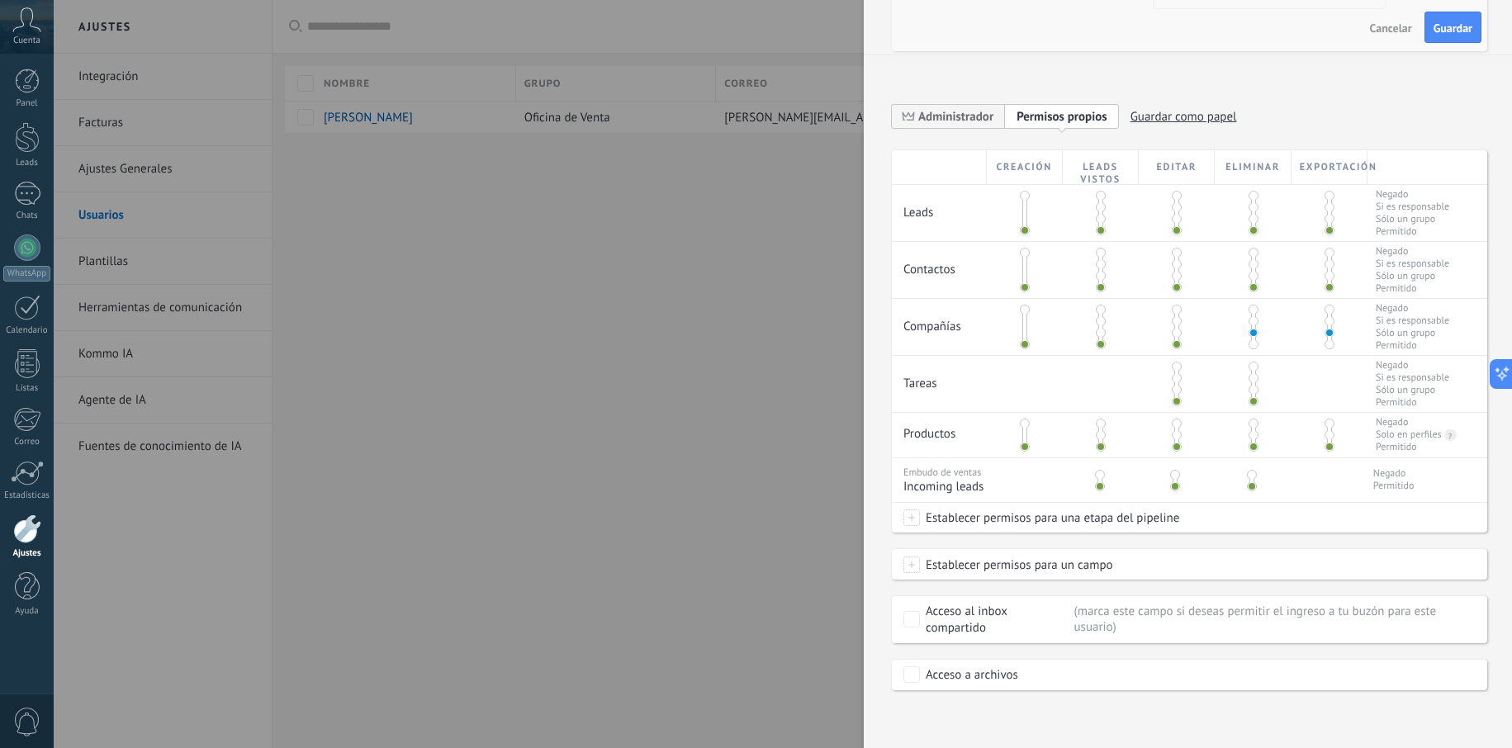
click at [1249, 341] on span at bounding box center [1254, 344] width 10 height 10
click at [1325, 344] on span at bounding box center [1330, 344] width 10 height 10
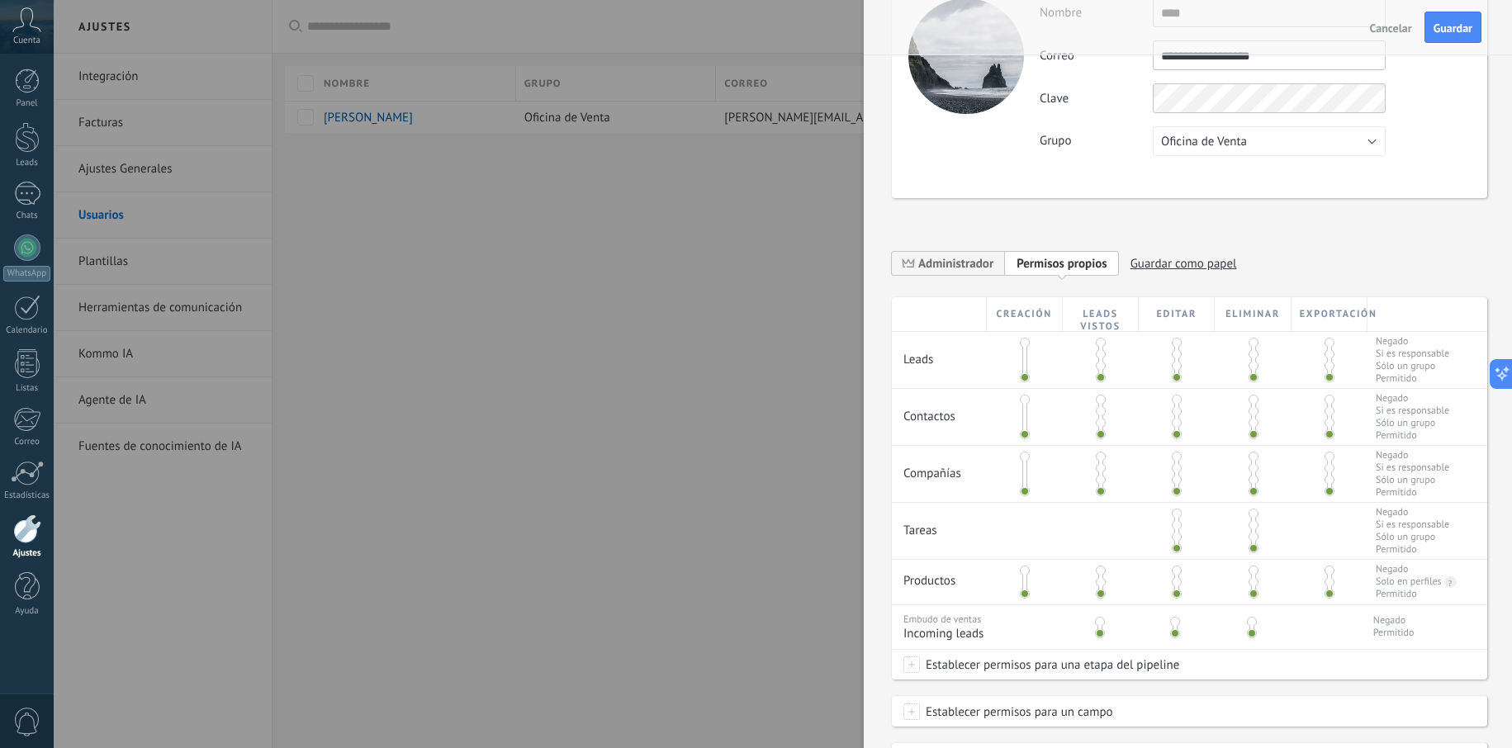
scroll to position [12, 0]
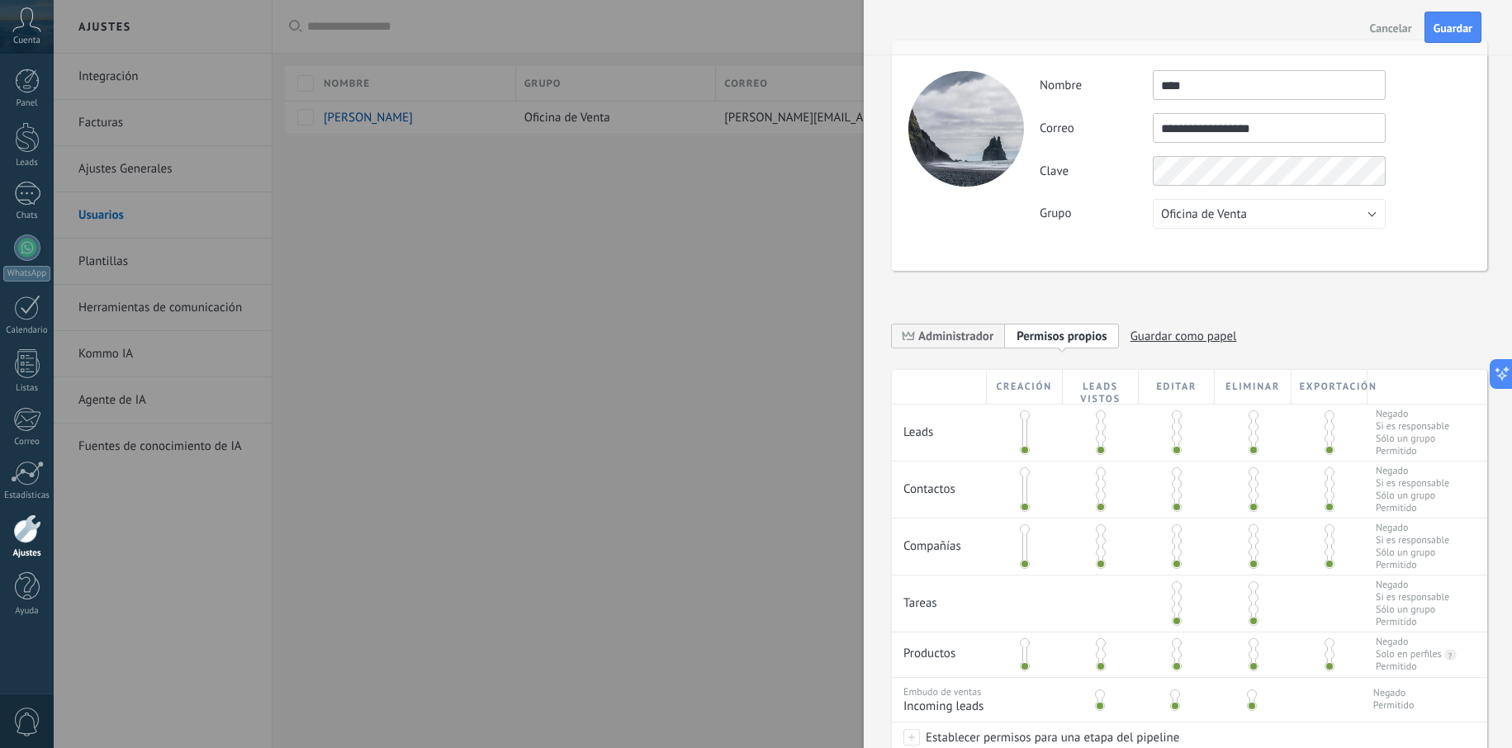
click at [1218, 215] on span "Oficina de Venta" at bounding box center [1204, 215] width 86 height 16
click at [1184, 235] on span "Usuarios libres" at bounding box center [1261, 243] width 237 height 16
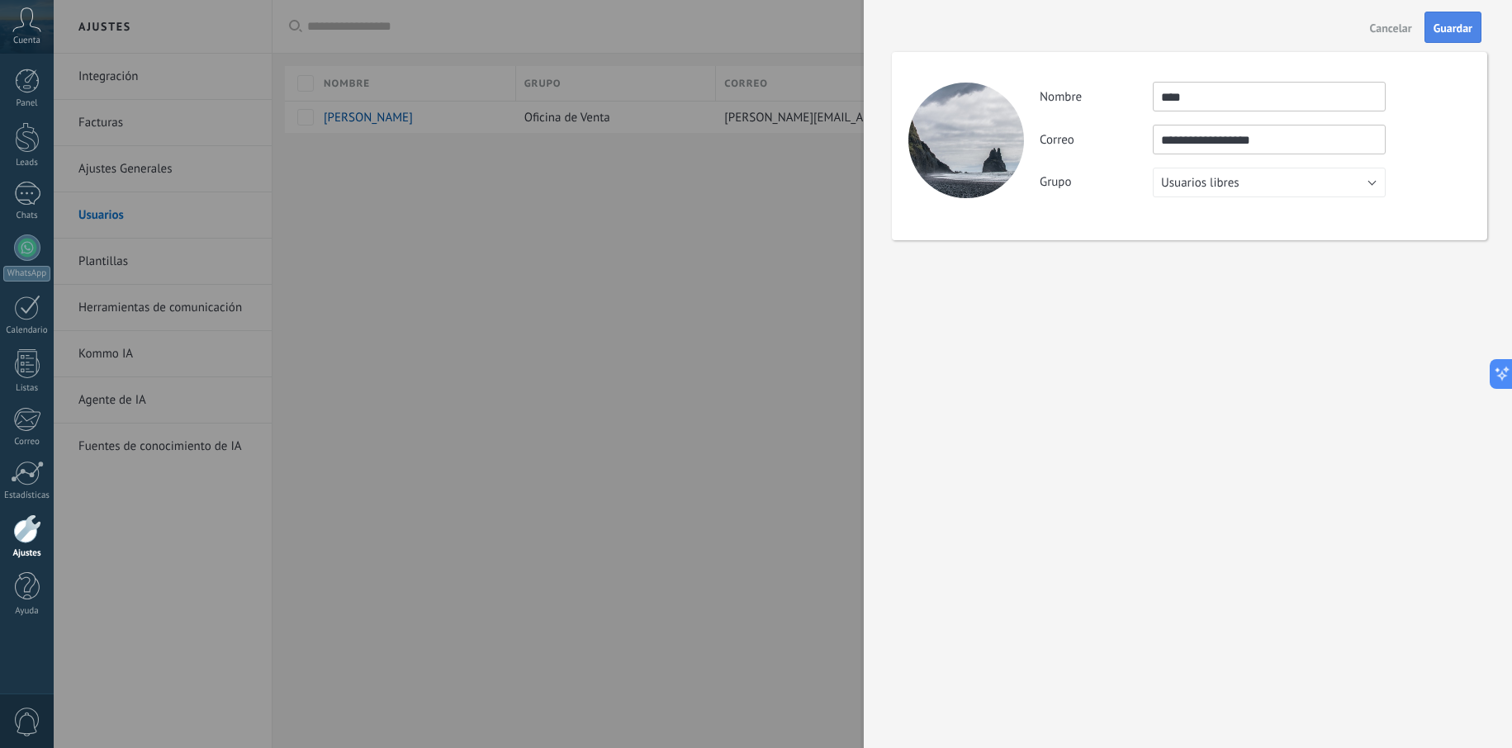
click at [1445, 16] on button "Guardar" at bounding box center [1453, 27] width 57 height 31
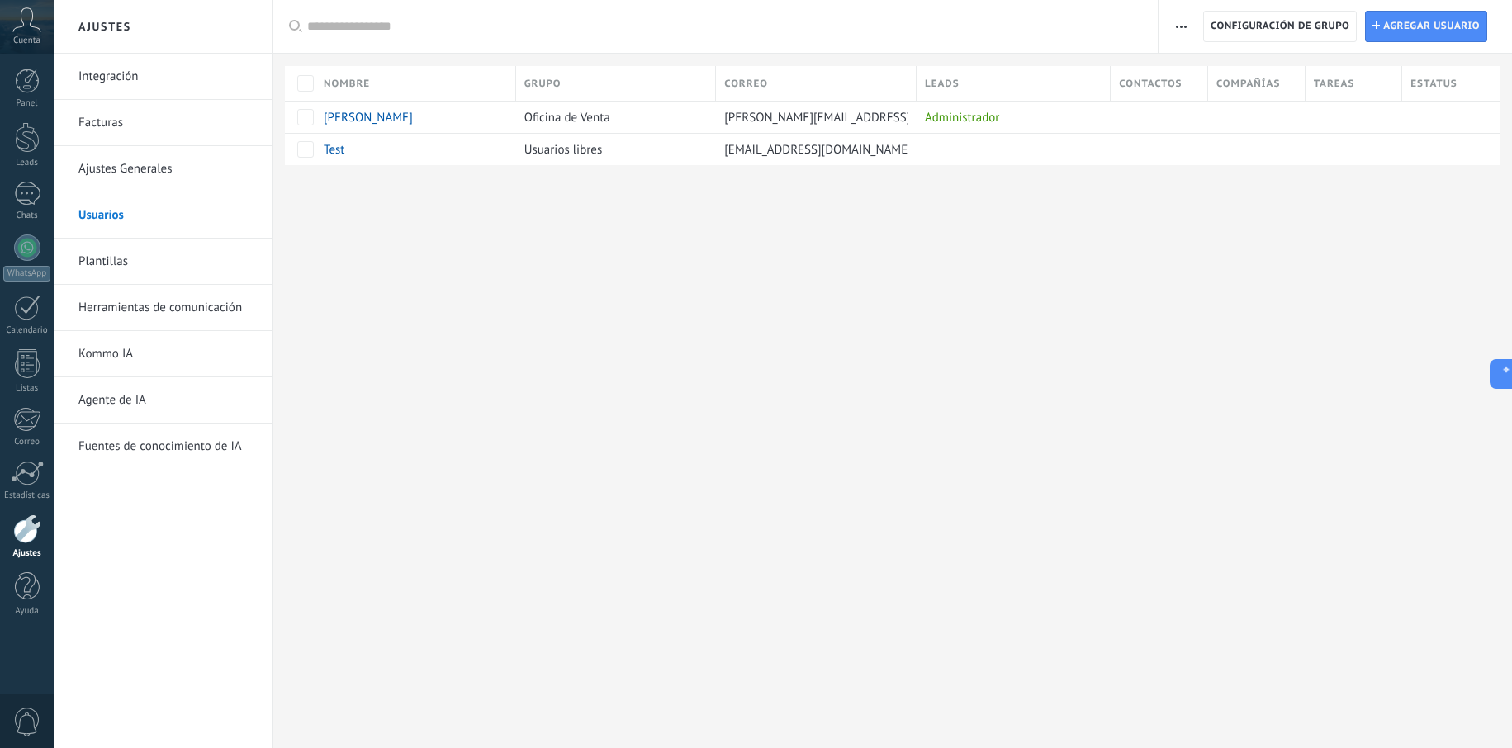
click at [755, 295] on div "Ajustes Integración Facturas Ajustes Generales Usuarios Plantillas Herramientas…" at bounding box center [783, 374] width 1459 height 748
click at [667, 155] on div "Usuarios libres" at bounding box center [612, 149] width 192 height 31
click at [1131, 134] on div at bounding box center [1159, 149] width 97 height 32
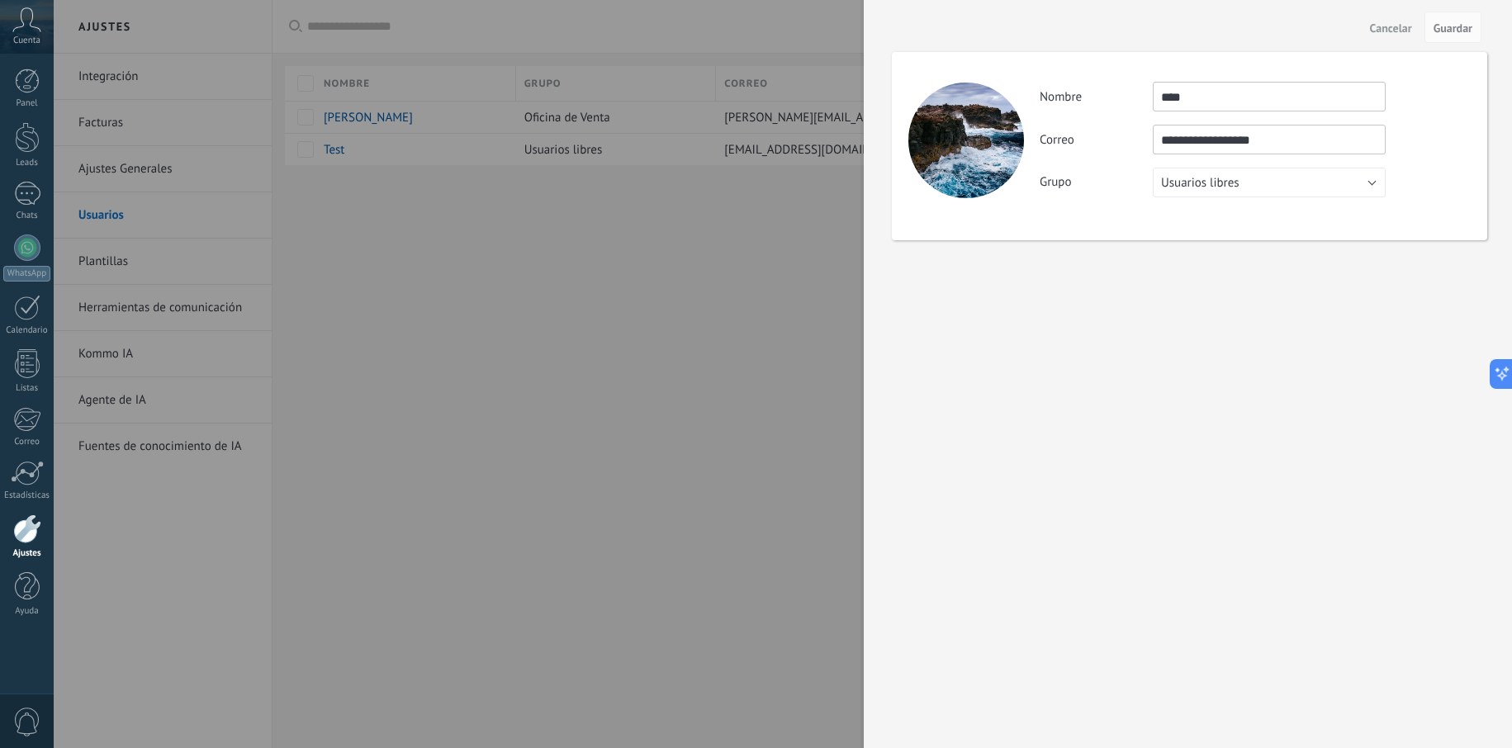
click at [1396, 33] on span "Cancelar" at bounding box center [1391, 28] width 42 height 12
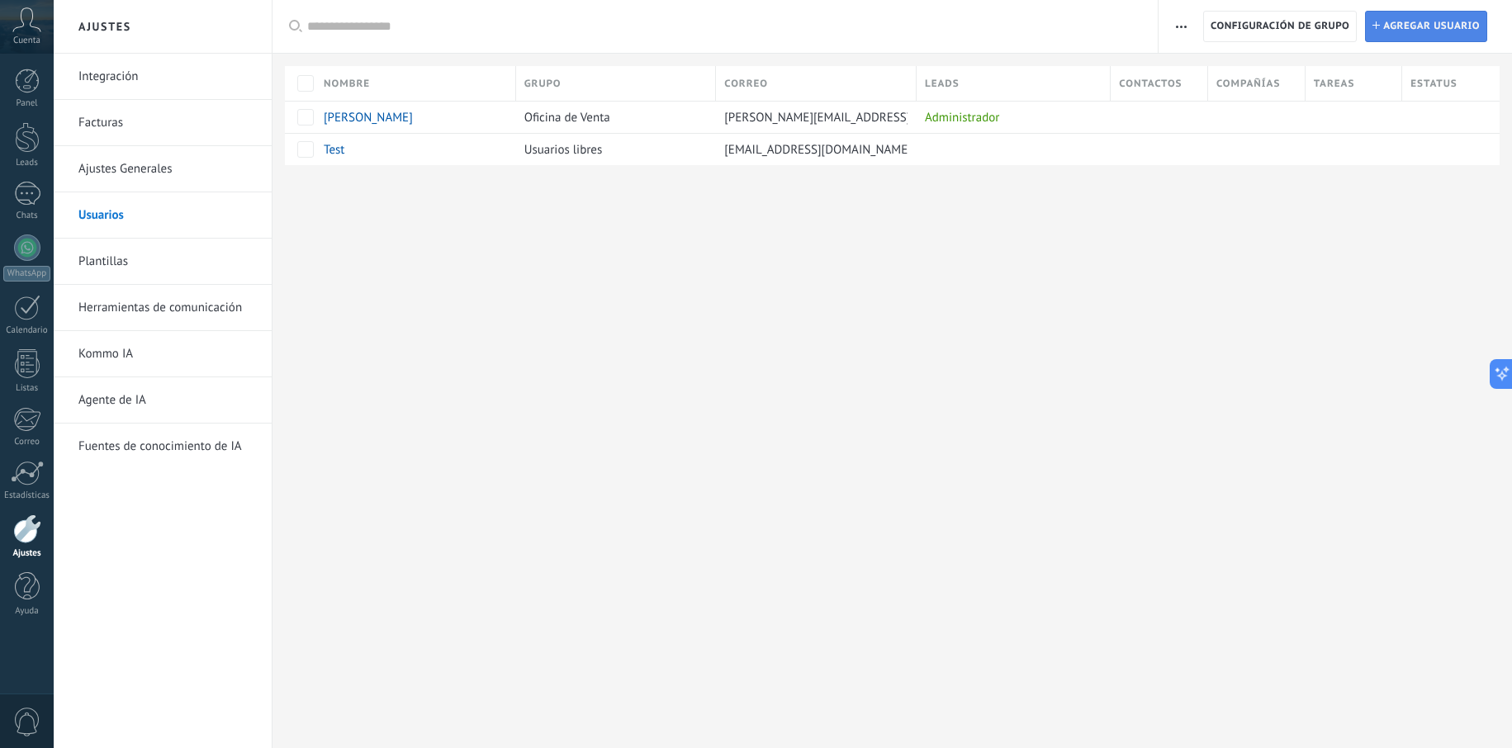
click at [1418, 37] on span "Agregar usuario" at bounding box center [1432, 27] width 97 height 30
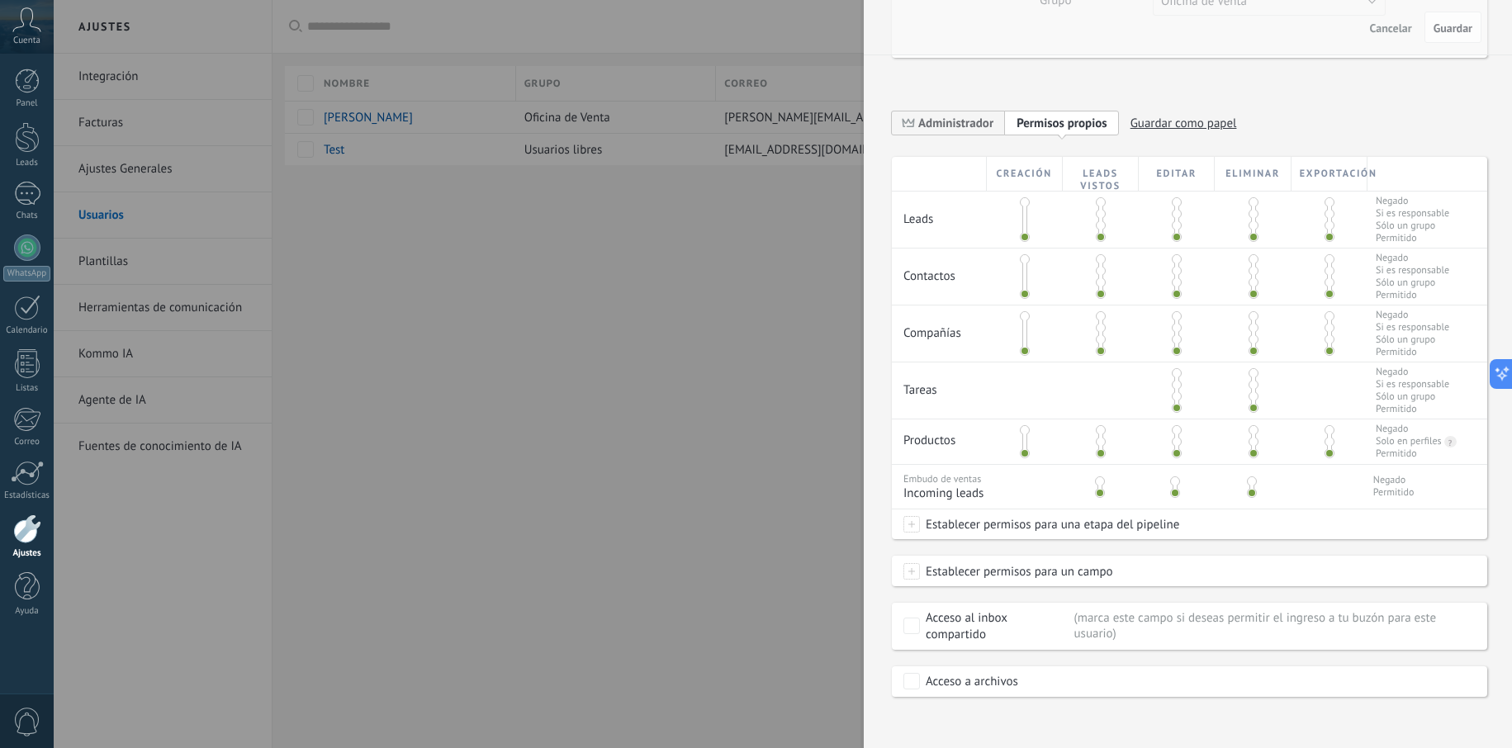
scroll to position [131, 0]
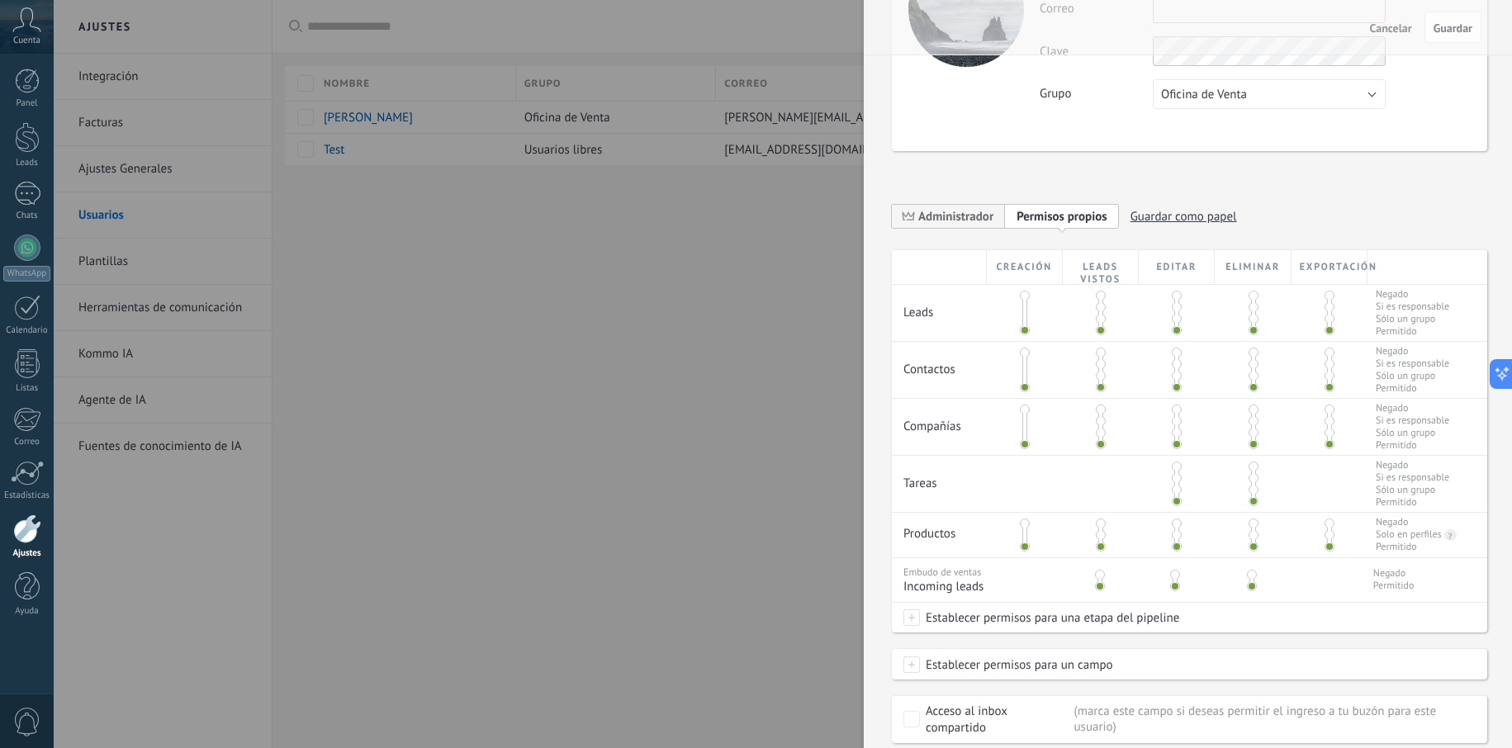
click at [777, 131] on div at bounding box center [756, 374] width 1512 height 748
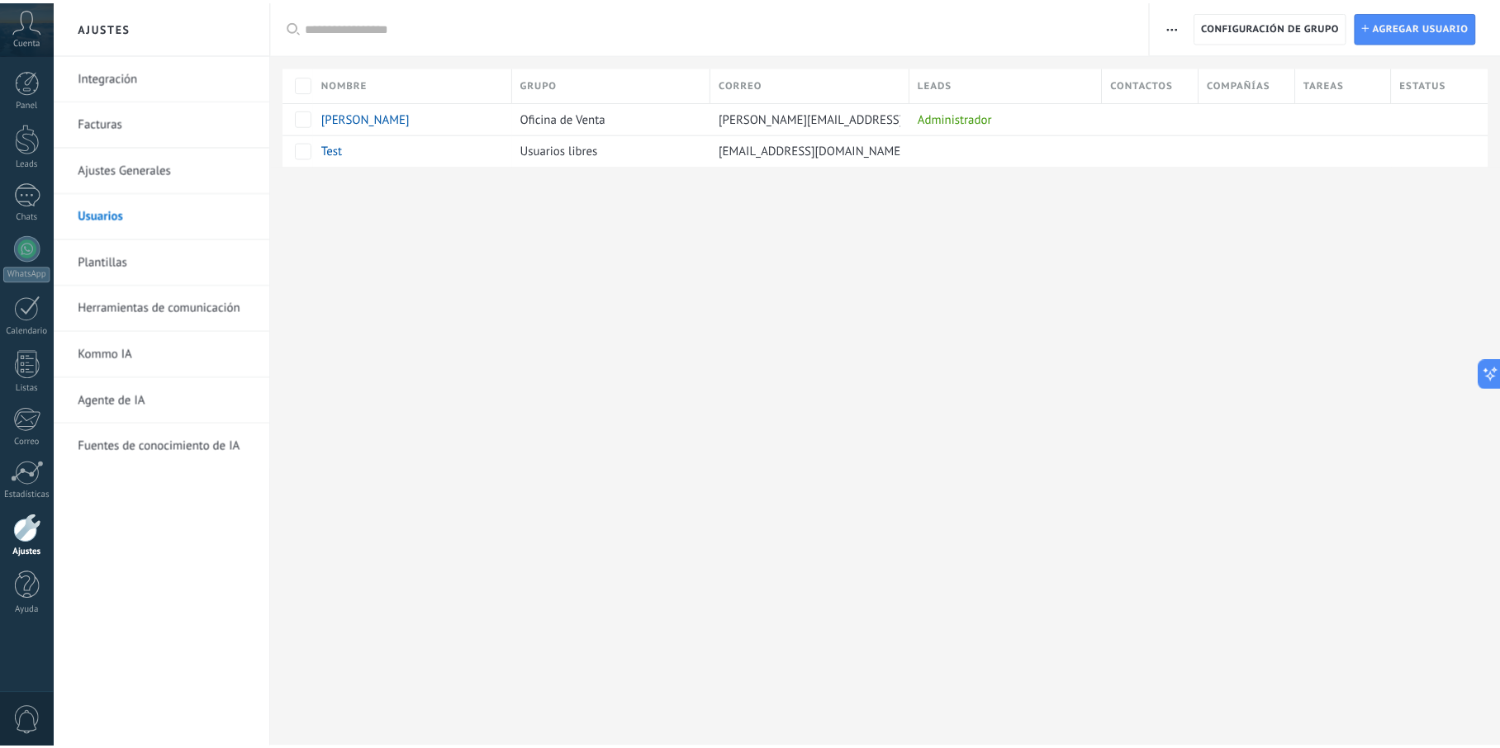
scroll to position [0, 0]
click at [444, 154] on span at bounding box center [439, 149] width 13 height 13
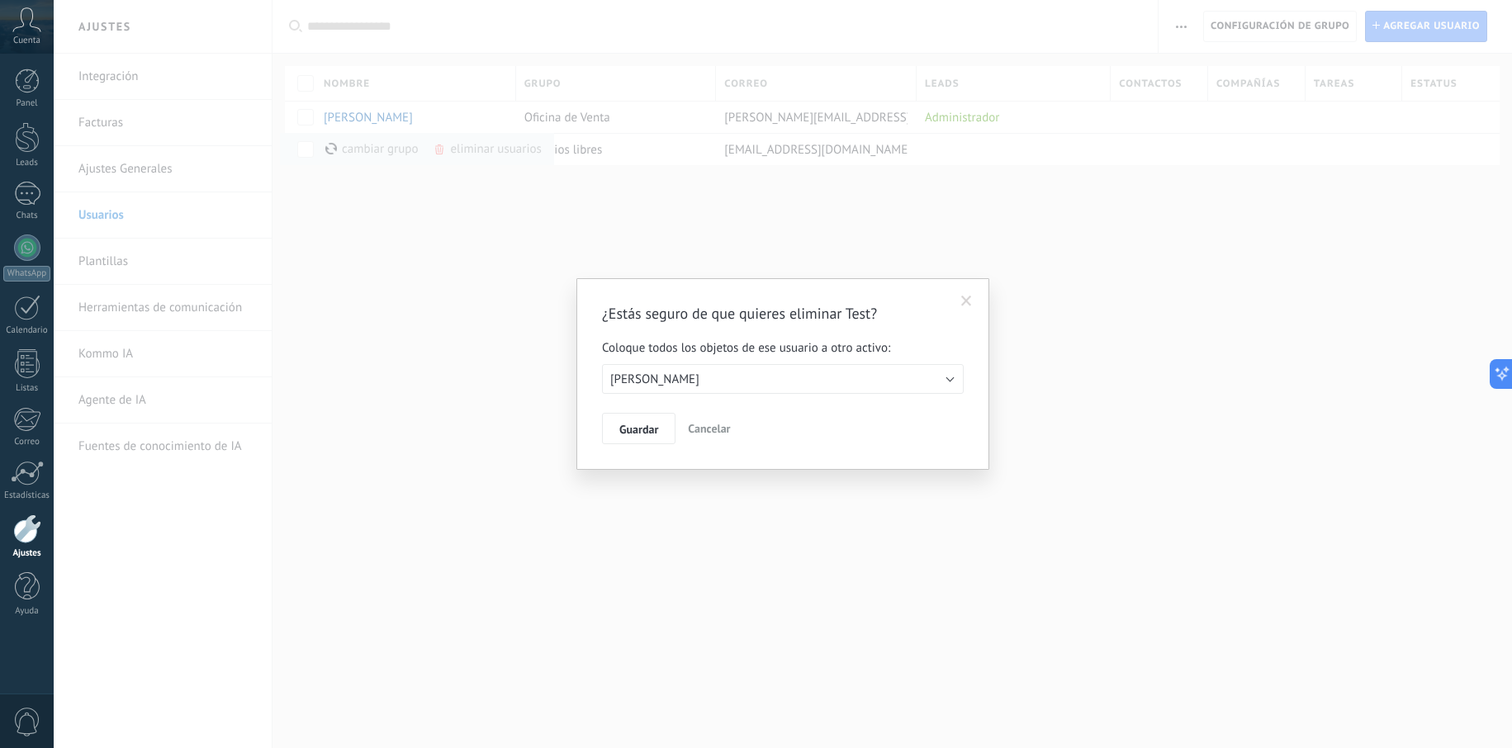
click at [676, 388] on button "[PERSON_NAME]" at bounding box center [783, 379] width 362 height 30
click at [677, 386] on span "[PERSON_NAME]" at bounding box center [775, 380] width 366 height 16
click at [657, 435] on span "Guardar" at bounding box center [639, 430] width 39 height 12
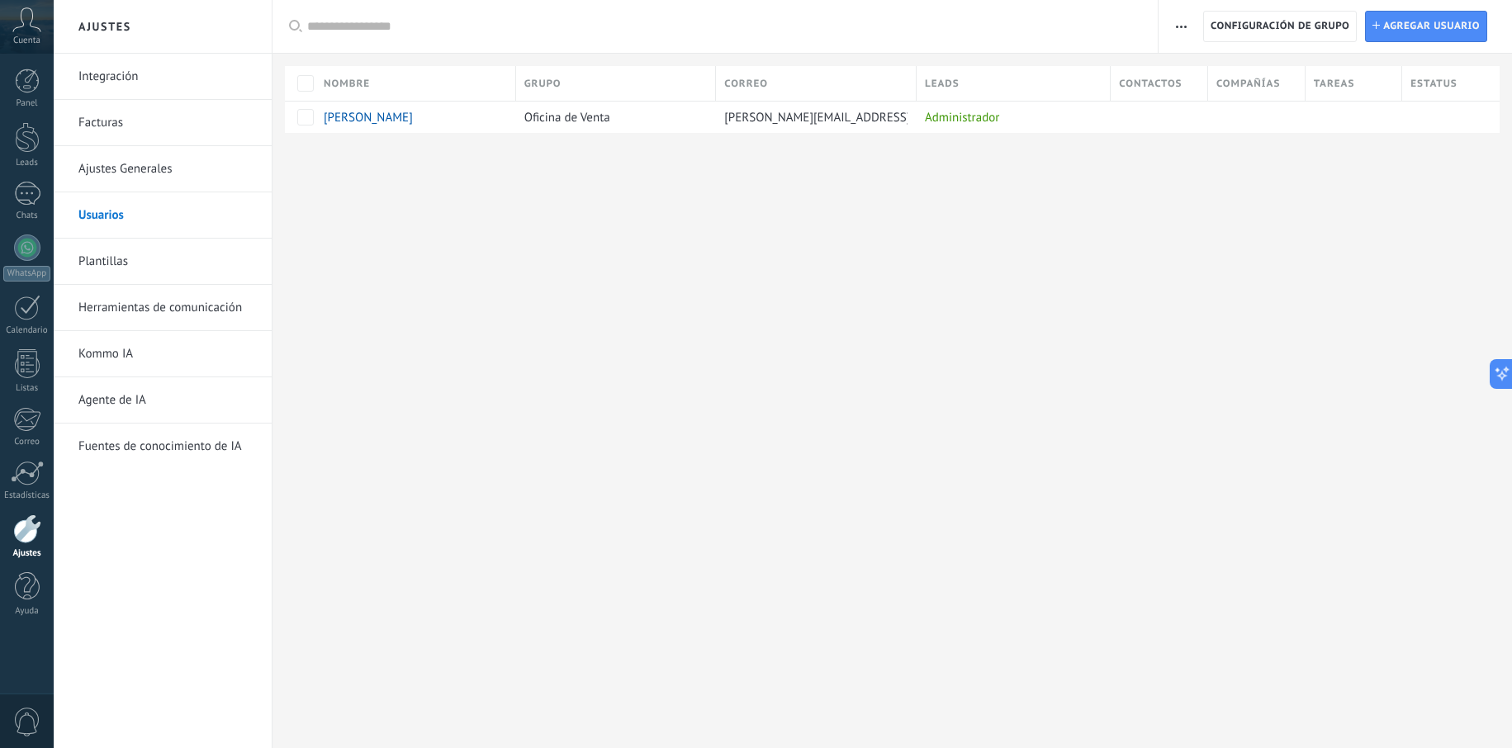
click at [165, 175] on link "Ajustes Generales" at bounding box center [166, 169] width 177 height 46
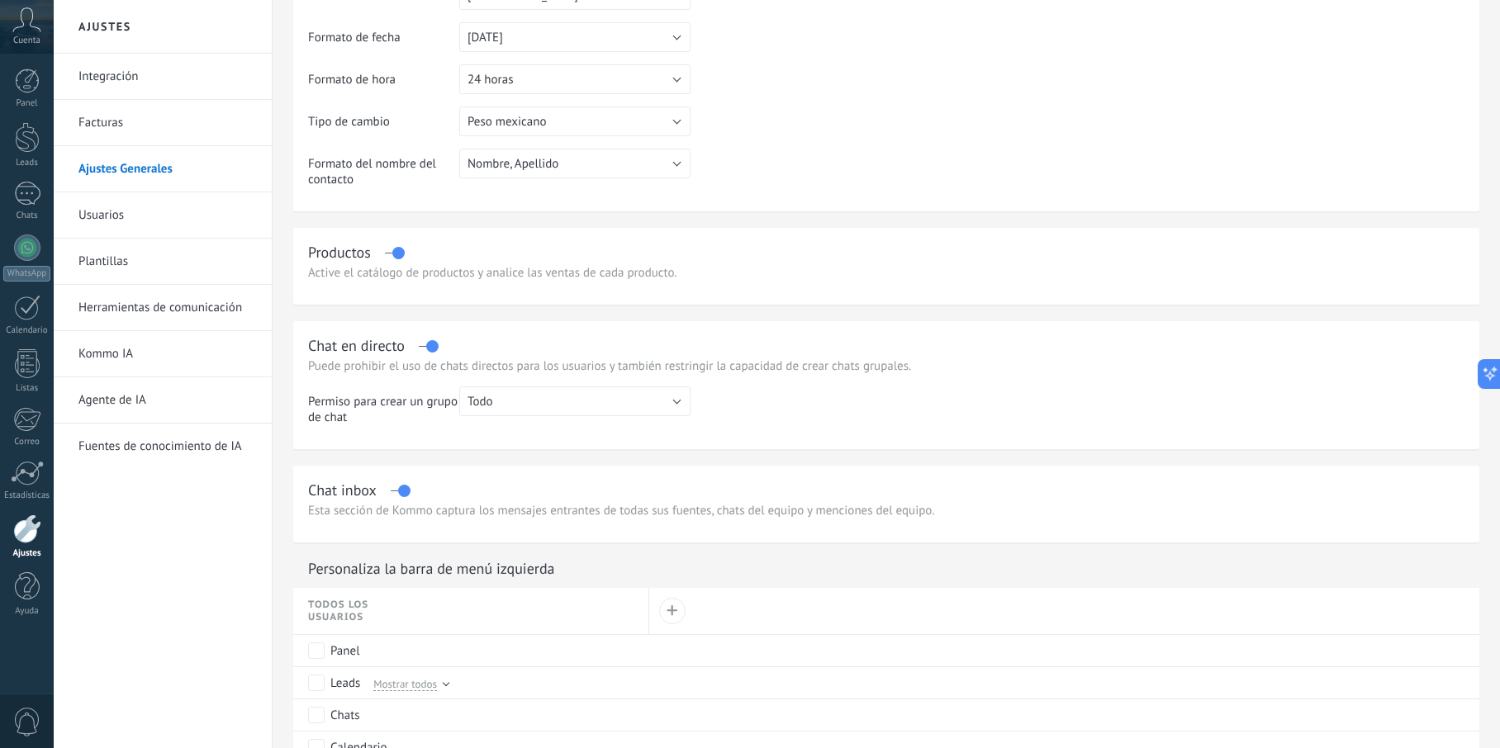
scroll to position [517, 0]
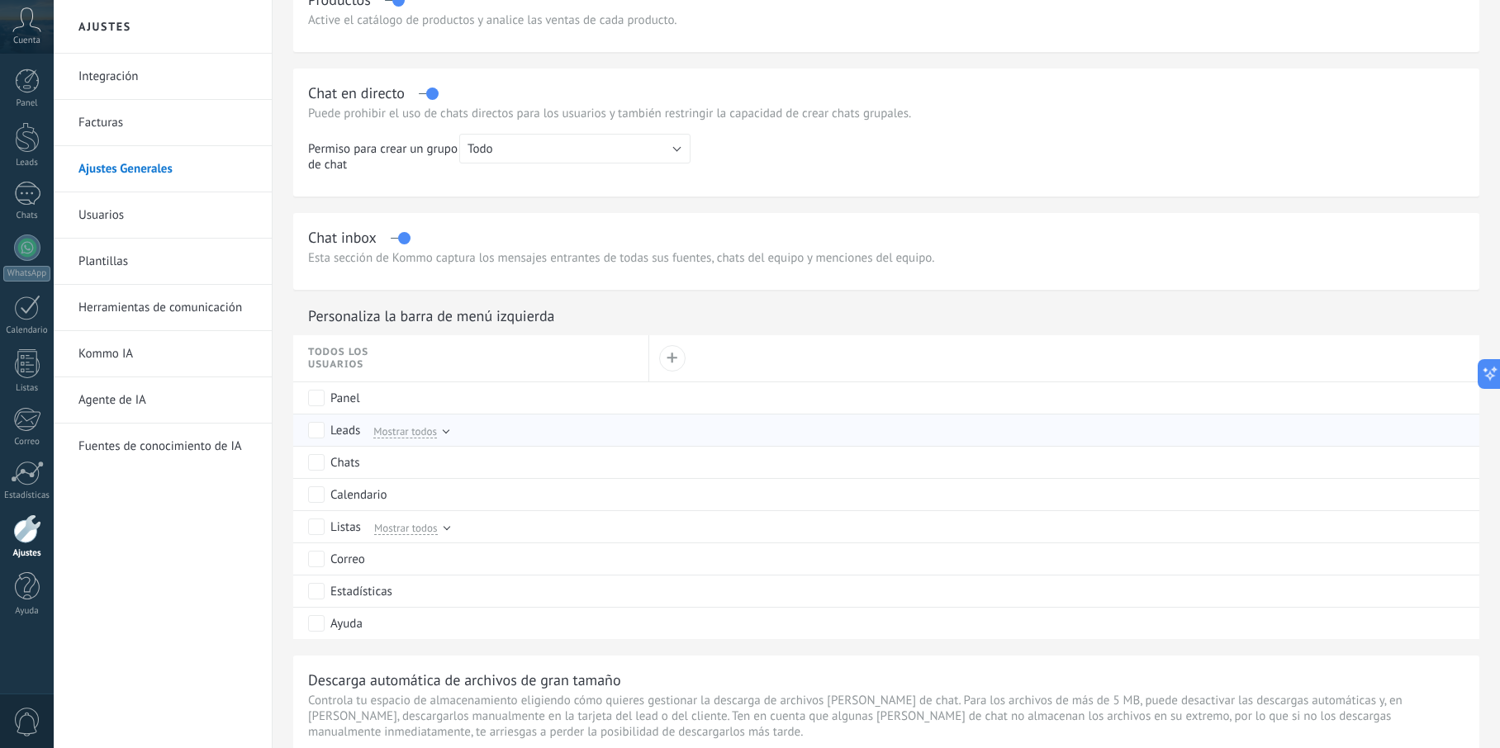
click at [396, 433] on span "Mostrar todos" at bounding box center [405, 431] width 64 height 15
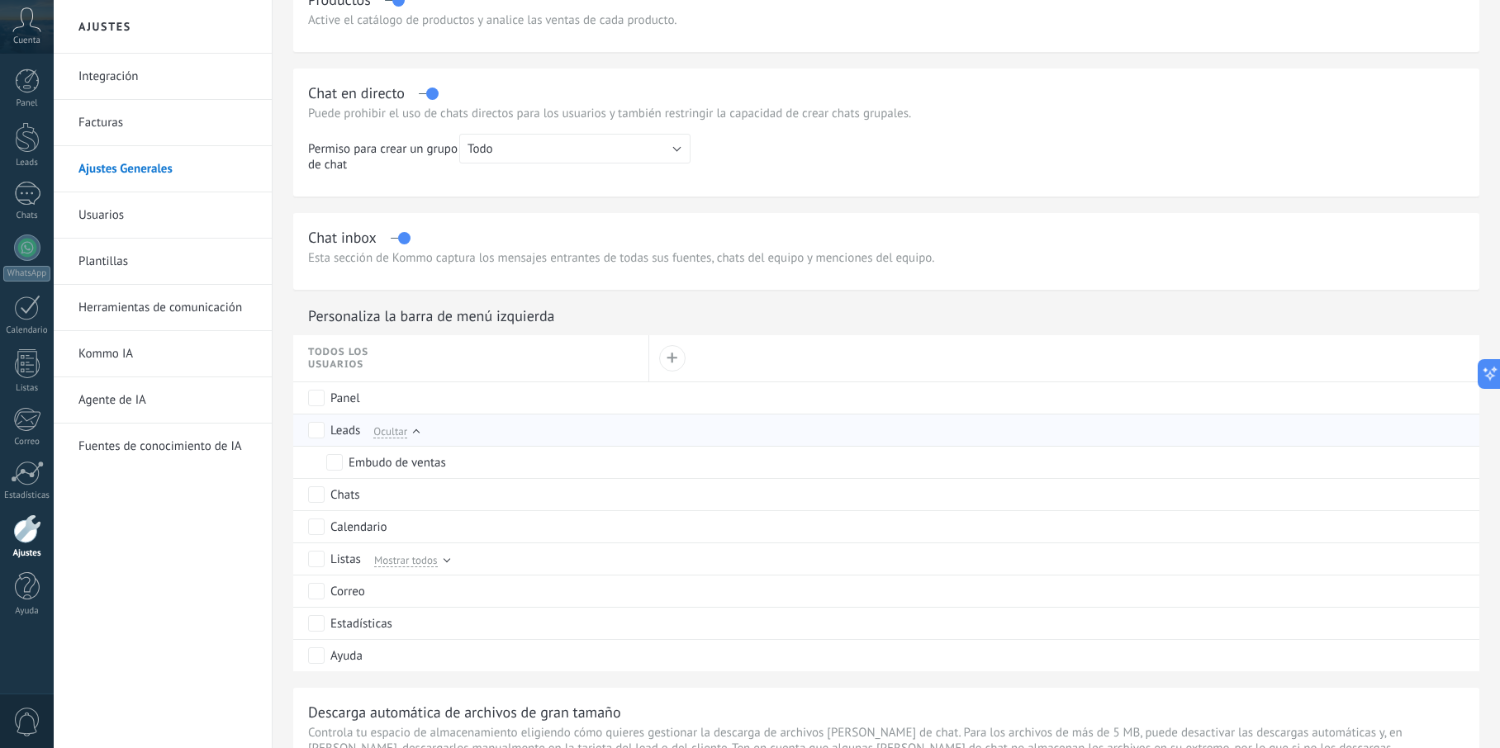
click at [396, 433] on span "Ocultar" at bounding box center [390, 431] width 34 height 15
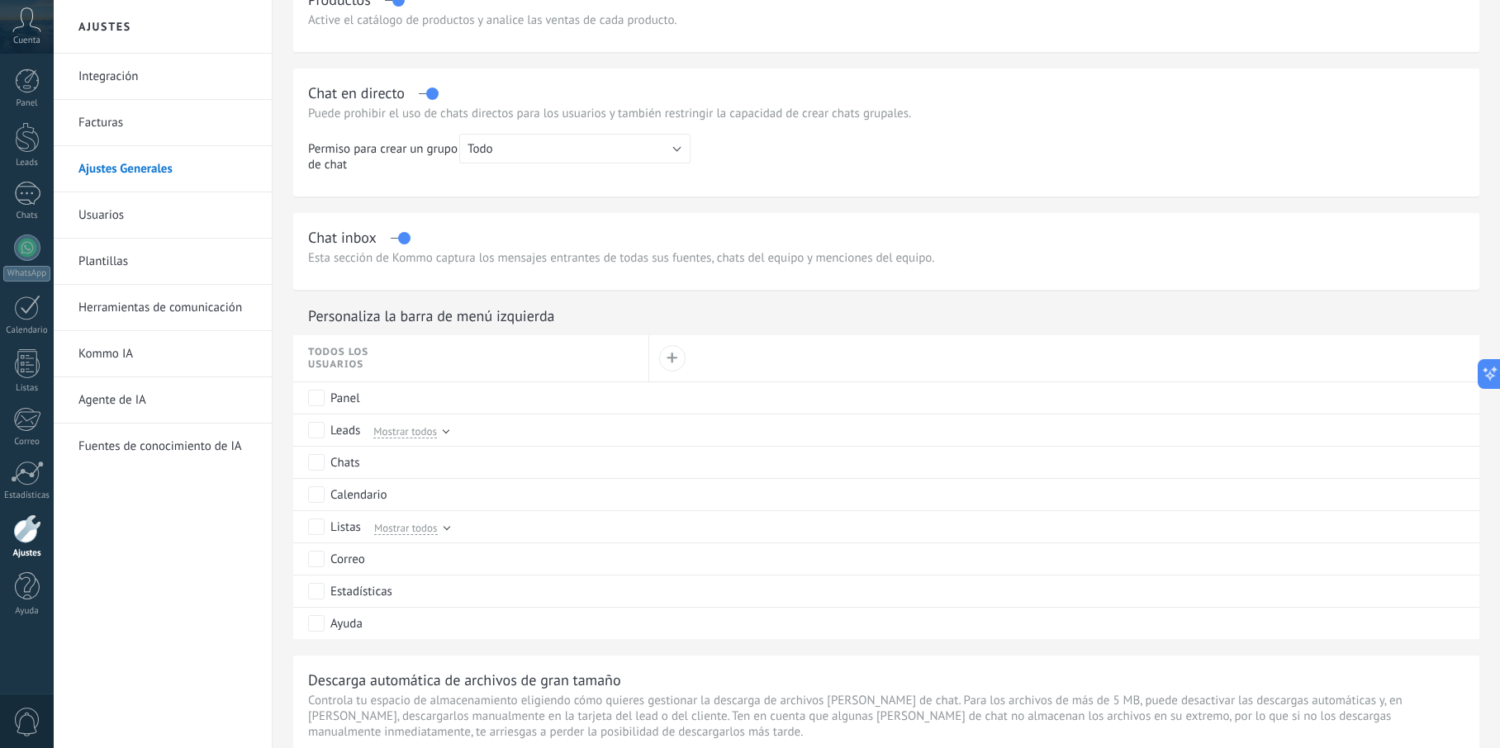
click at [658, 365] on span "Crear nuevo rol Guardar Cancelar +" at bounding box center [672, 358] width 28 height 26
click at [667, 361] on div "+" at bounding box center [673, 359] width 12 height 12
click at [731, 351] on button "Crear nuevo rol" at bounding box center [779, 350] width 186 height 28
click at [747, 354] on input "text" at bounding box center [781, 353] width 152 height 14
type input "*********"
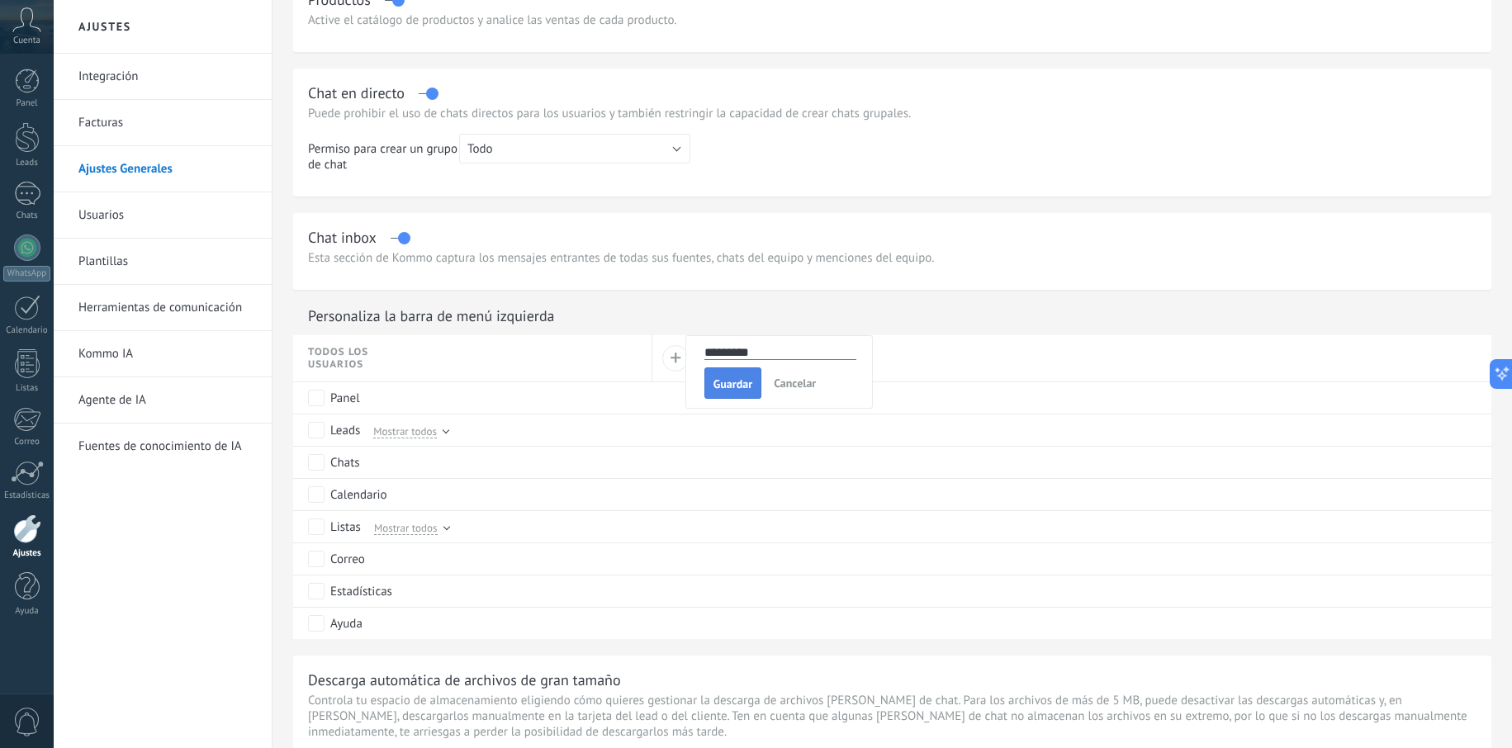
click at [740, 382] on span "Guardar" at bounding box center [733, 384] width 39 height 12
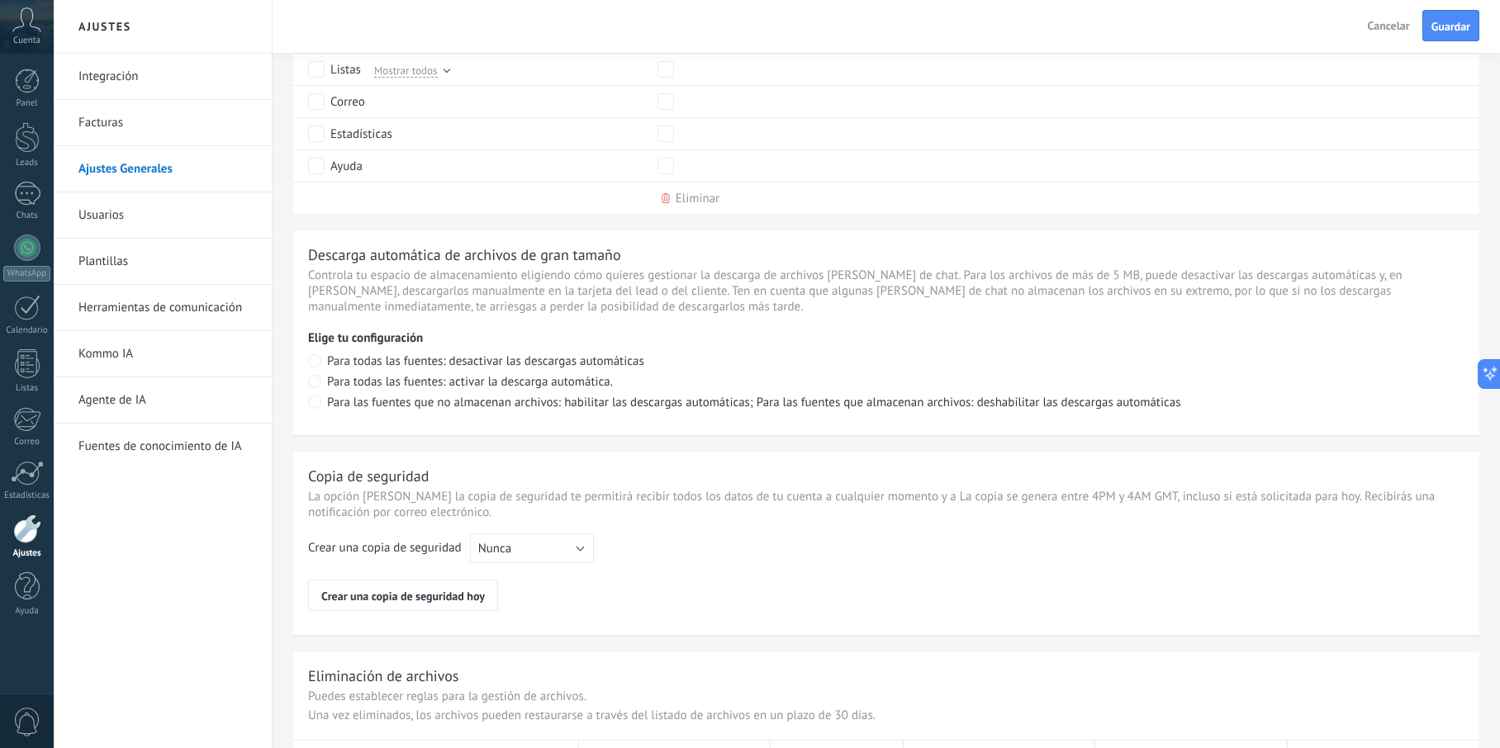
scroll to position [1059, 0]
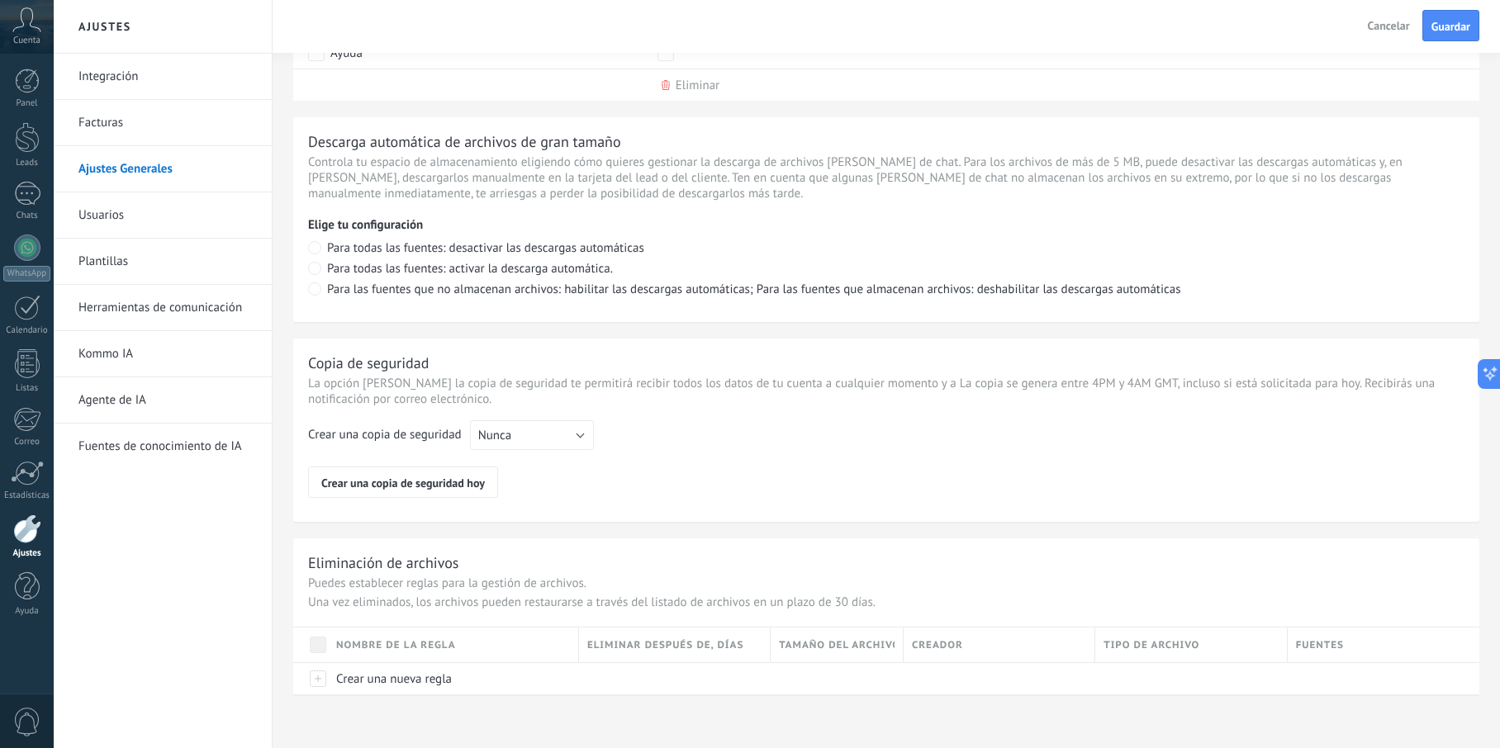
click at [550, 434] on button "Nunca" at bounding box center [532, 435] width 124 height 30
click at [783, 443] on div "Crear una copia de seguridad Nunca Cada semana Cada mes Nunca Crear una copia d…" at bounding box center [886, 459] width 1156 height 78
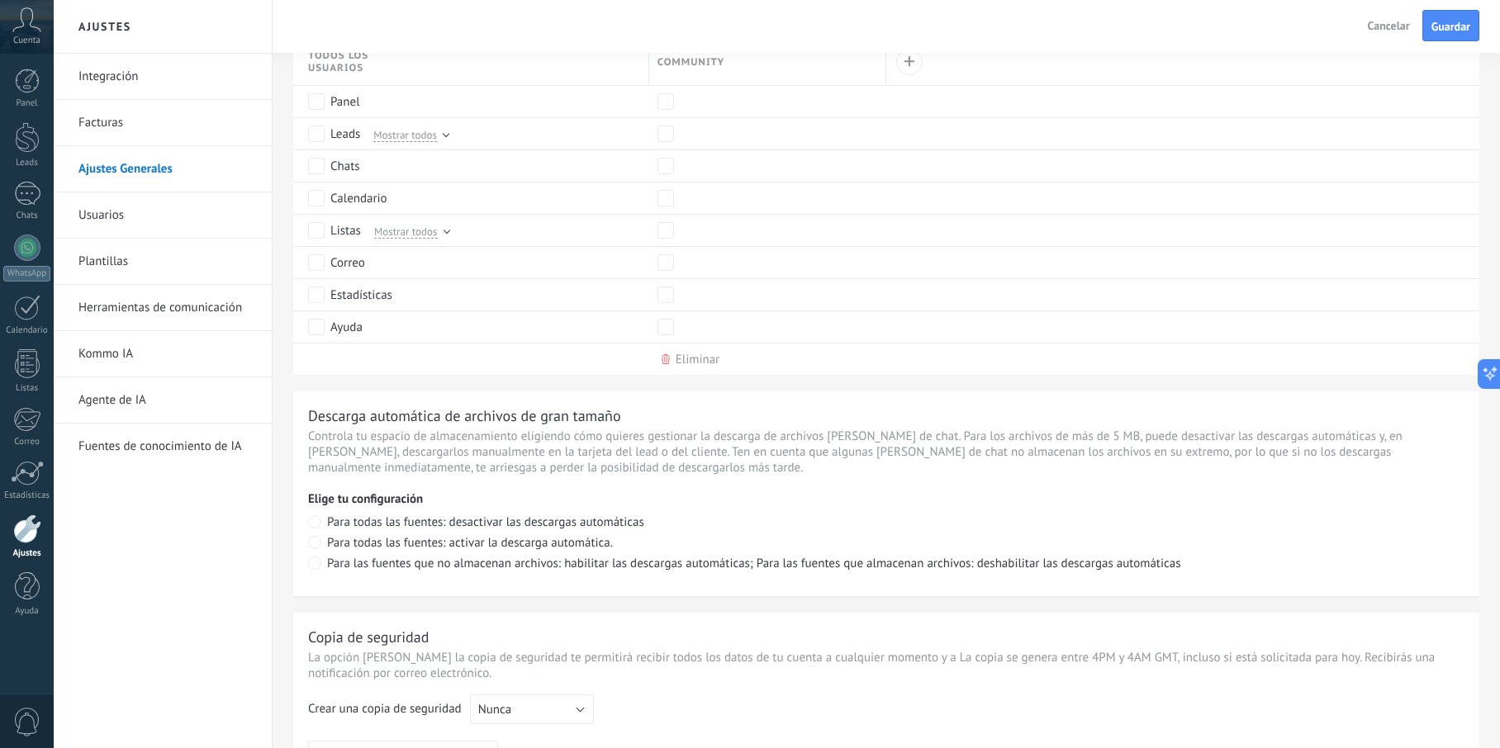
scroll to position [544, 0]
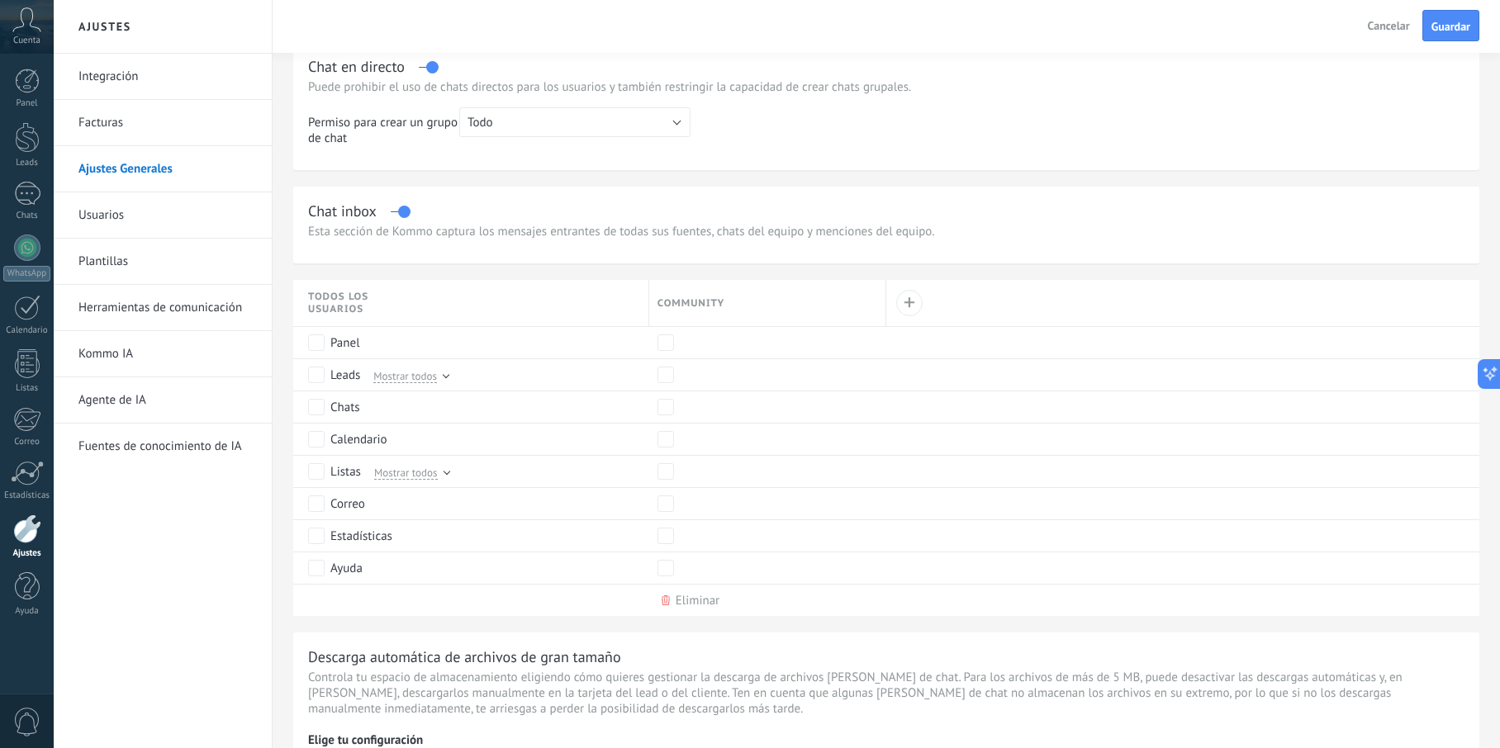
click at [141, 100] on link "Facturas" at bounding box center [166, 123] width 177 height 46
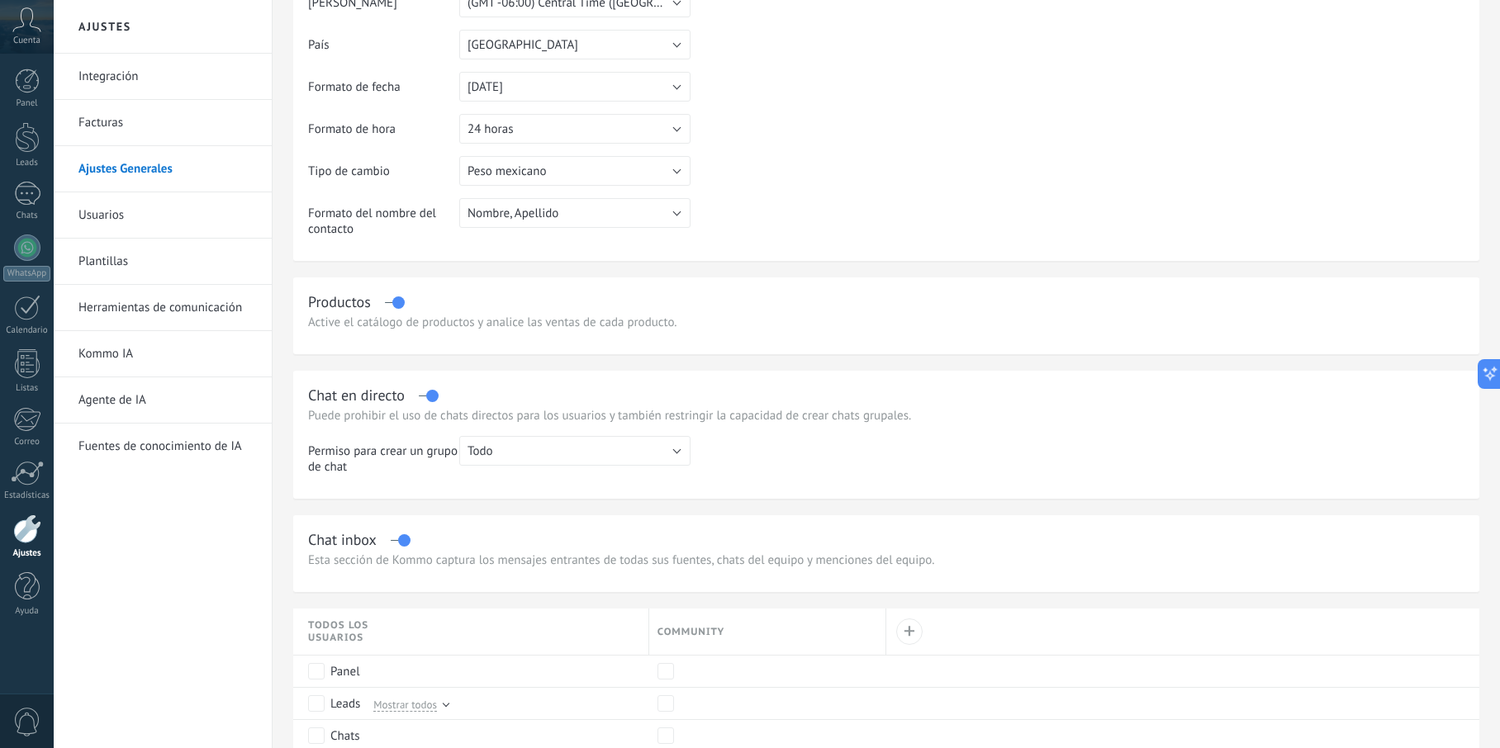
scroll to position [0, 0]
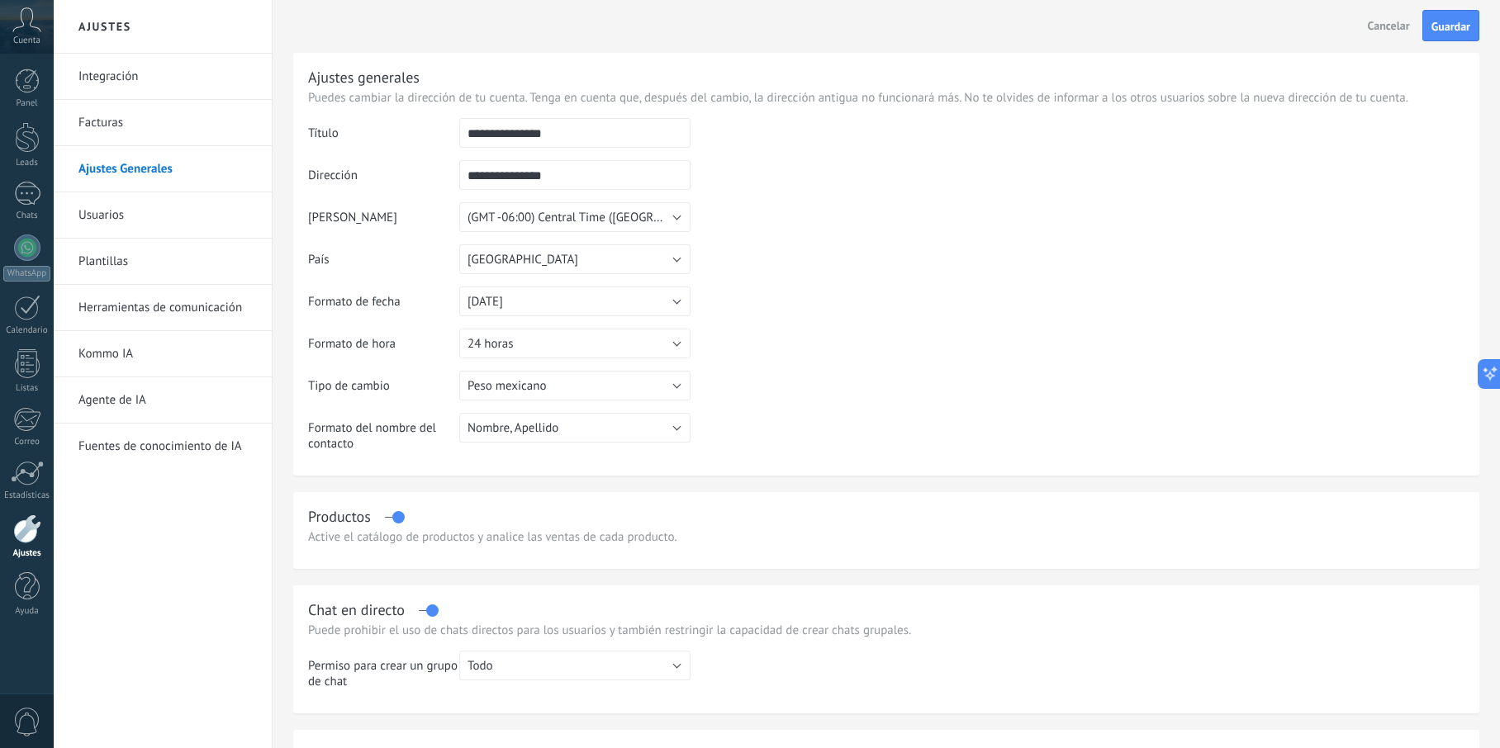
click at [102, 128] on link "Facturas" at bounding box center [166, 123] width 177 height 46
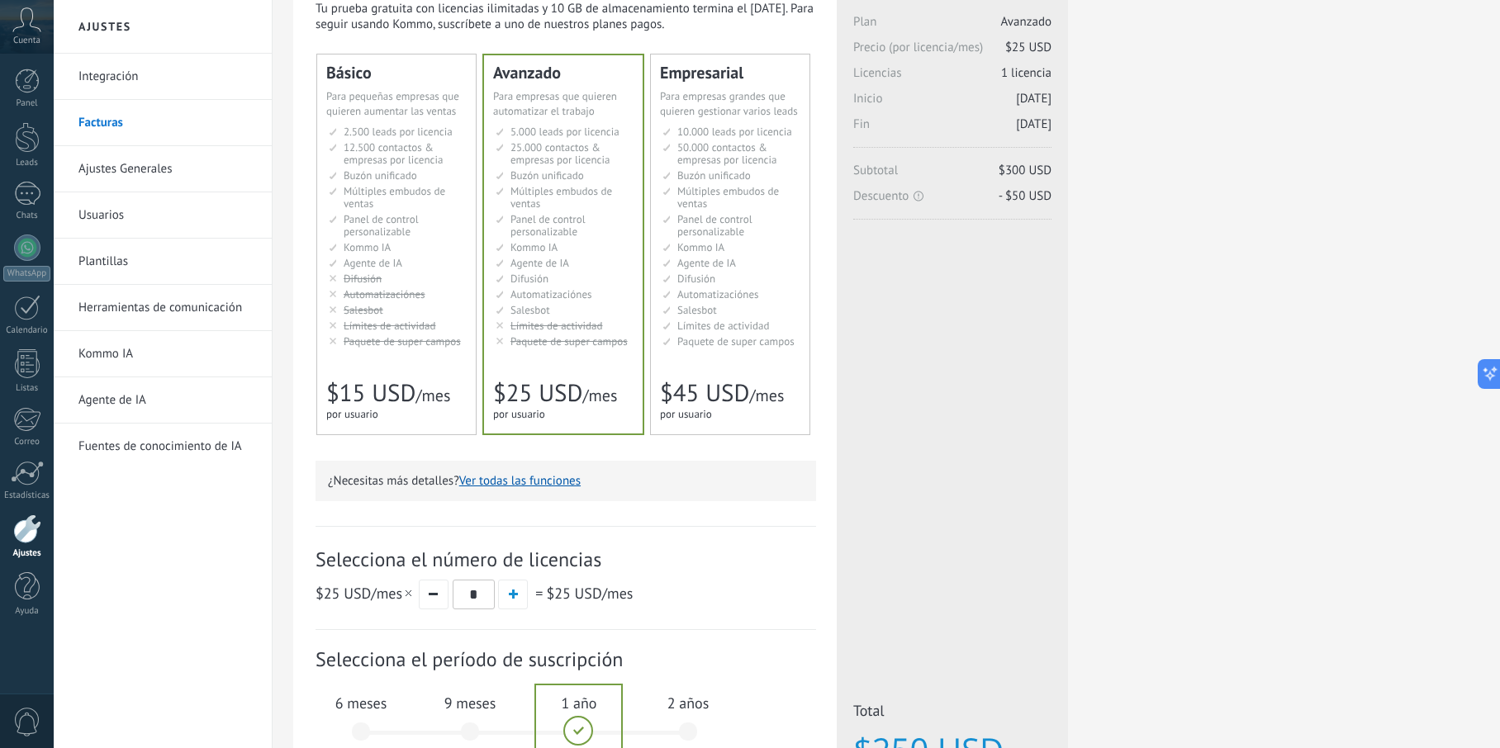
scroll to position [310, 0]
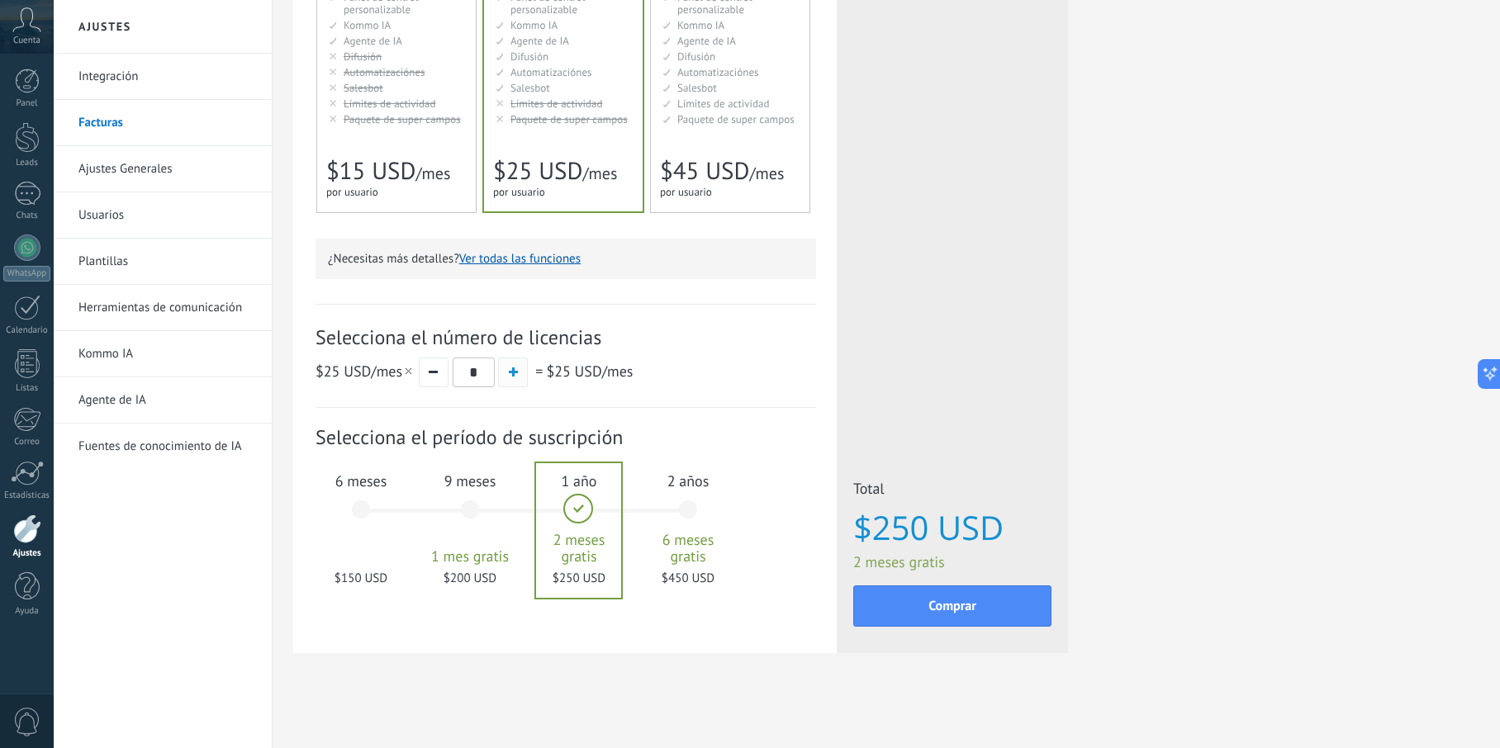
click at [507, 382] on button "button" at bounding box center [513, 373] width 30 height 30
type input "*"
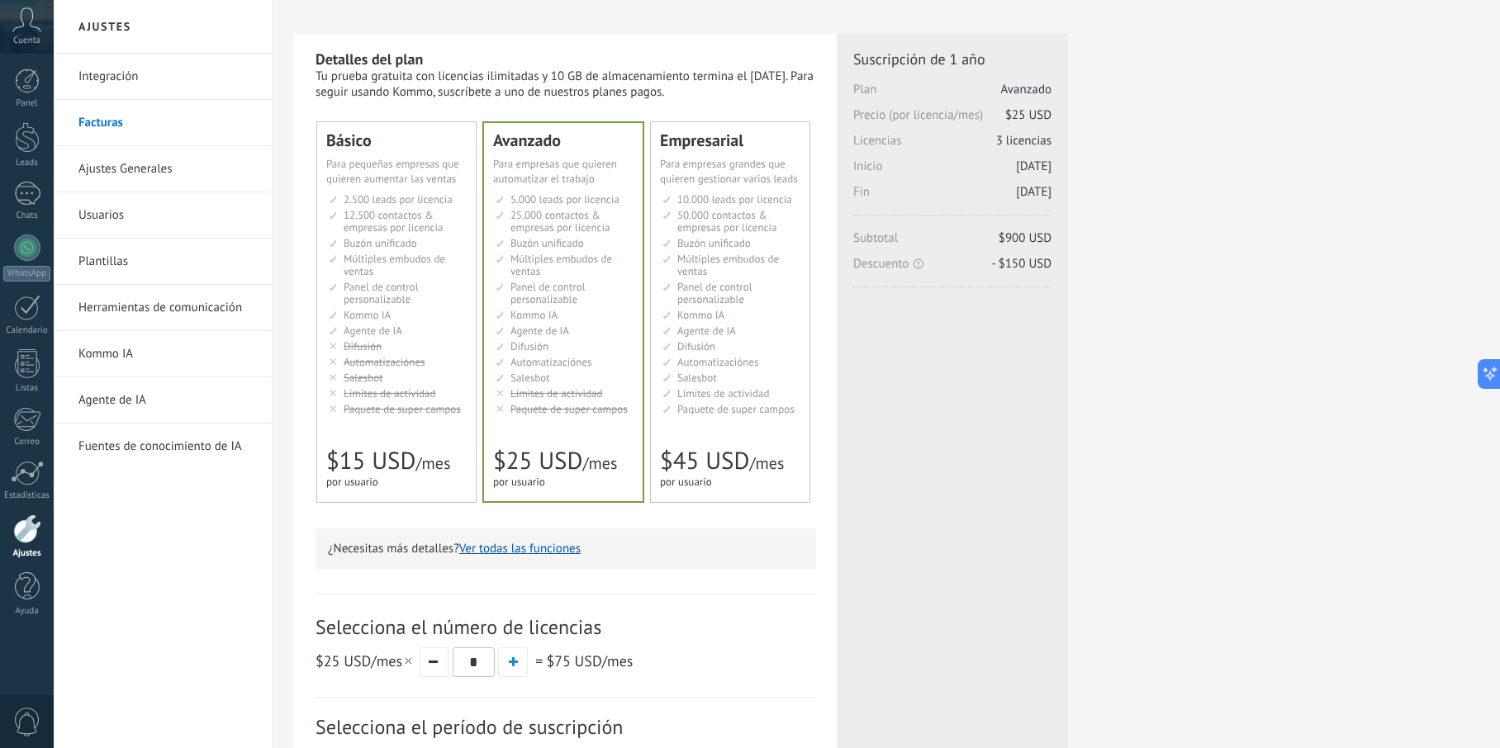
scroll to position [0, 0]
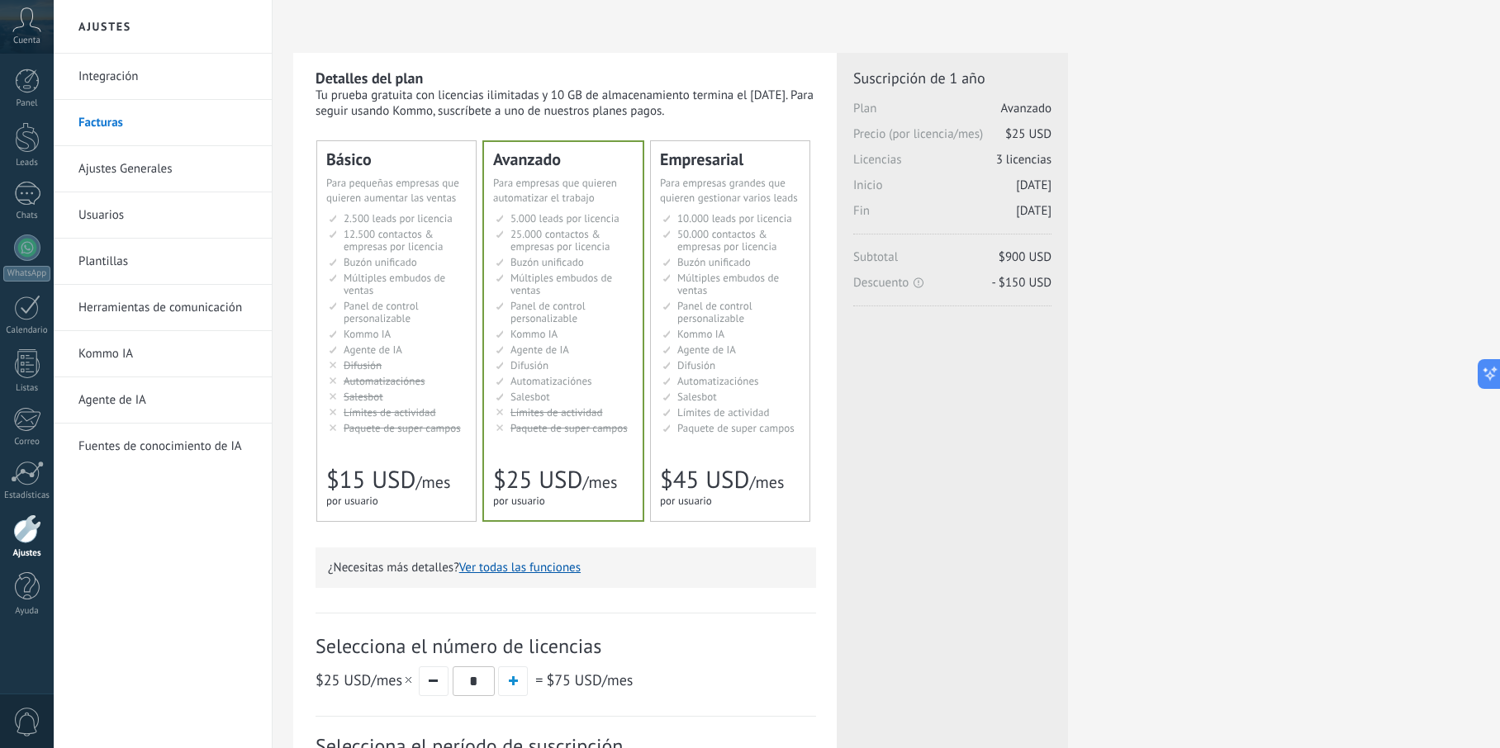
click at [133, 91] on link "Integración" at bounding box center [166, 77] width 177 height 46
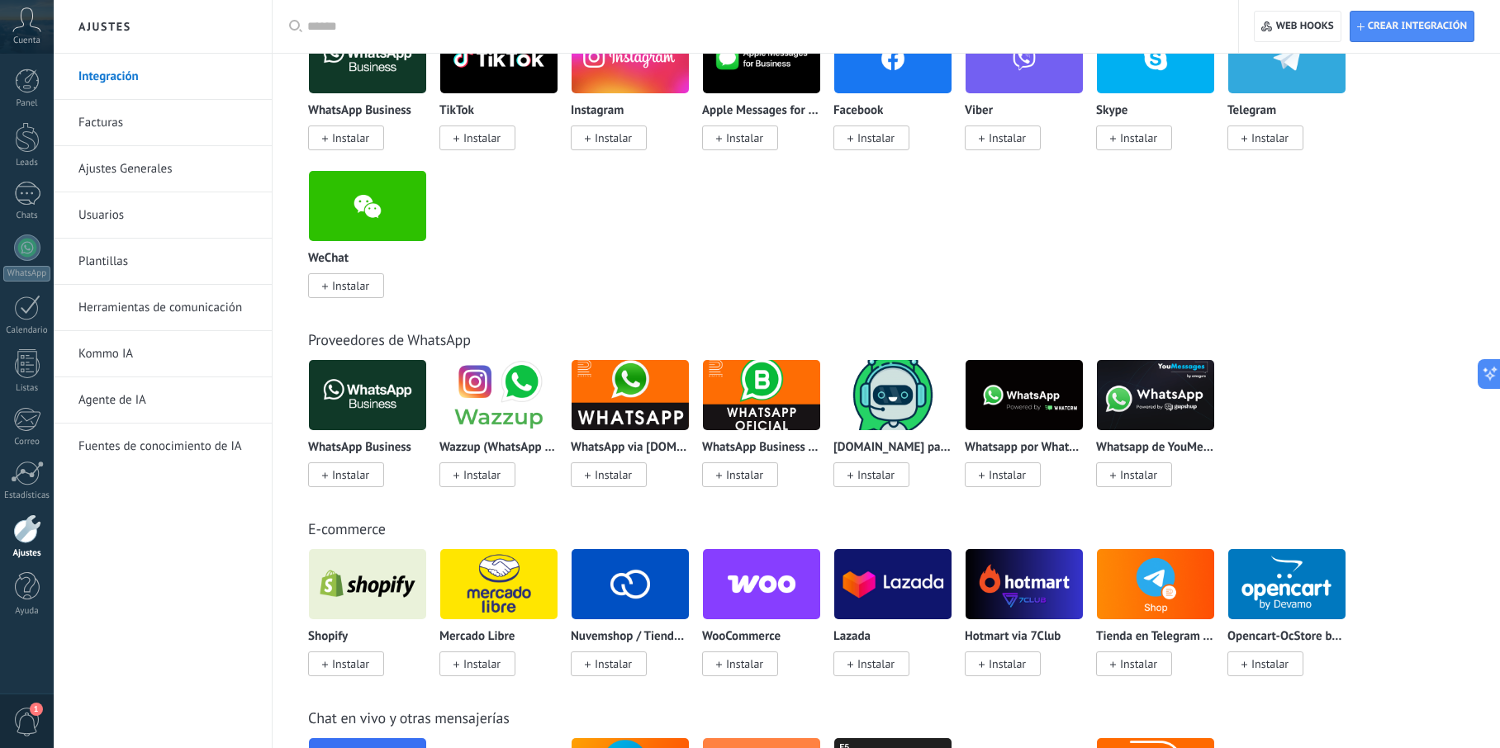
scroll to position [758, 0]
